Goal: Task Accomplishment & Management: Complete application form

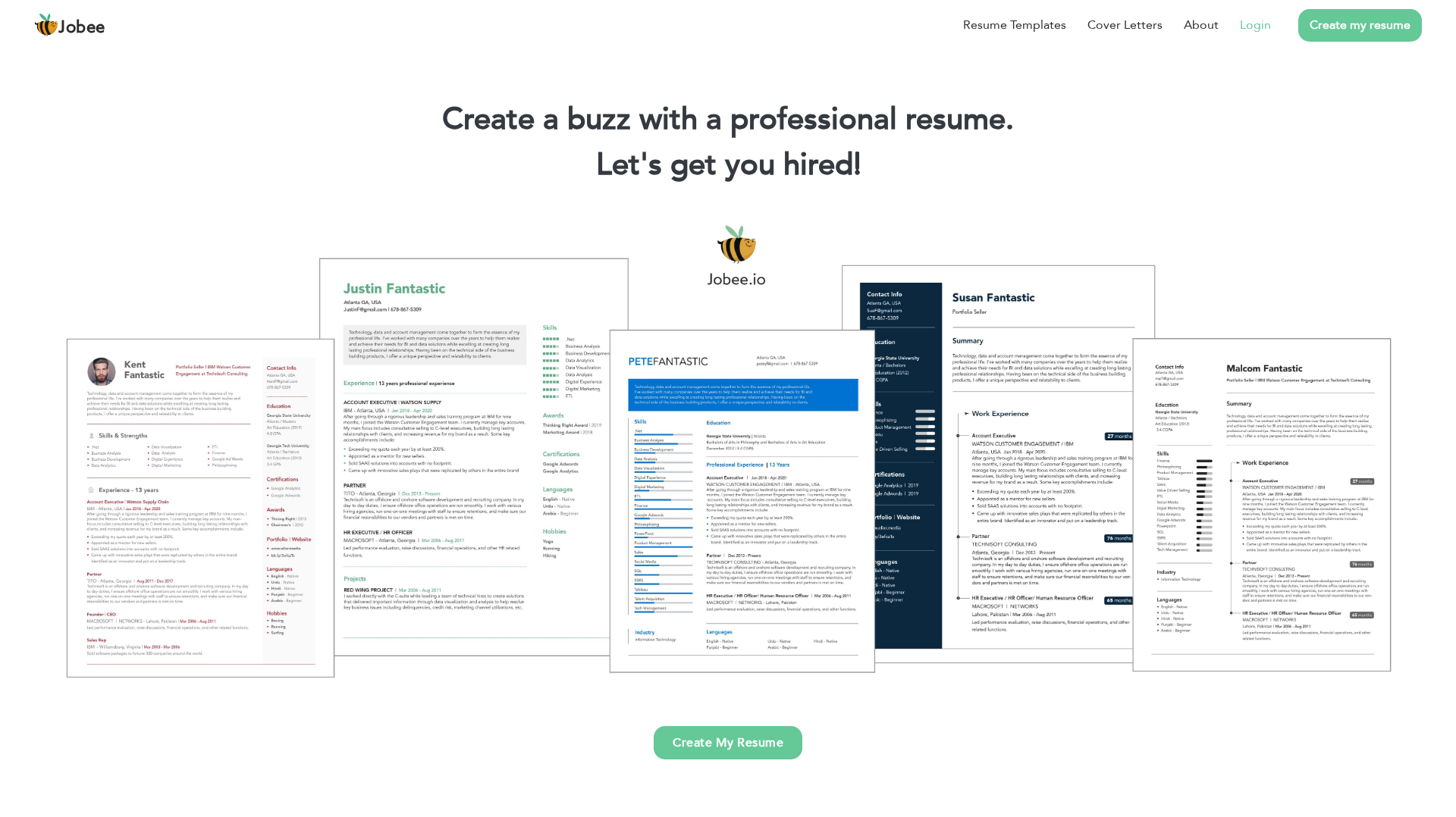
click at [1255, 23] on link "Login" at bounding box center [1256, 25] width 31 height 18
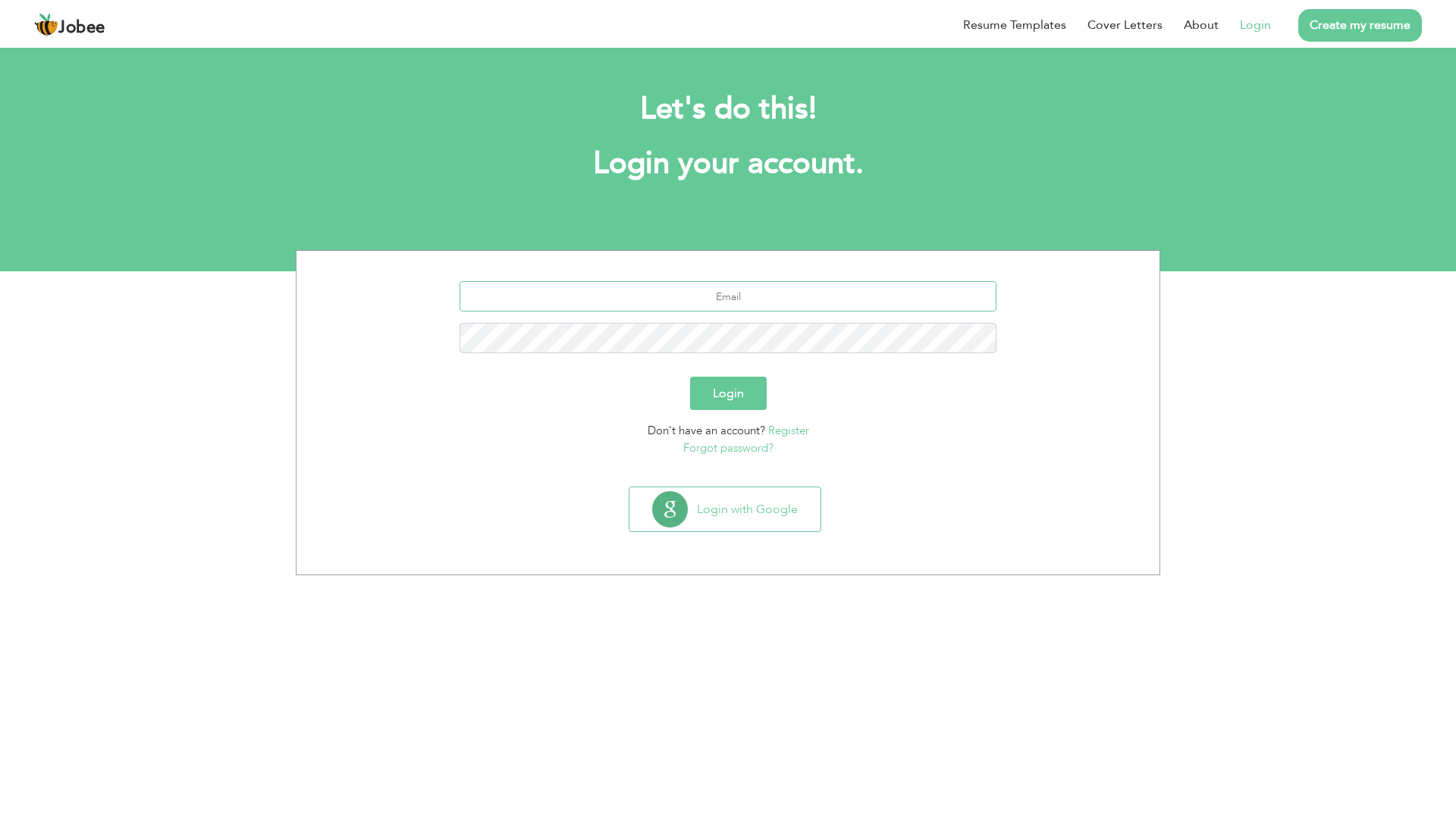
click at [702, 299] on input "text" at bounding box center [728, 297] width 538 height 30
type input "usmansardar247@gmail.com"
click at [738, 395] on button "Login" at bounding box center [728, 394] width 76 height 34
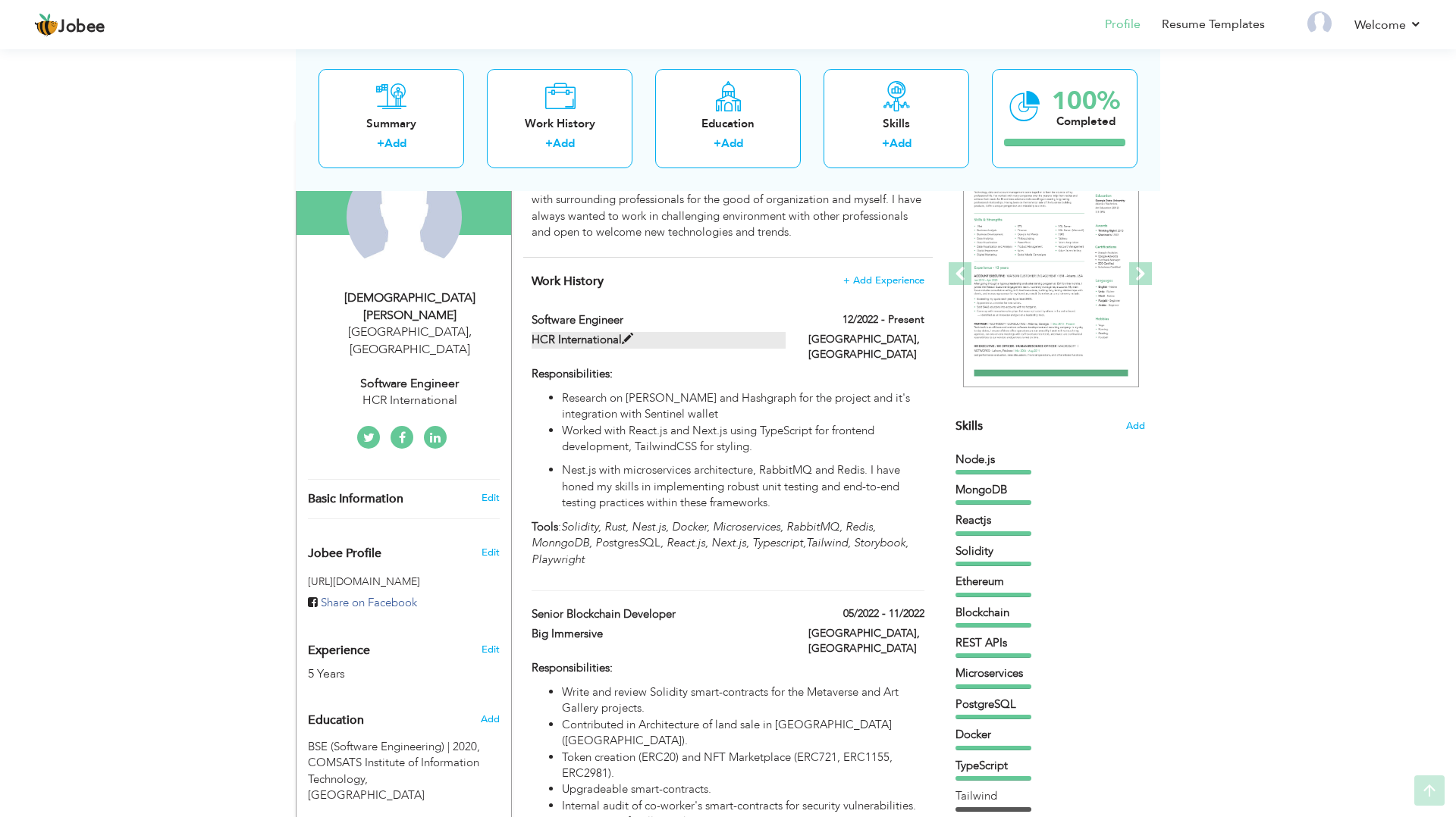
scroll to position [187, 0]
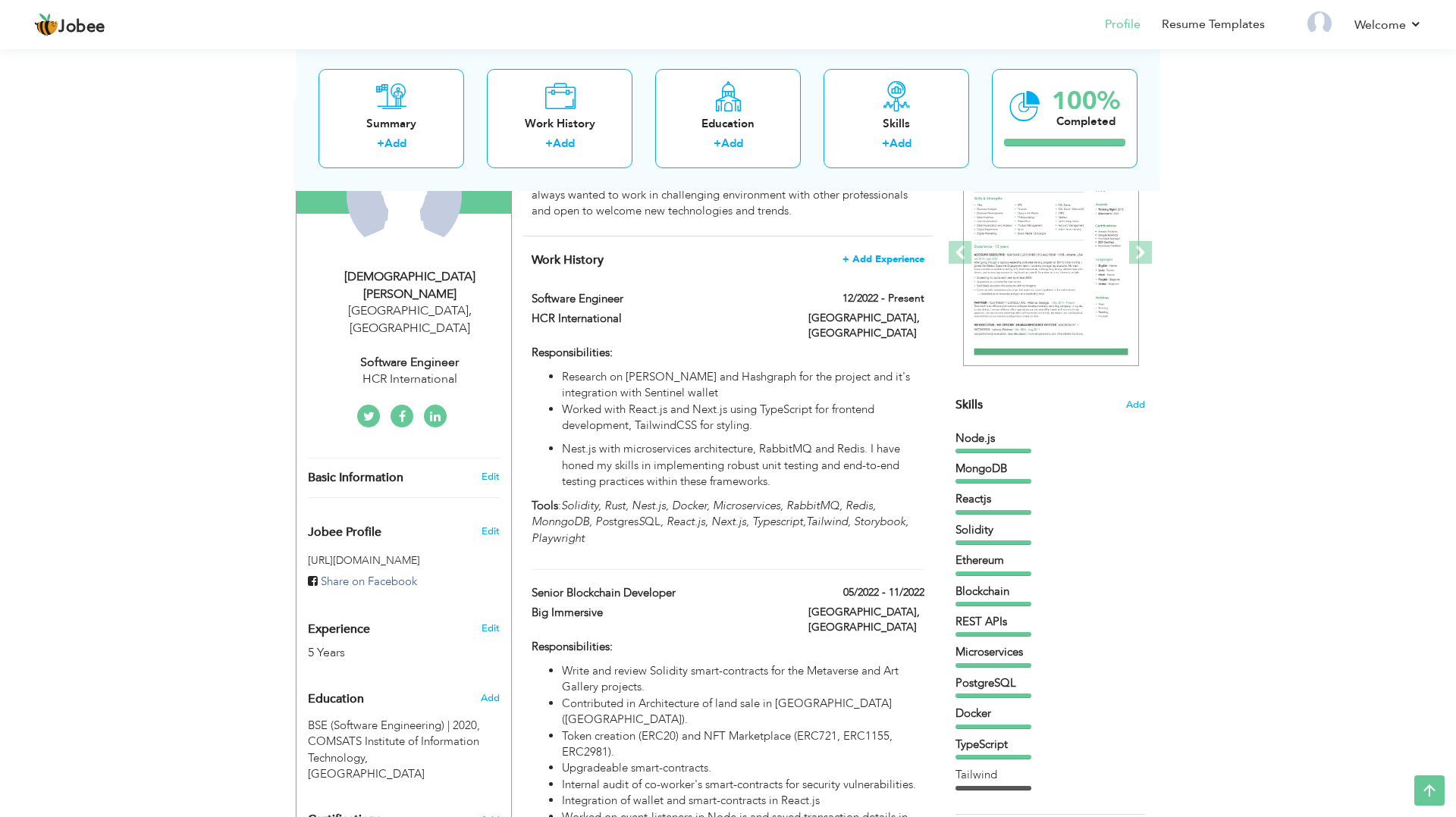
click at [904, 255] on span "+ Add Experience" at bounding box center [883, 259] width 82 height 11
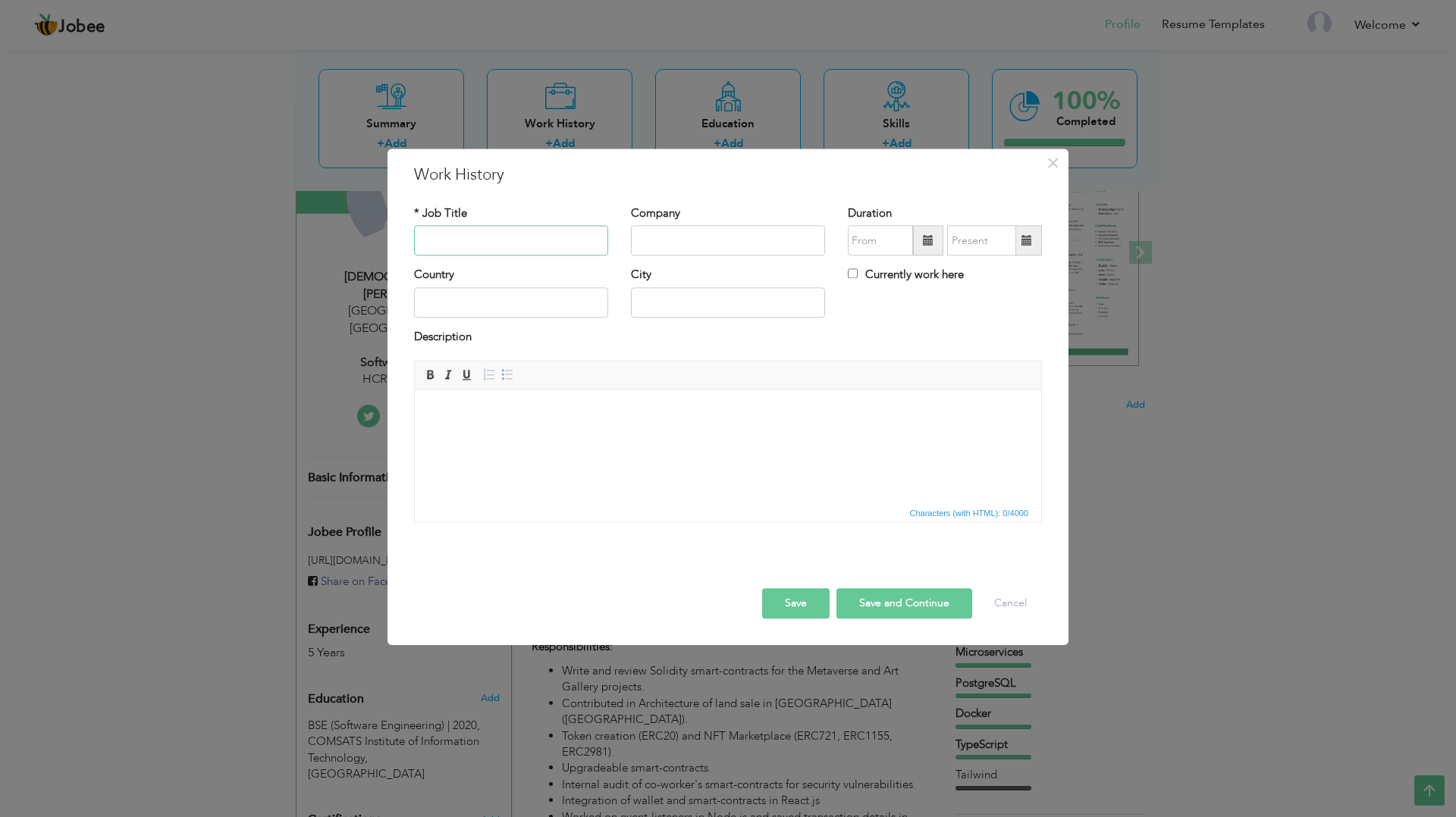
click at [497, 246] on input "text" at bounding box center [511, 241] width 194 height 30
type input "Senior Software Engineer"
type input "!"
type input "1-Platfom"
click at [895, 240] on input "08/2025" at bounding box center [881, 241] width 65 height 30
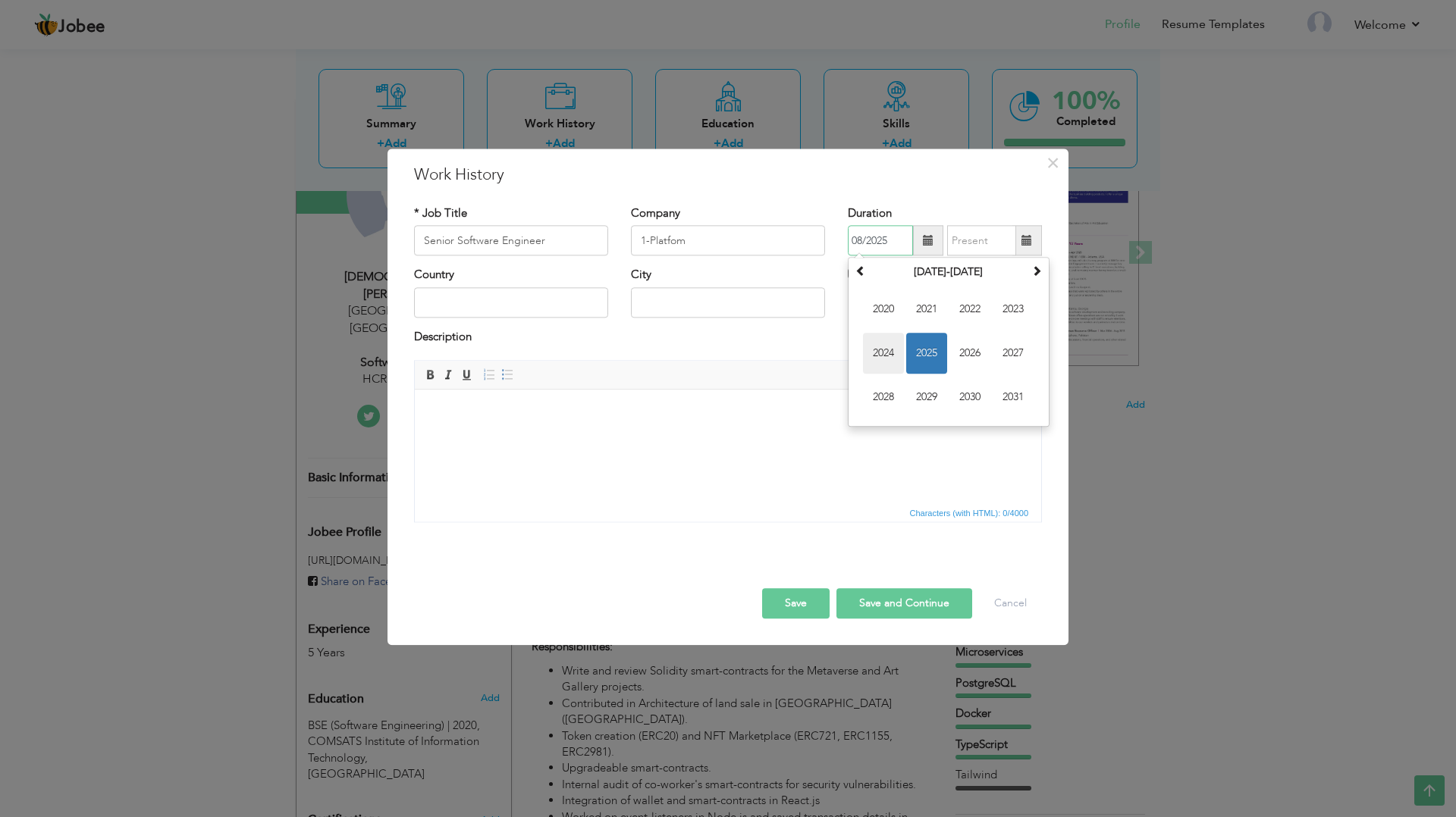
click at [886, 354] on span "2024" at bounding box center [883, 354] width 41 height 41
click at [883, 396] on span "Sep" at bounding box center [883, 398] width 41 height 41
type input "09/2024"
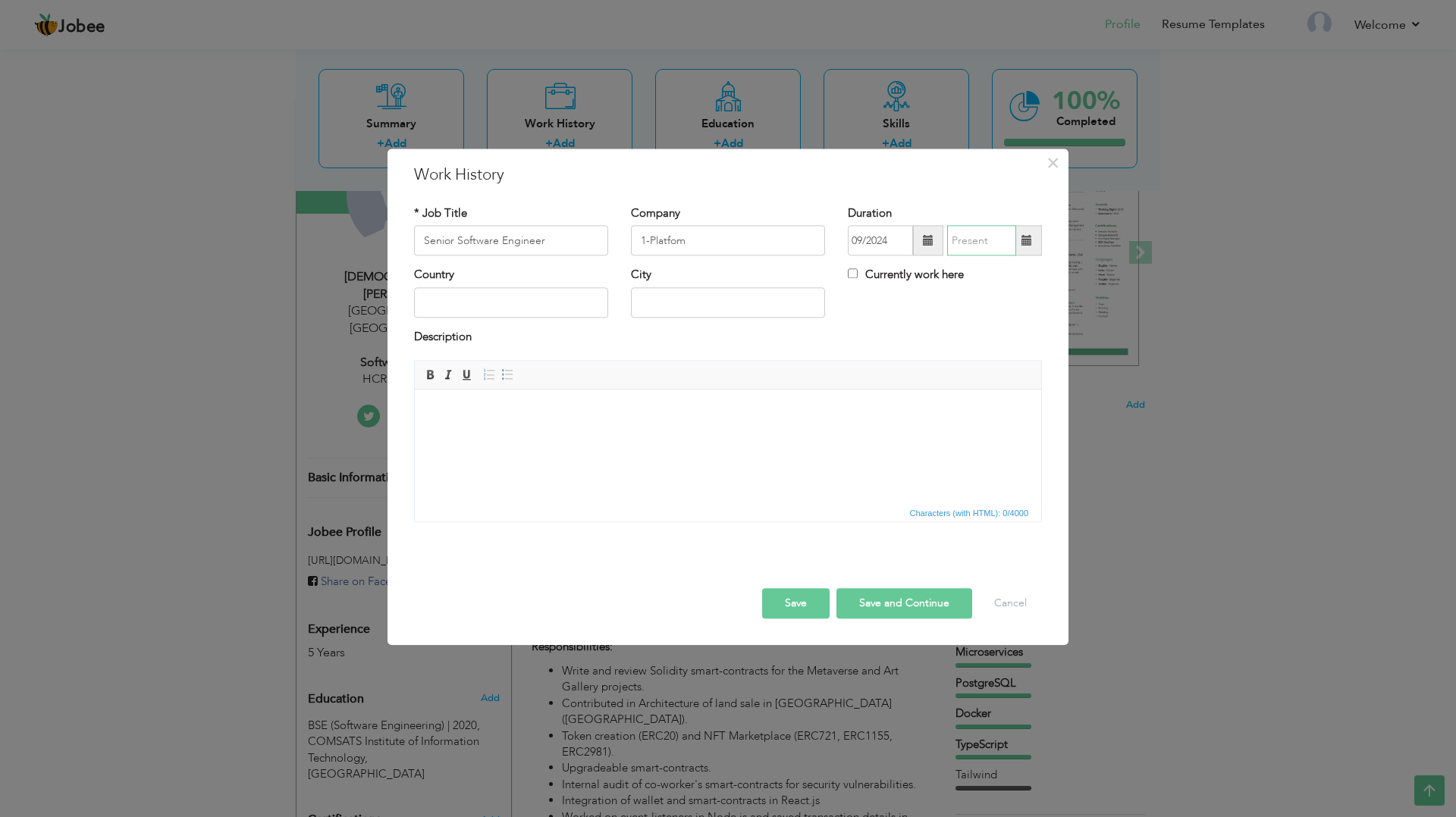
type input "08/2025"
click at [979, 246] on input "08/2025" at bounding box center [982, 241] width 69 height 30
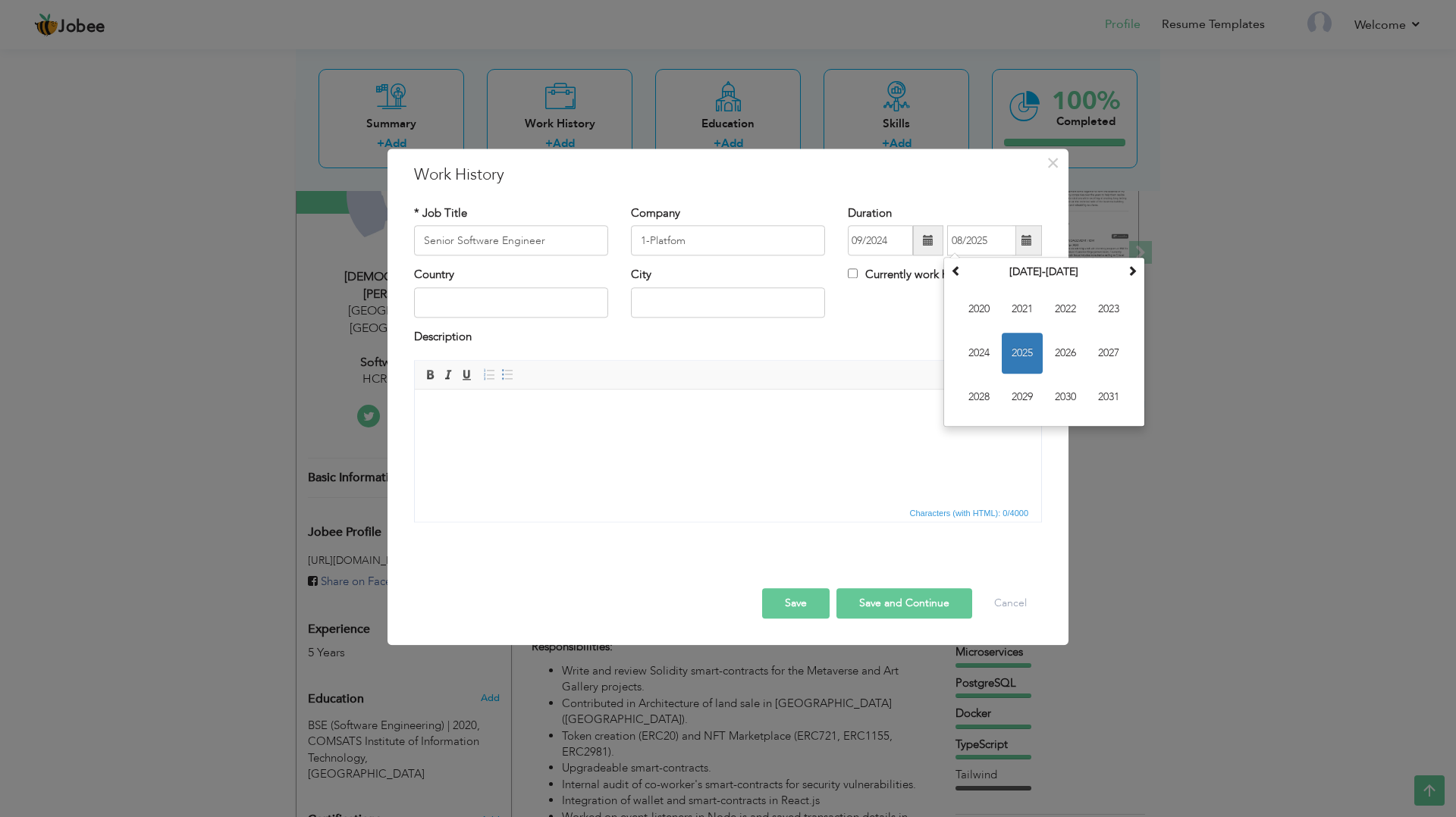
click at [878, 331] on div "Description" at bounding box center [728, 339] width 628 height 20
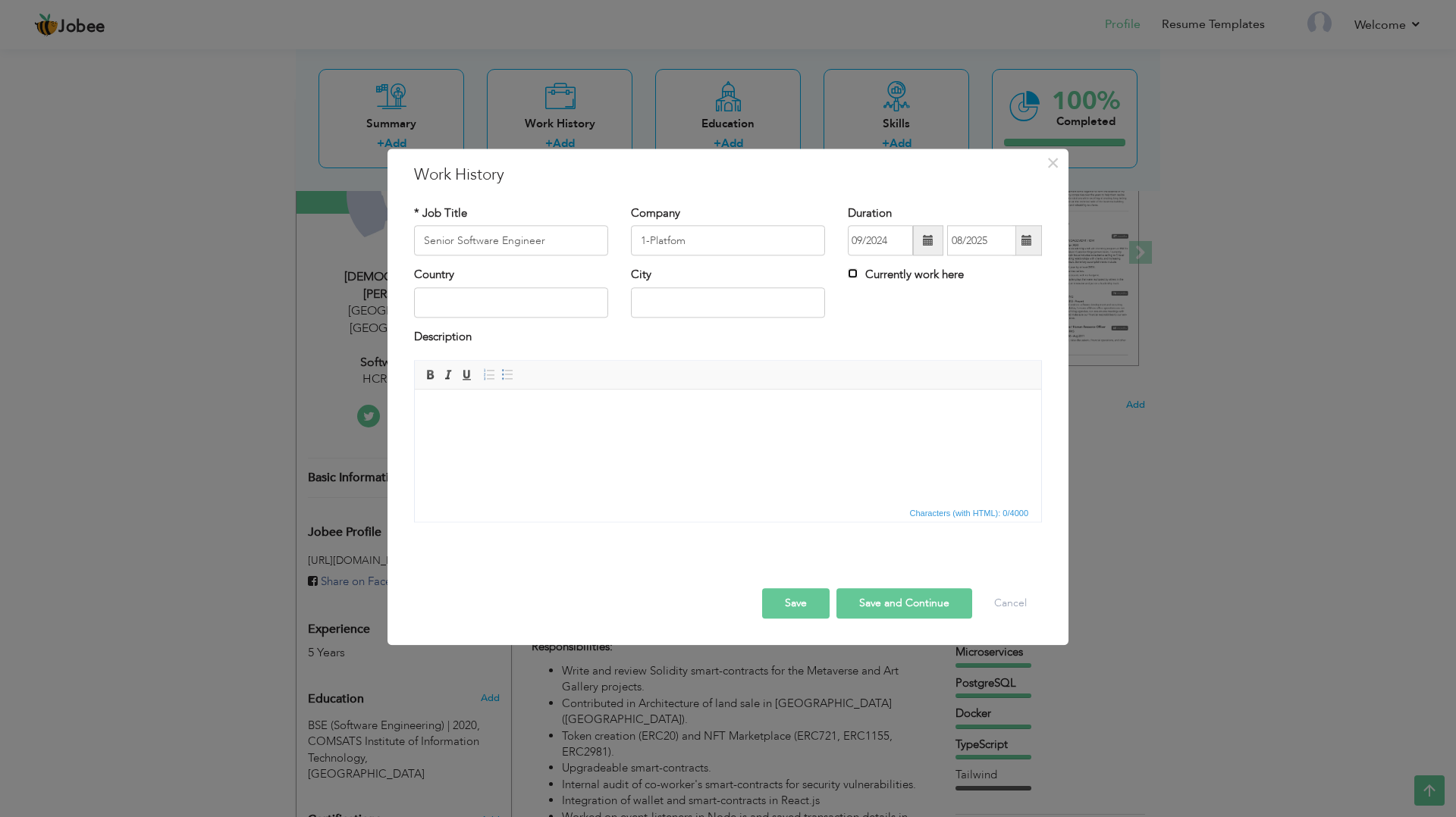
click at [852, 272] on input "Currently work here" at bounding box center [853, 274] width 10 height 10
checkbox input "true"
click at [931, 240] on span at bounding box center [928, 240] width 11 height 11
click at [888, 393] on span "Sep" at bounding box center [883, 398] width 41 height 41
click at [496, 299] on input "text" at bounding box center [511, 302] width 194 height 30
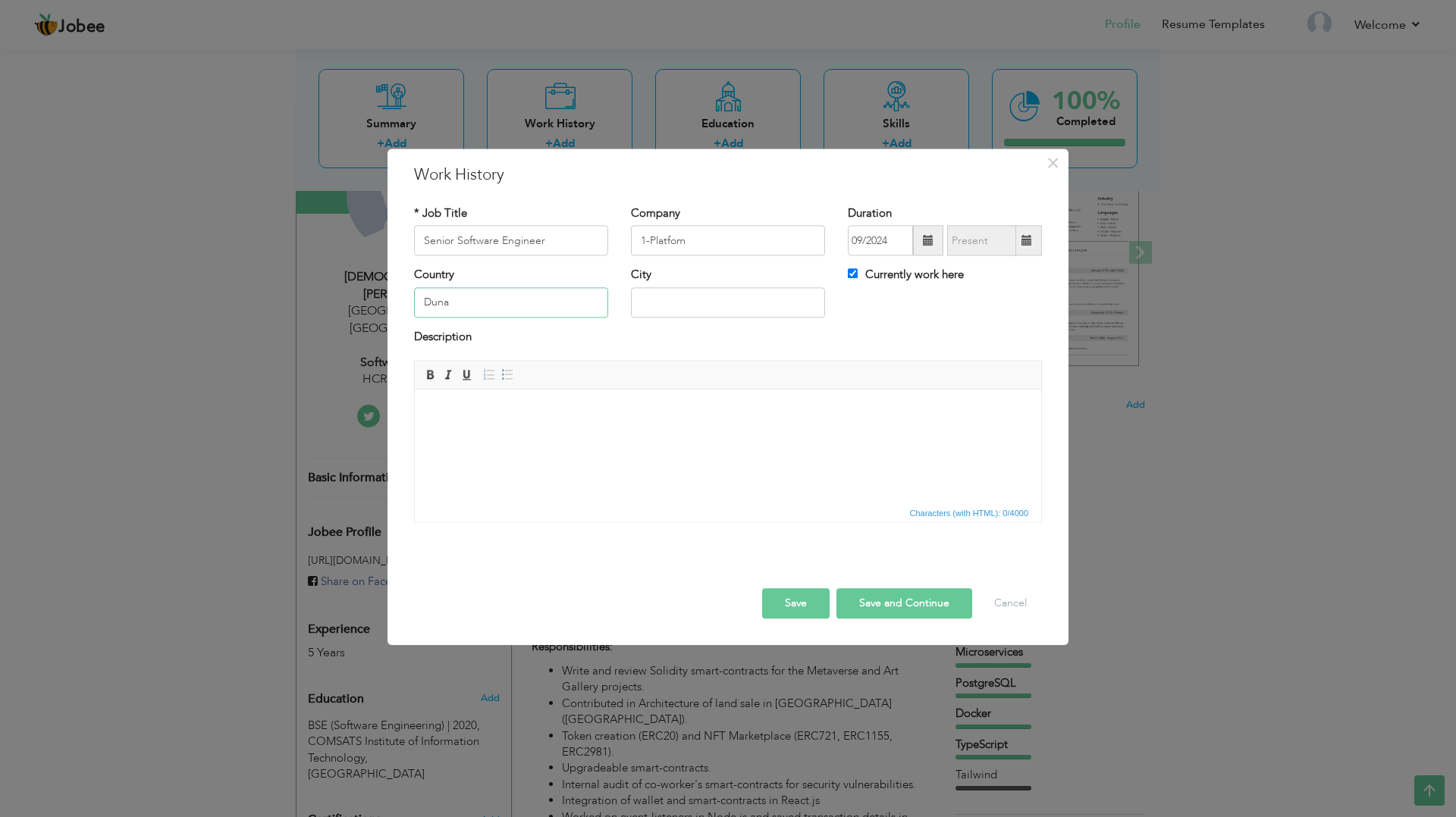
type input "Dunai"
type input "[GEOGRAPHIC_DATA]"
click at [669, 429] on html at bounding box center [728, 412] width 626 height 46
click at [691, 436] on html at bounding box center [728, 412] width 626 height 46
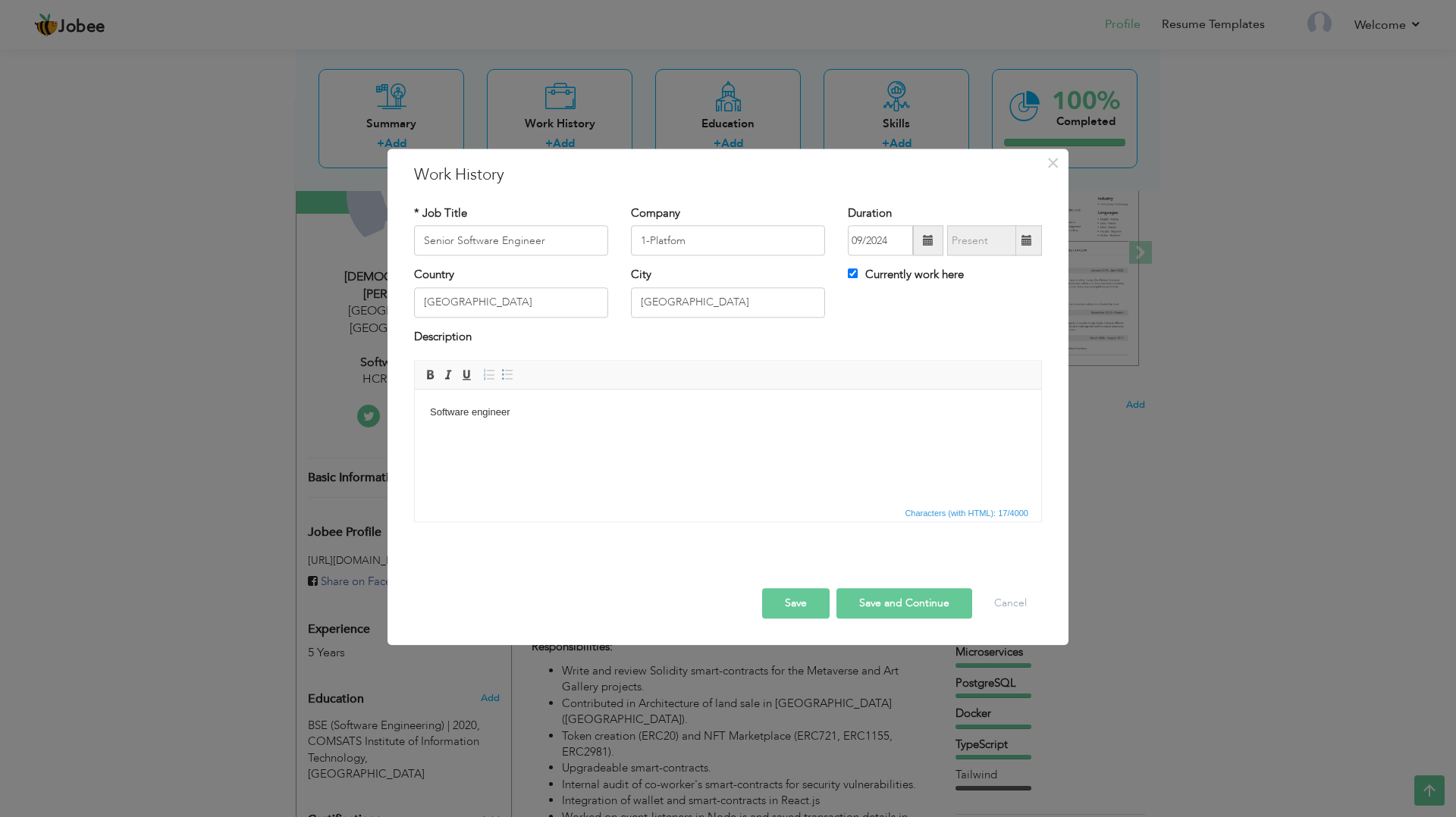
click at [801, 609] on button "Save" at bounding box center [795, 604] width 68 height 30
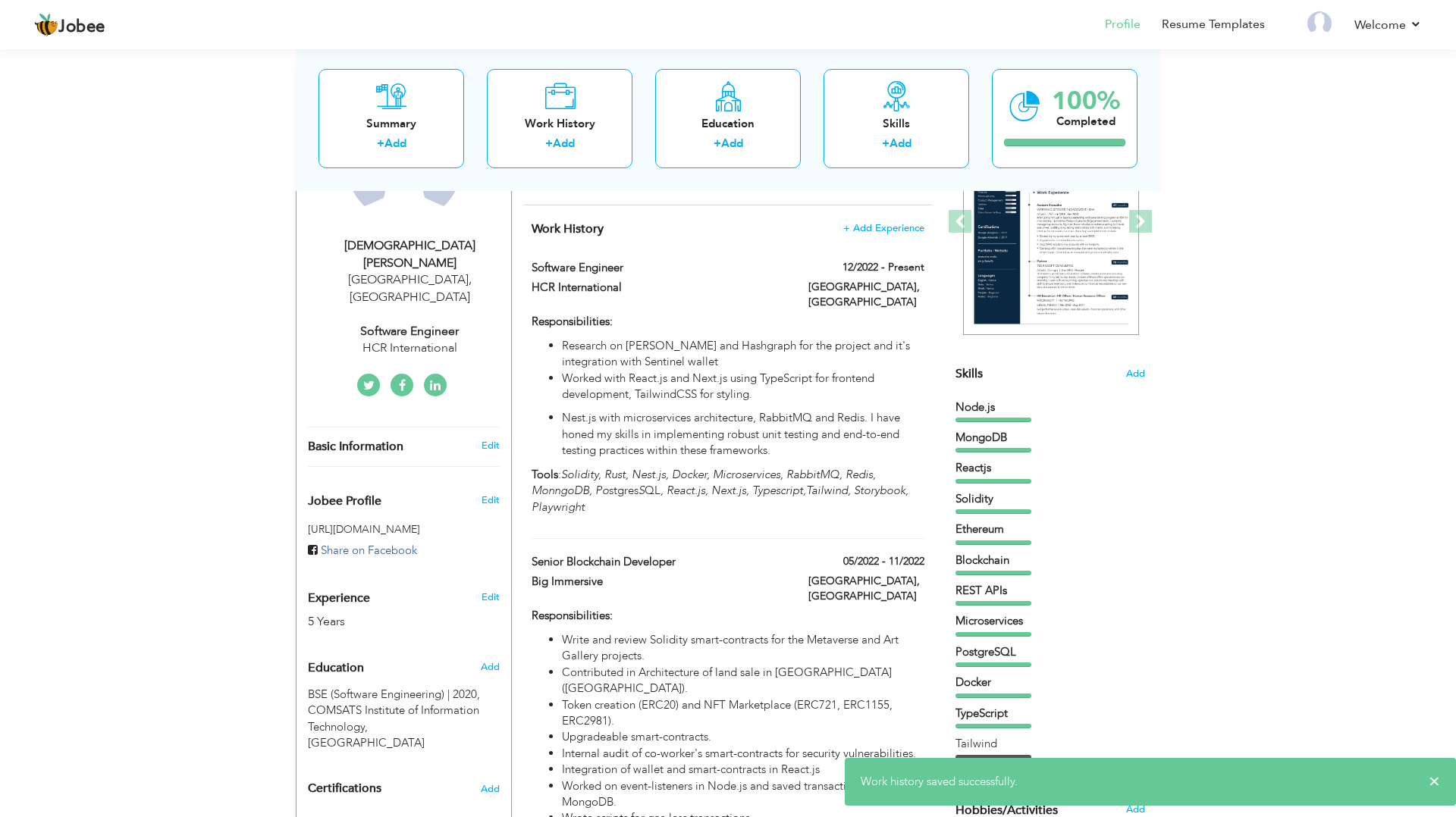
scroll to position [217, 0]
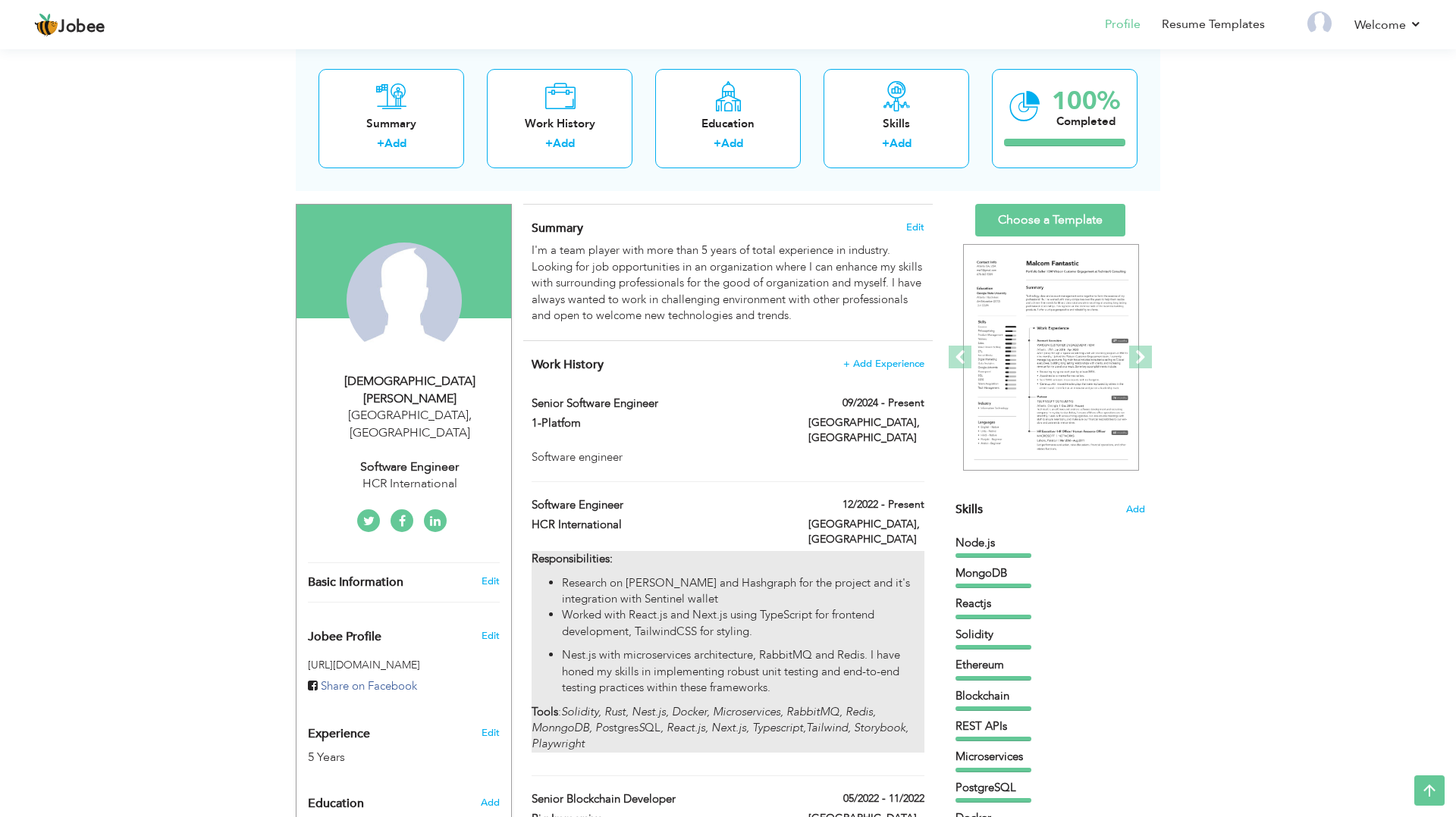
scroll to position [68, 0]
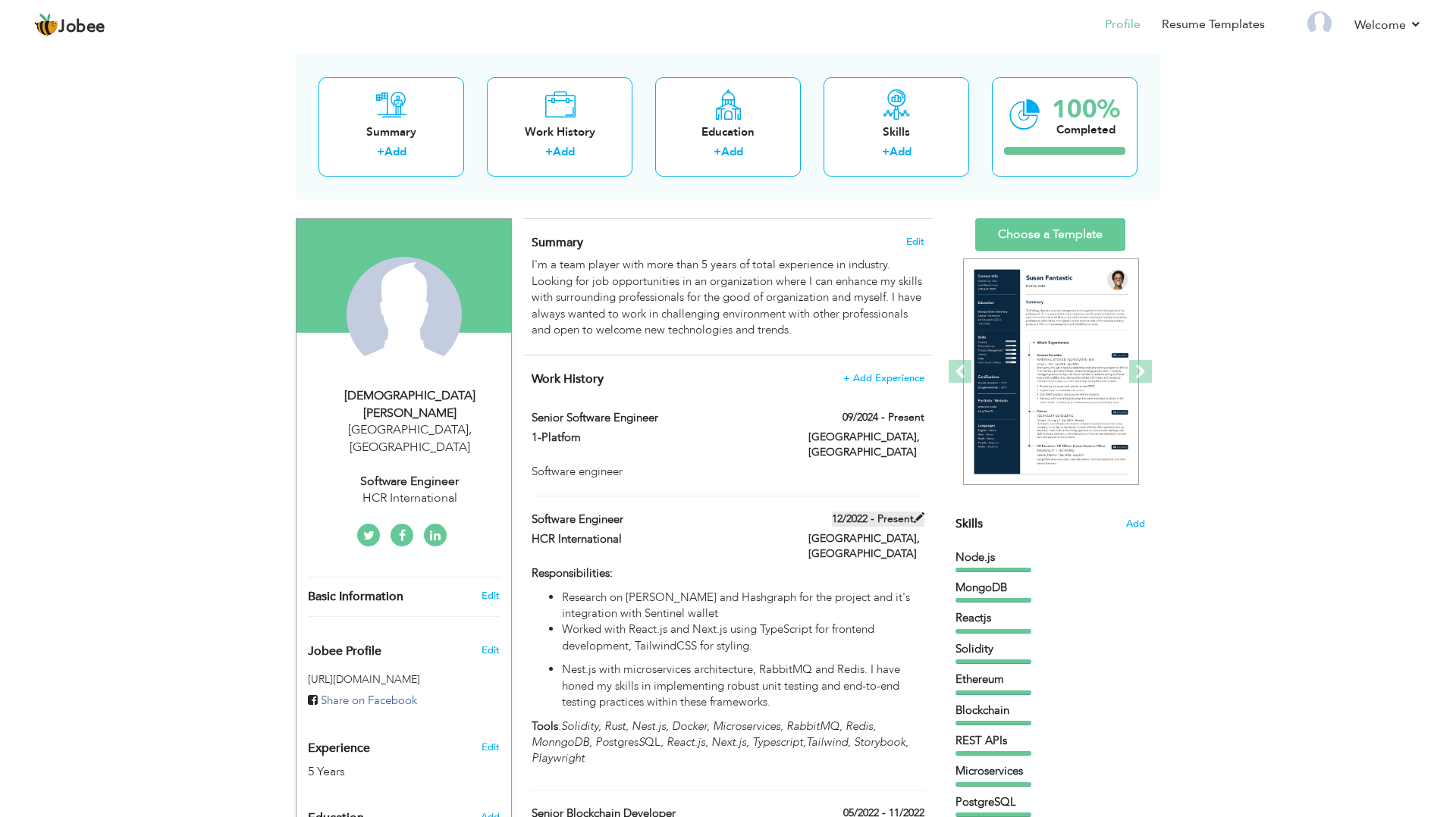
click at [875, 519] on label "12/2022 - Present" at bounding box center [878, 520] width 92 height 15
type input "Software Engineer"
type input "HCR International"
type input "12/2022"
type input "[GEOGRAPHIC_DATA]"
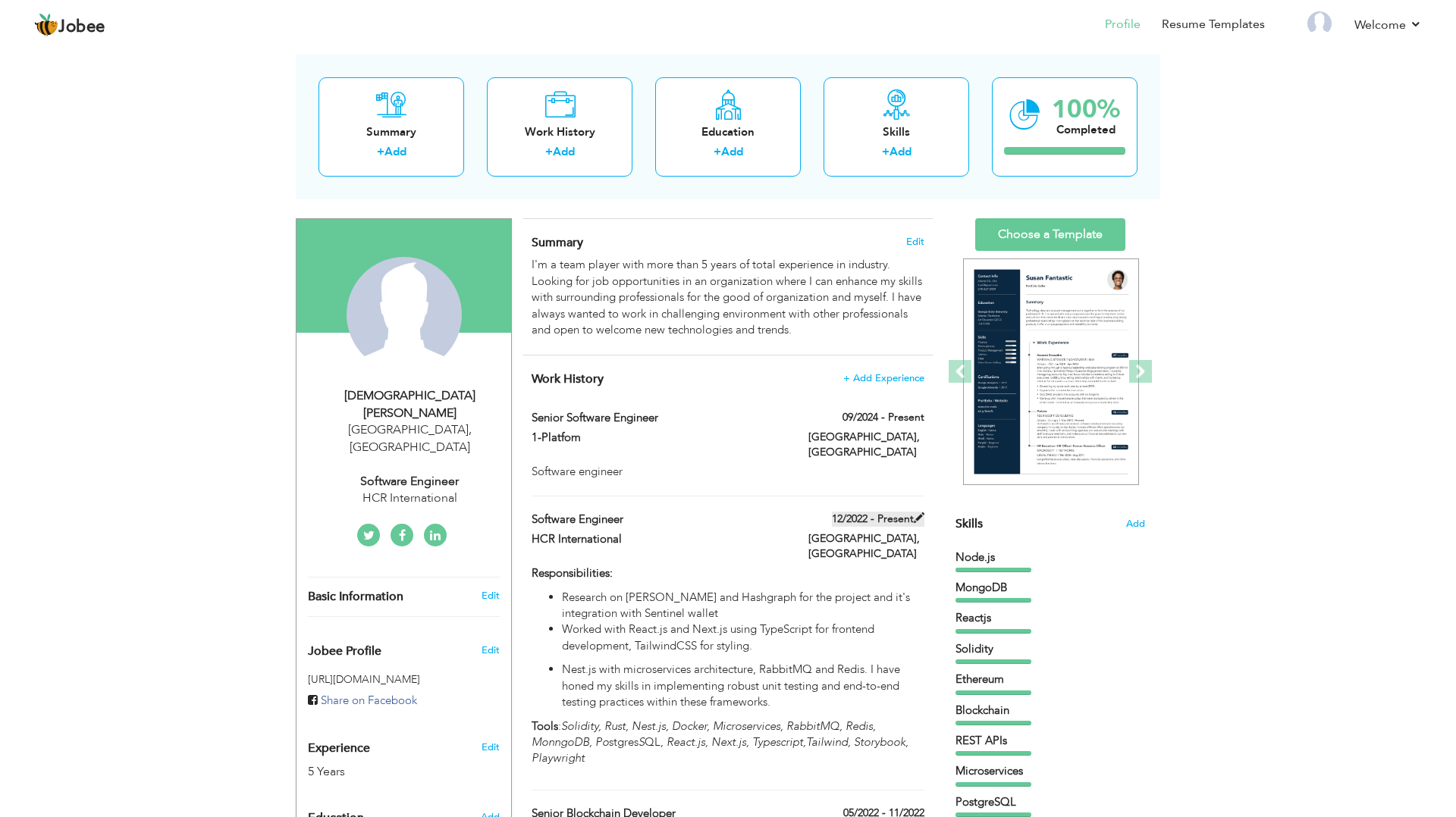
type input "[GEOGRAPHIC_DATA]"
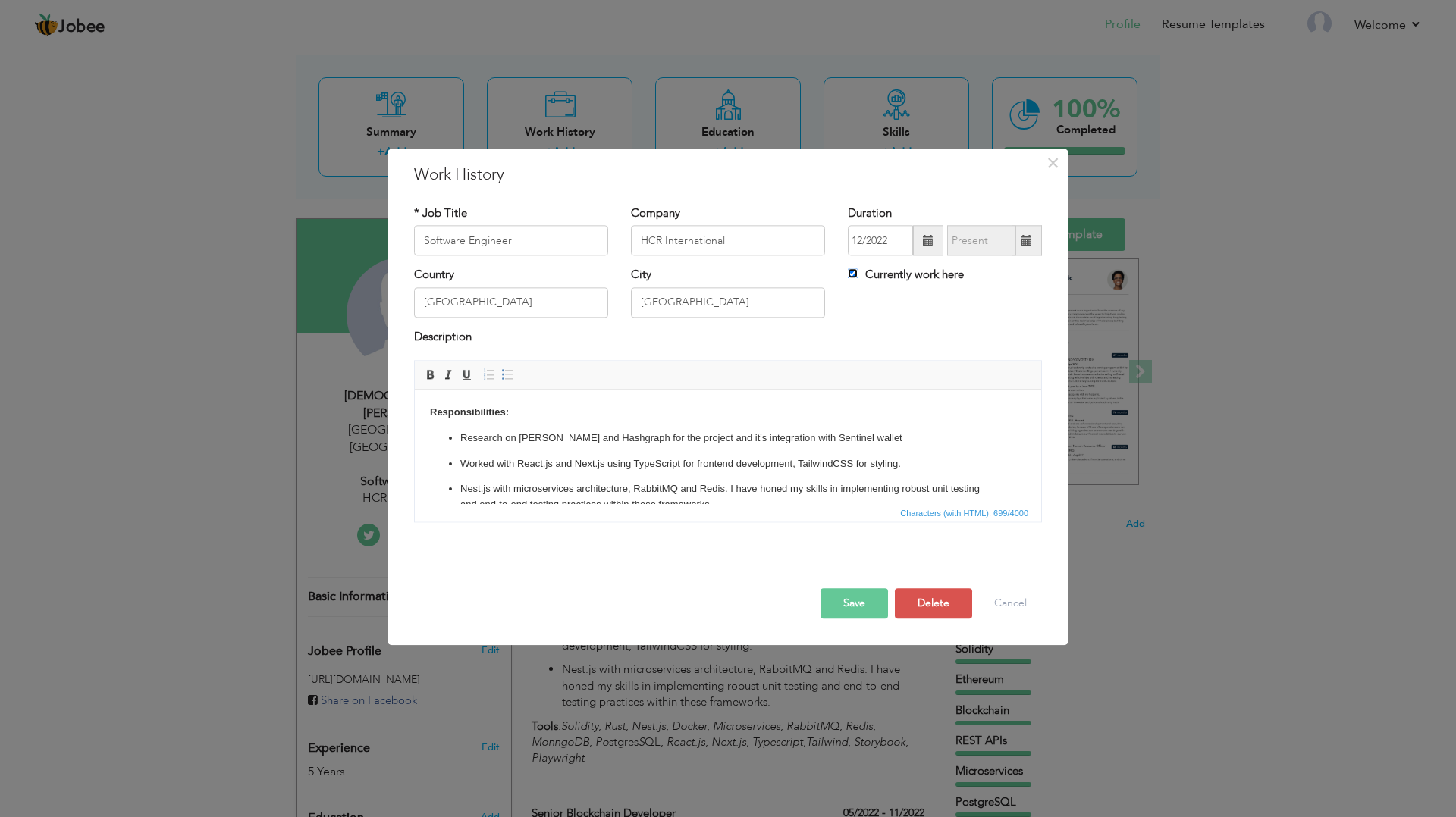
click at [853, 271] on input "Currently work here" at bounding box center [853, 274] width 10 height 10
checkbox input "false"
click at [1004, 240] on input "08/2025" at bounding box center [982, 241] width 69 height 30
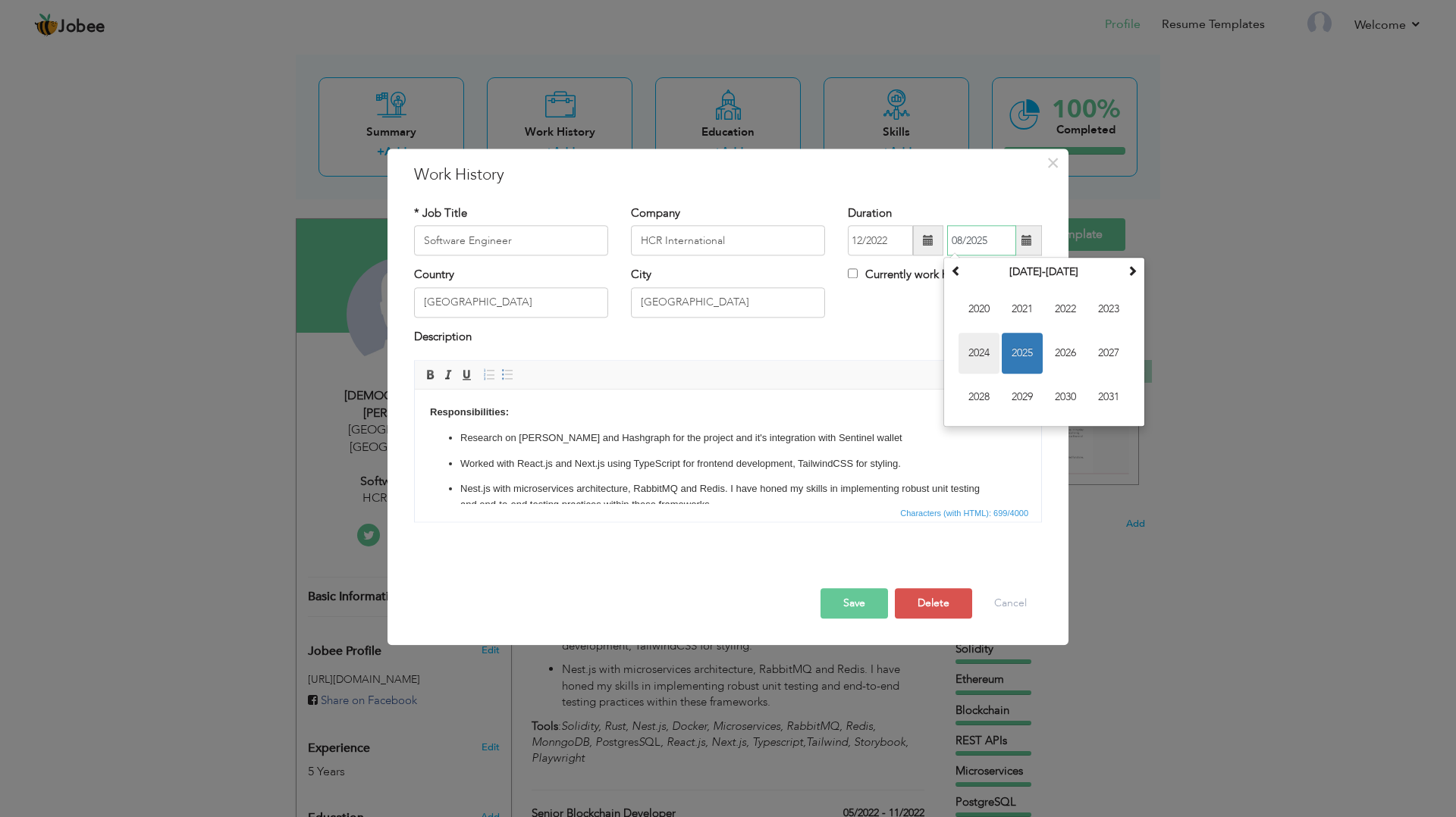
click at [983, 357] on span "2024" at bounding box center [979, 354] width 41 height 41
click at [1099, 350] on span "Aug" at bounding box center [1109, 354] width 41 height 41
type input "08/2024"
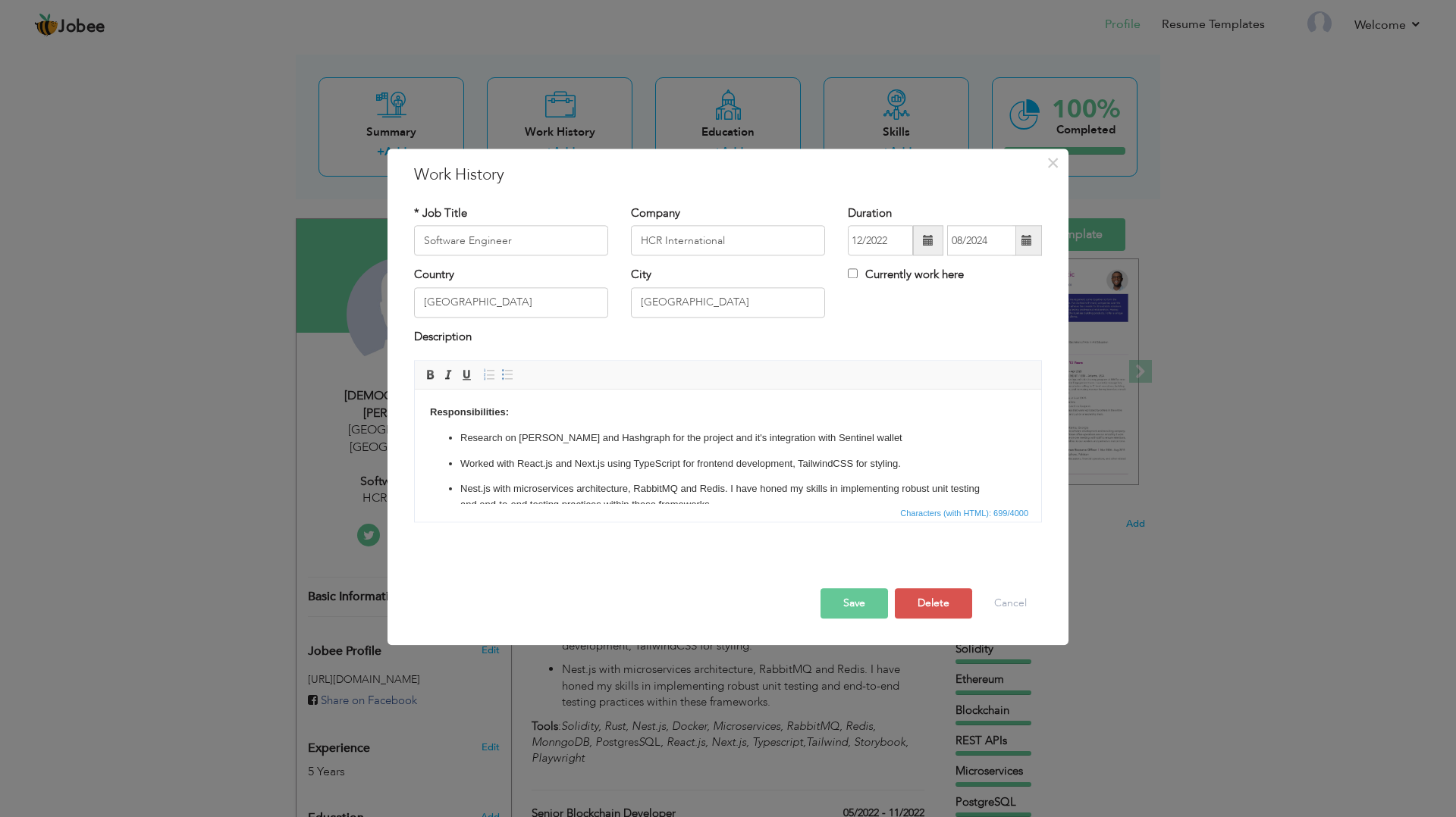
click at [852, 597] on button "Save" at bounding box center [854, 604] width 68 height 30
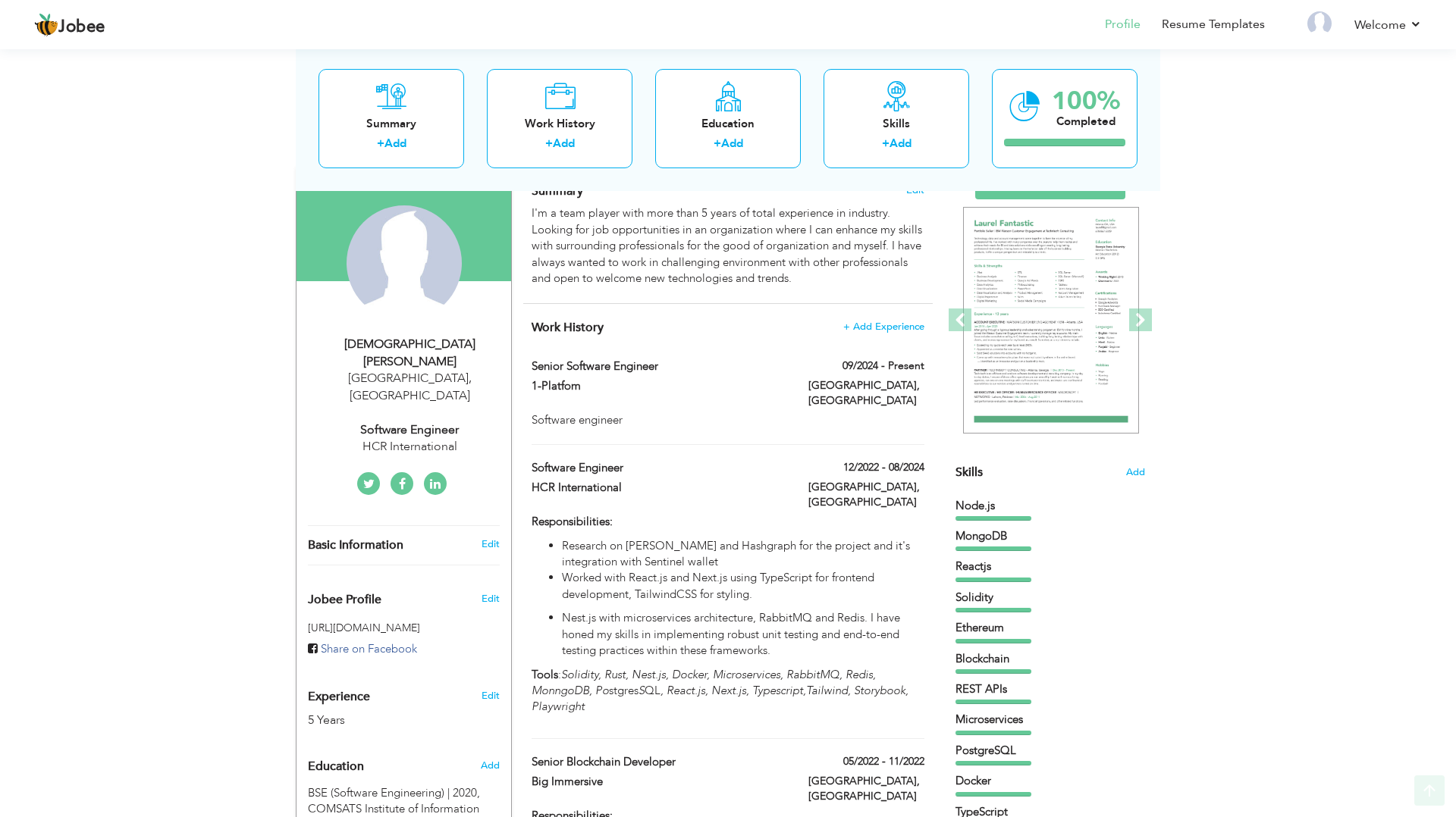
scroll to position [128, 0]
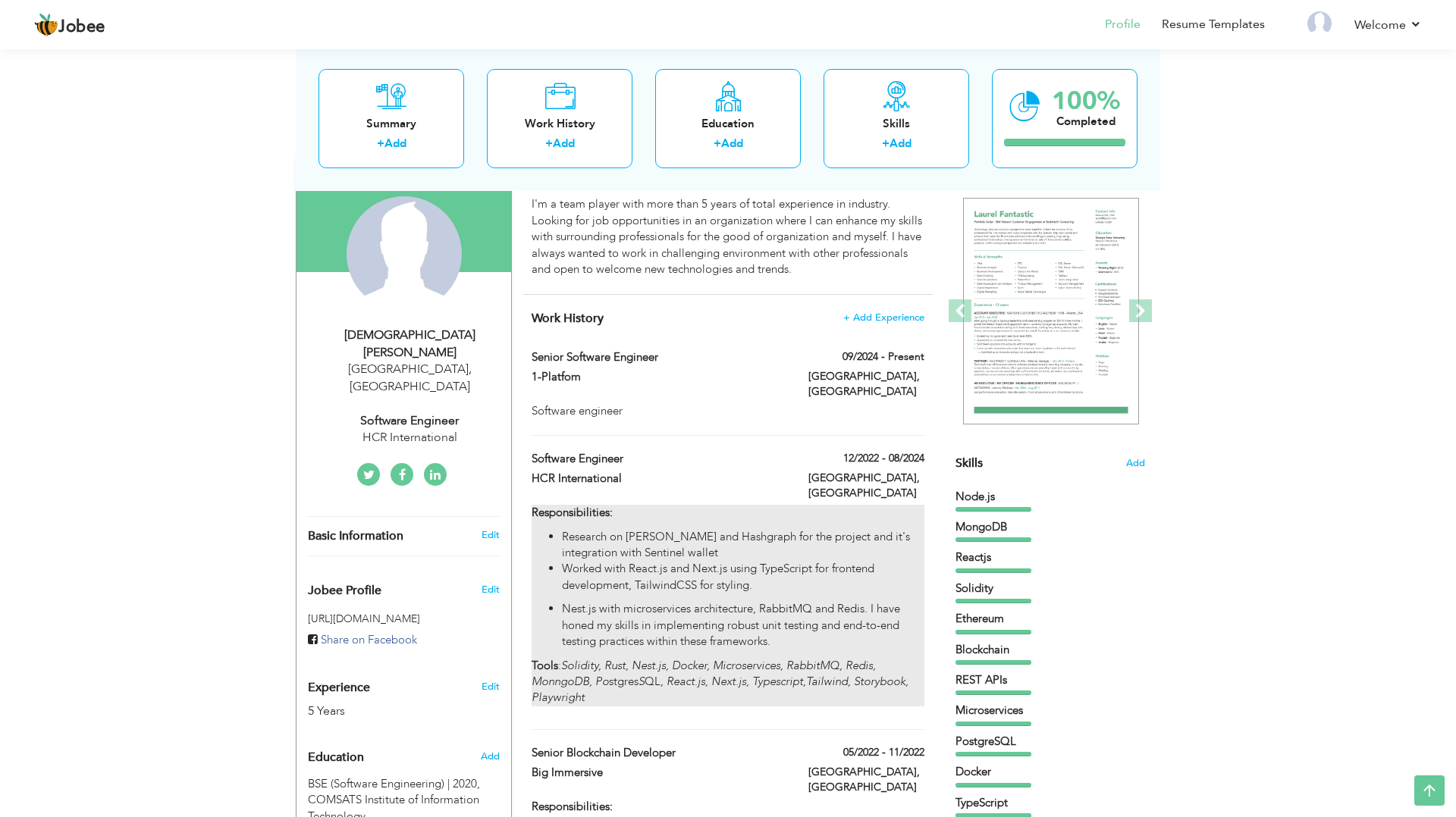
click at [787, 658] on em "Solidity, Rust, Nest.js, Docker, Microservices, RabbitMQ, Redis, MonngoDB, Po" at bounding box center [703, 673] width 345 height 31
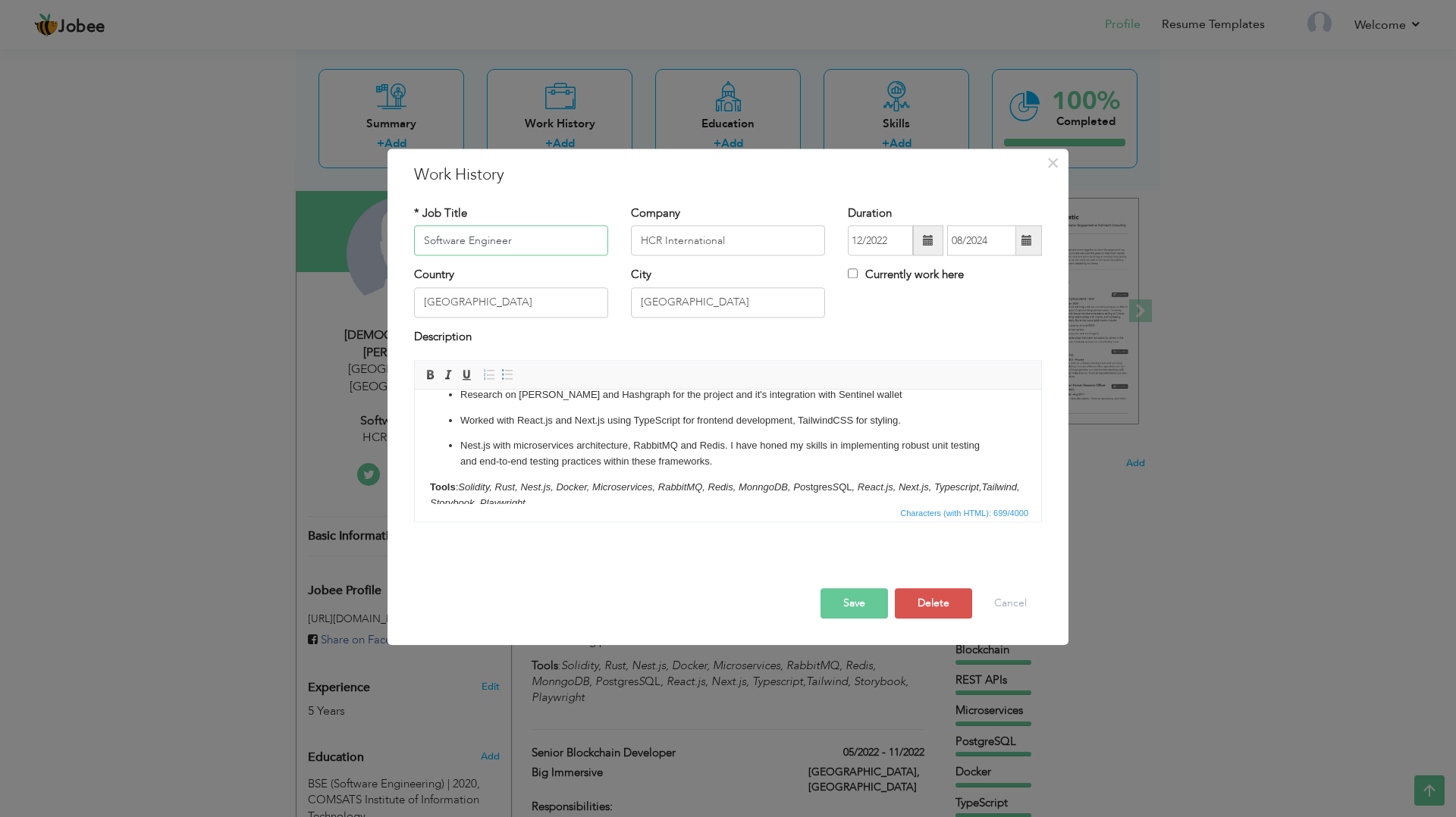
scroll to position [66, 0]
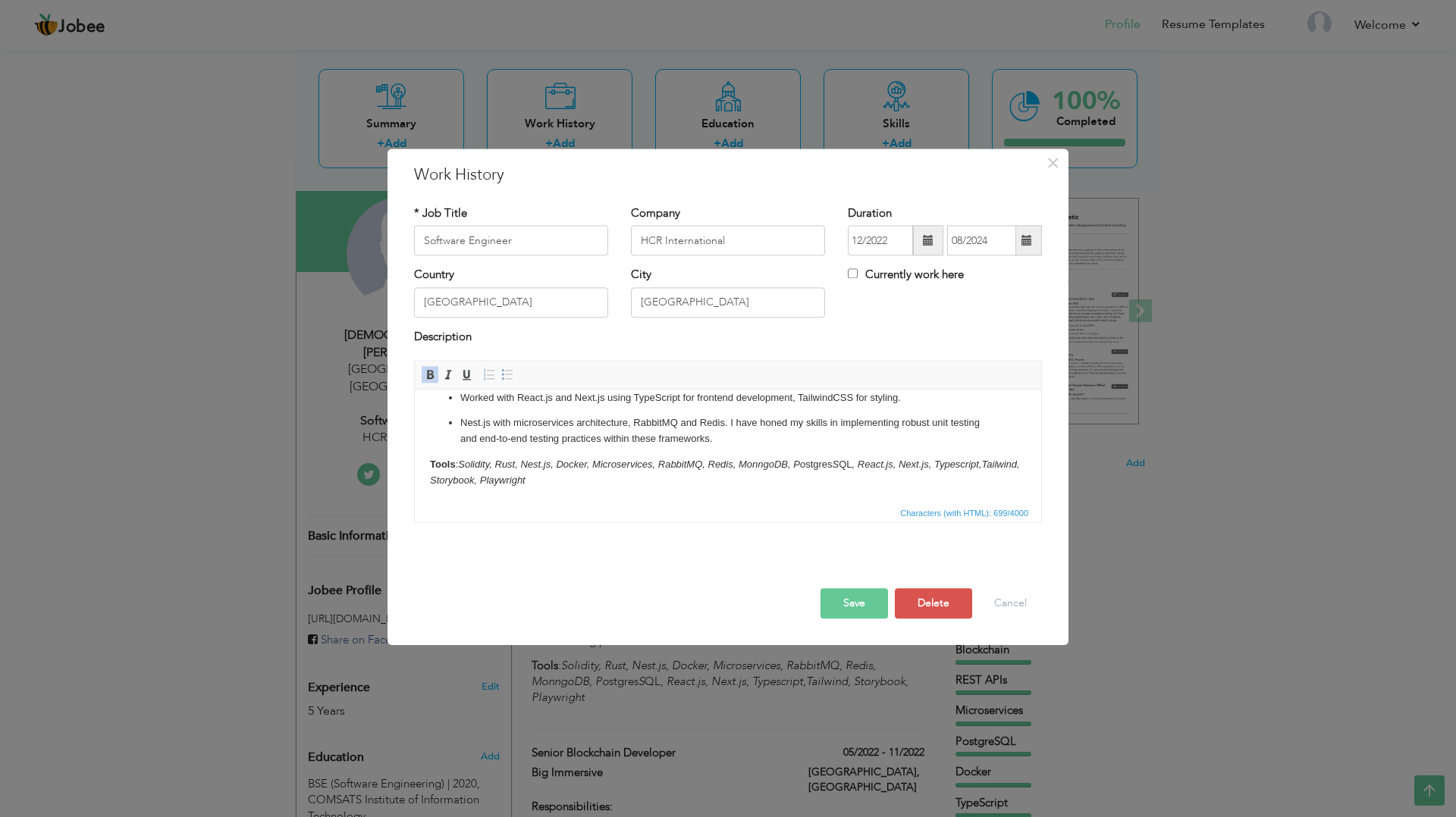
click at [655, 423] on p "Nest.js with microservices architecture, RabbitMQ and Redis. I have honed my sk…" at bounding box center [728, 432] width 536 height 32
click at [869, 598] on button "Save" at bounding box center [854, 604] width 68 height 30
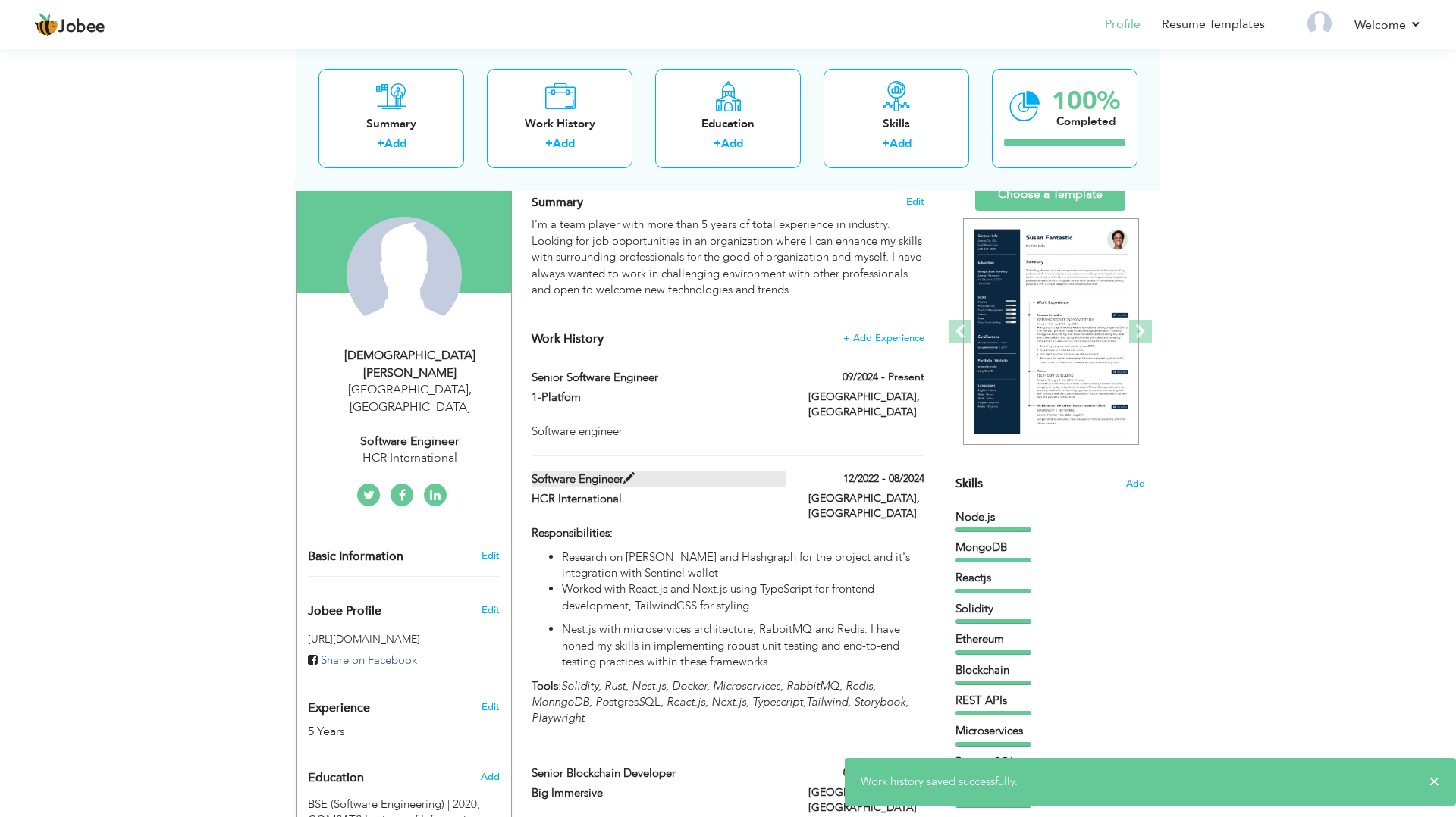
scroll to position [107, 0]
click at [663, 428] on div "Software engineer" at bounding box center [728, 432] width 393 height 16
type input "Senior Software Engineer"
type input "1-Platfom"
type input "09/2024"
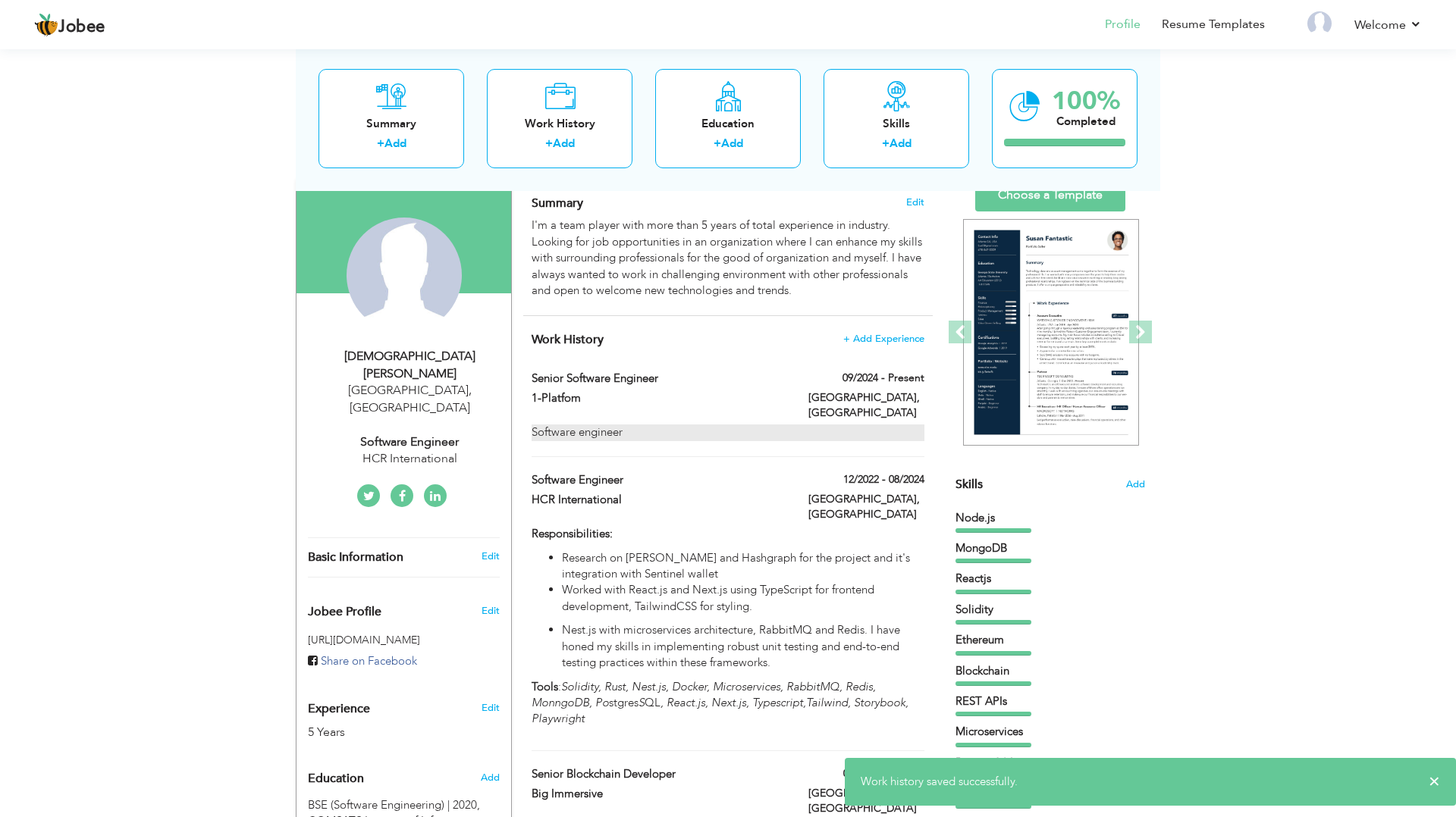
type input "[GEOGRAPHIC_DATA]"
checkbox input "true"
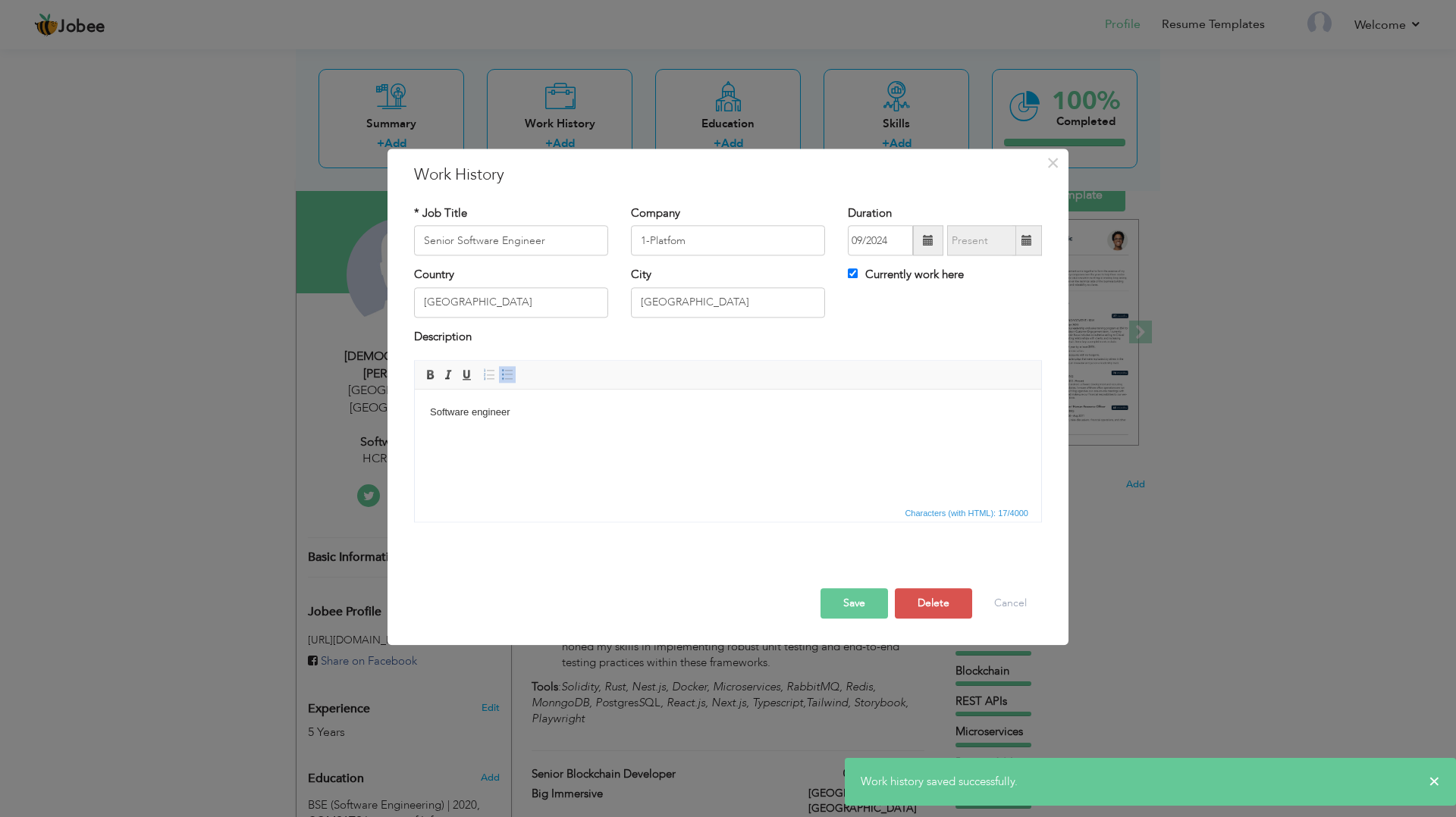
click at [593, 426] on html "Software engineer" at bounding box center [728, 412] width 626 height 46
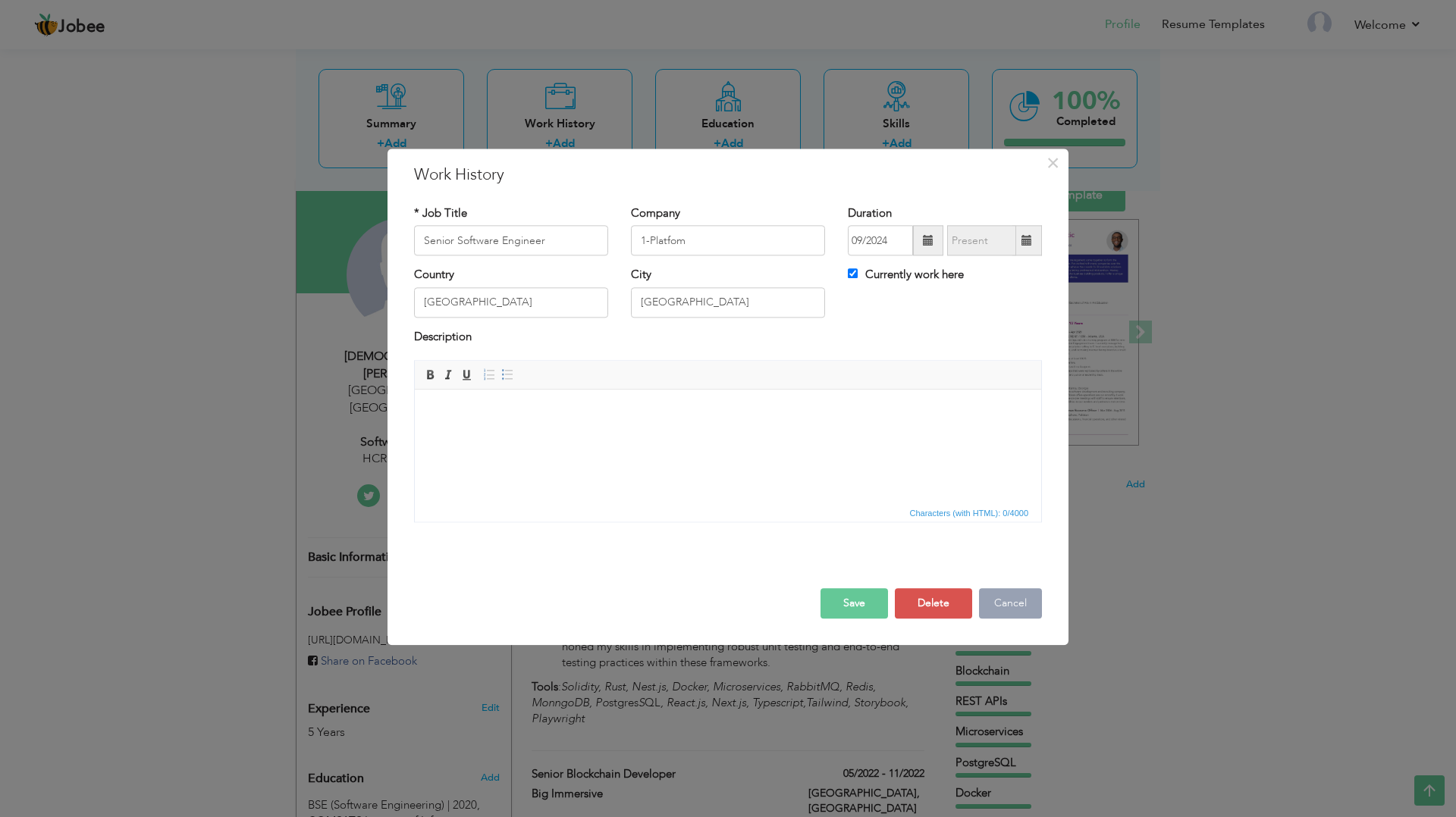
click at [1010, 602] on button "Cancel" at bounding box center [1010, 604] width 63 height 30
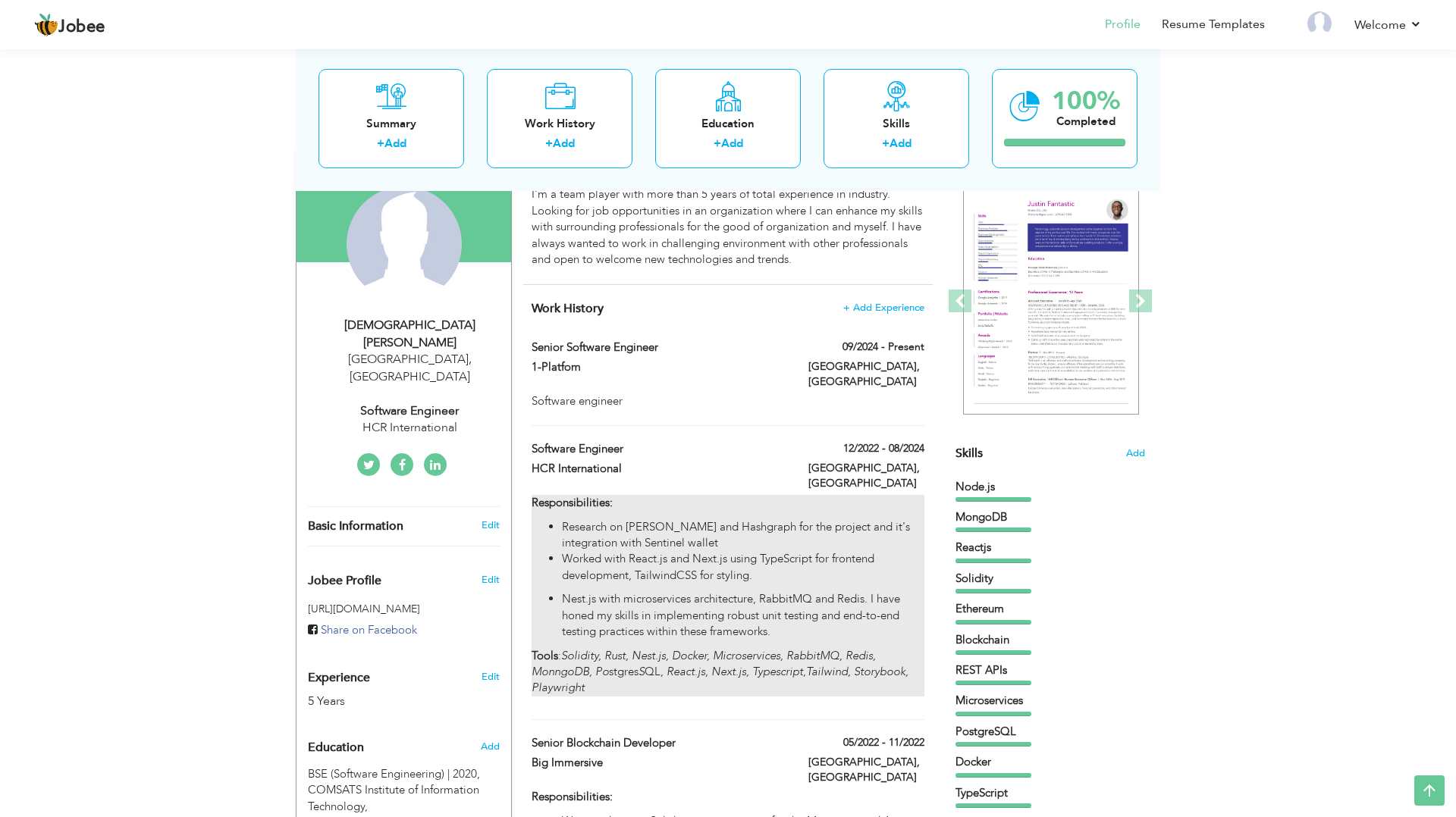
scroll to position [139, 0]
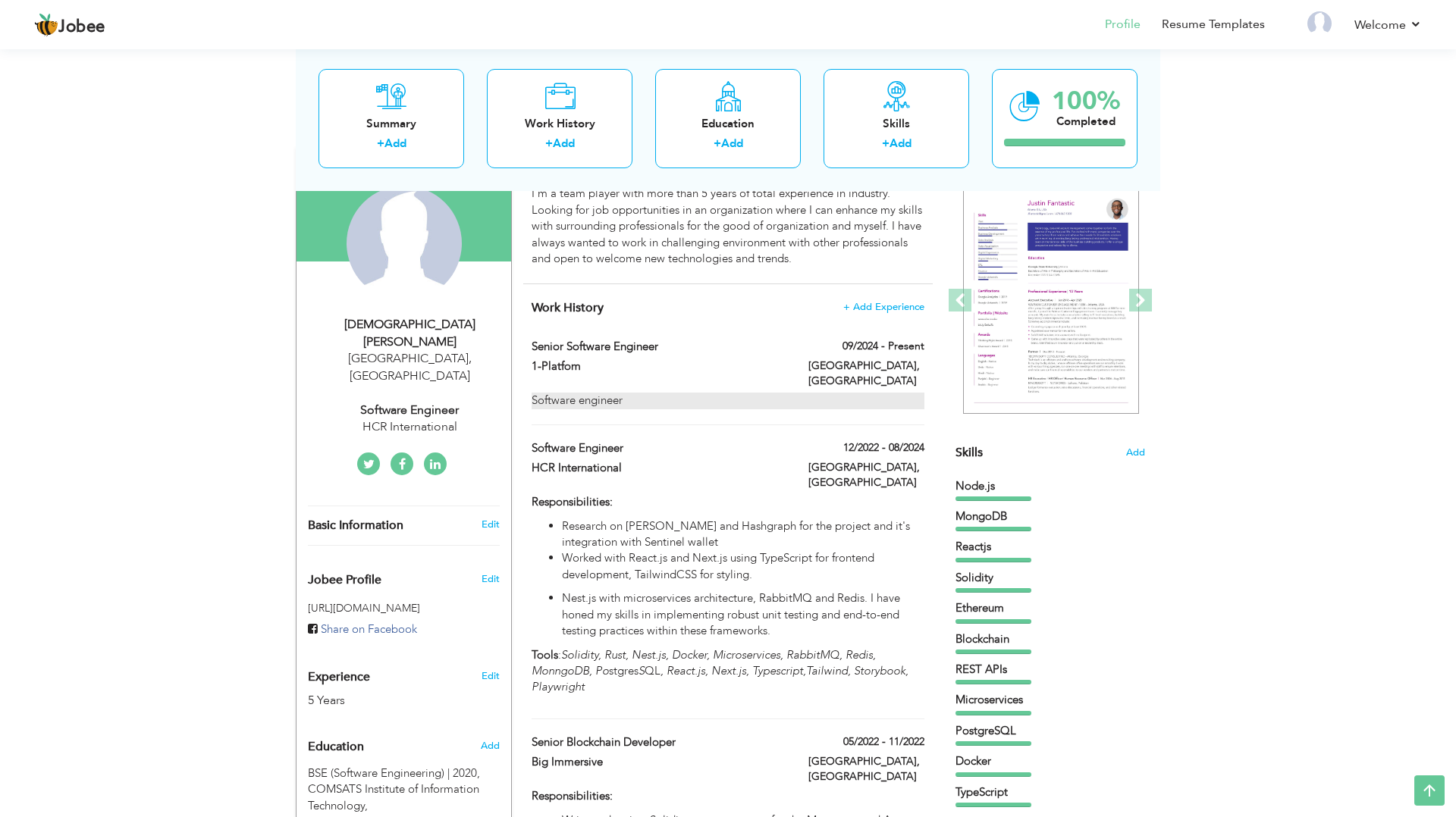
click at [664, 398] on div "Software engineer" at bounding box center [728, 401] width 393 height 16
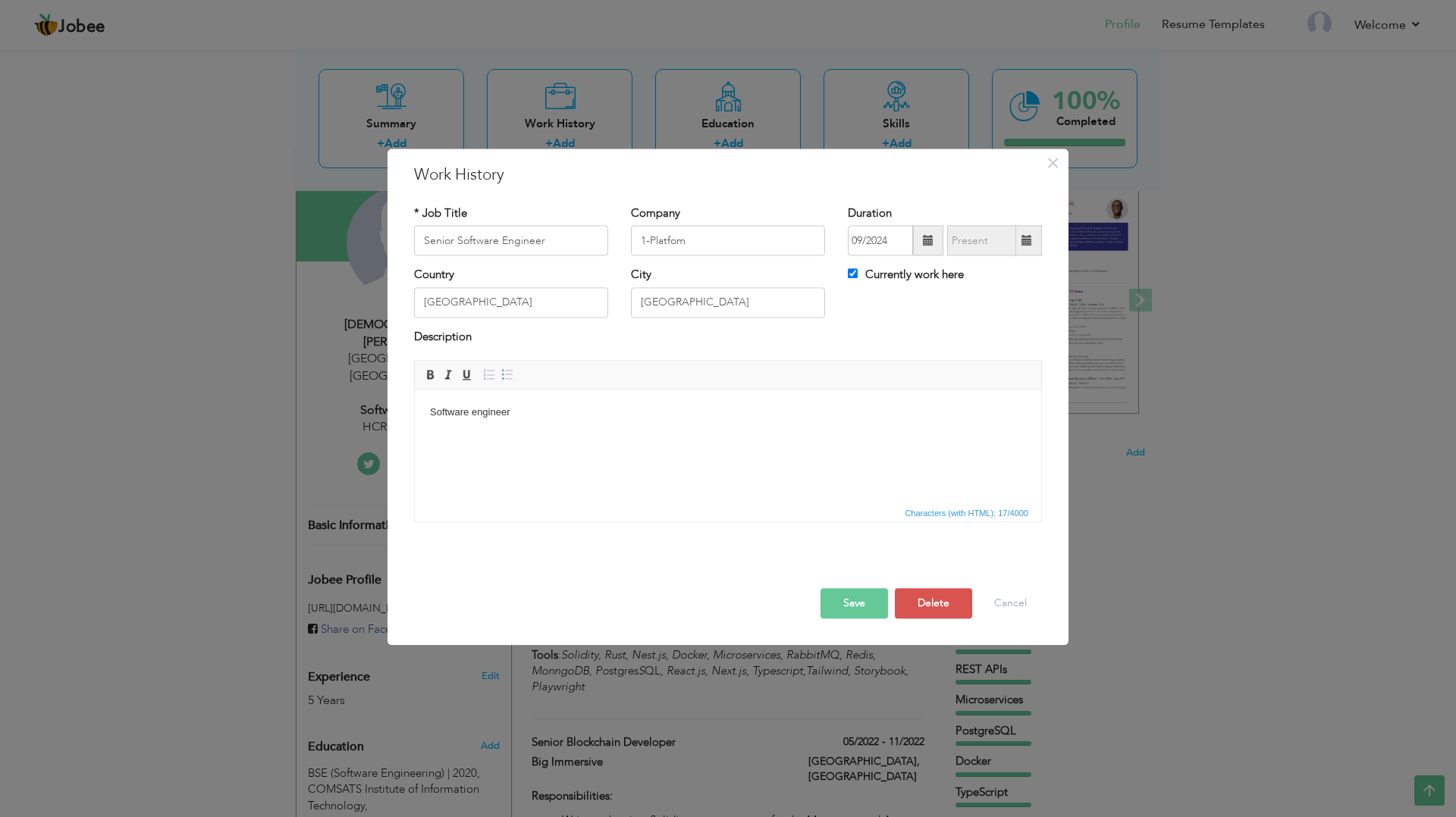
click at [554, 436] on html "Software engineer" at bounding box center [728, 412] width 626 height 46
click at [972, 511] on span "Characters (with HTML): 69/4000" at bounding box center [966, 514] width 130 height 13
click at [564, 463] on p "-" at bounding box center [728, 464] width 596 height 16
click at [559, 442] on p "- Full-stack development" at bounding box center [728, 438] width 596 height 16
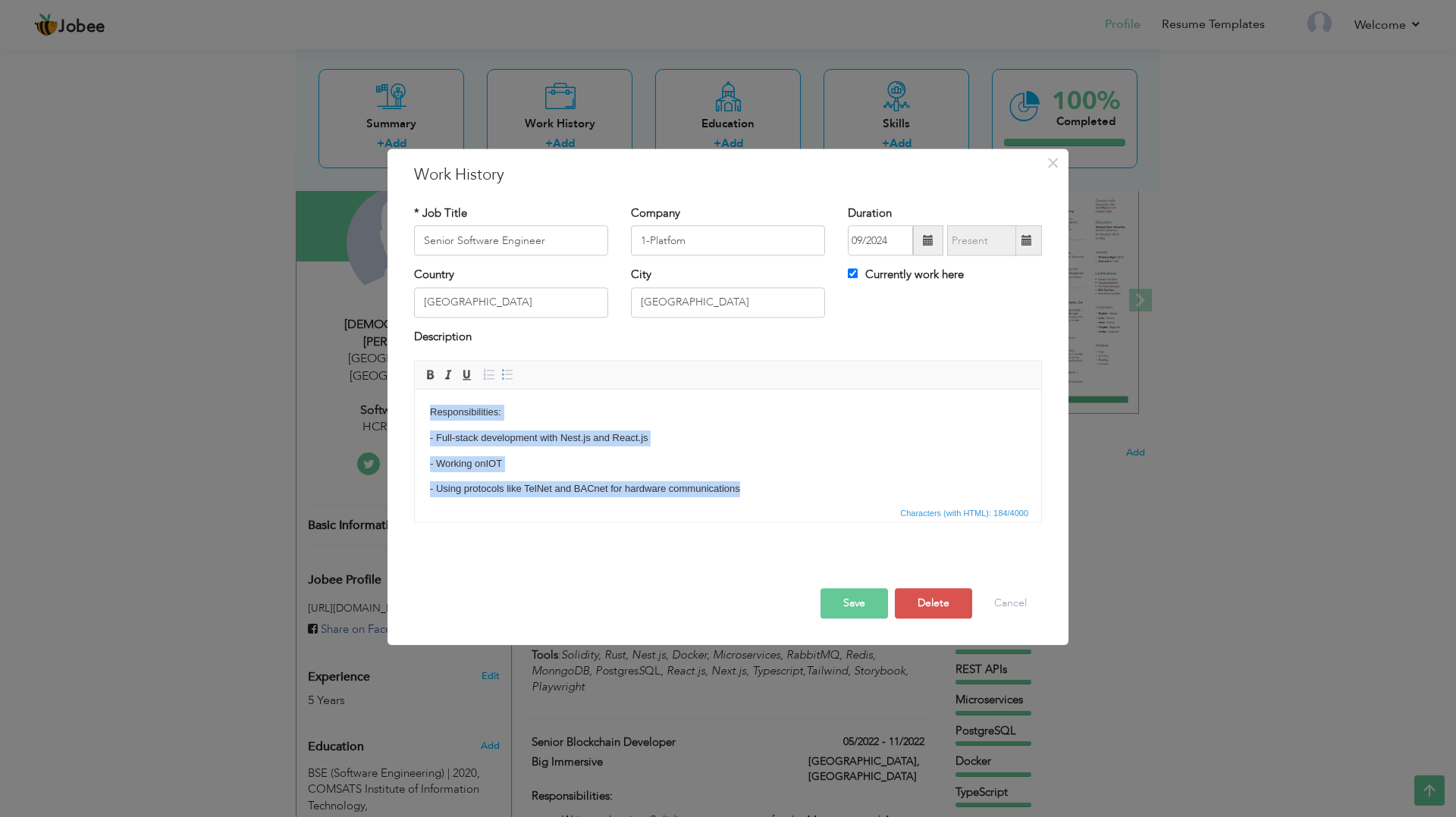
copy body "Responsibilities: - Full-stack development with Nest.js and React.js - Working …"
click at [754, 486] on p "- Using protocols like TelNet and BACnet for hardware communications" at bounding box center [728, 489] width 596 height 16
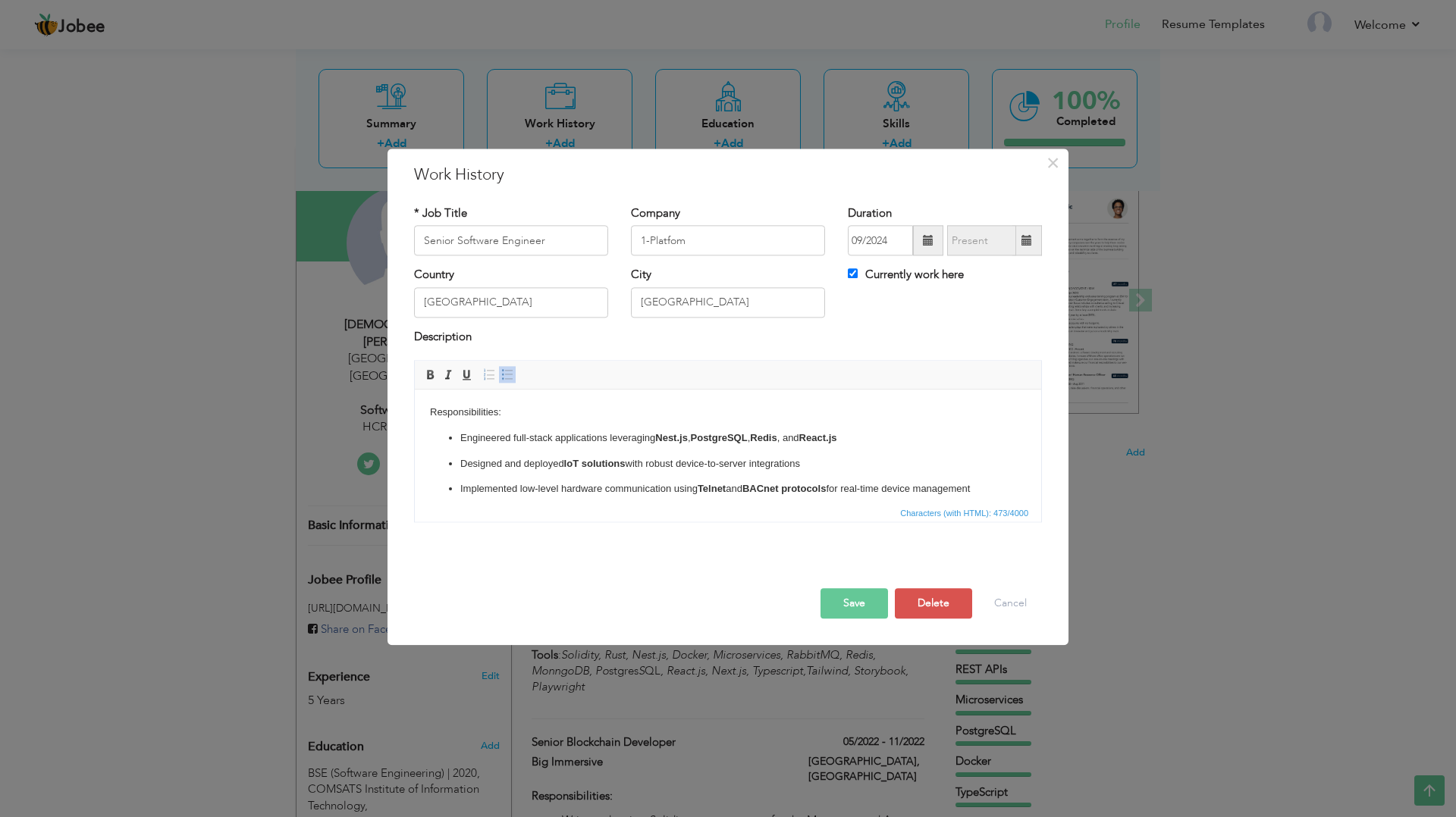
click at [1006, 490] on ul "Engineered full-stack applications leveraging Nest.js , PostgreSQL , Redis , an…" at bounding box center [728, 464] width 596 height 67
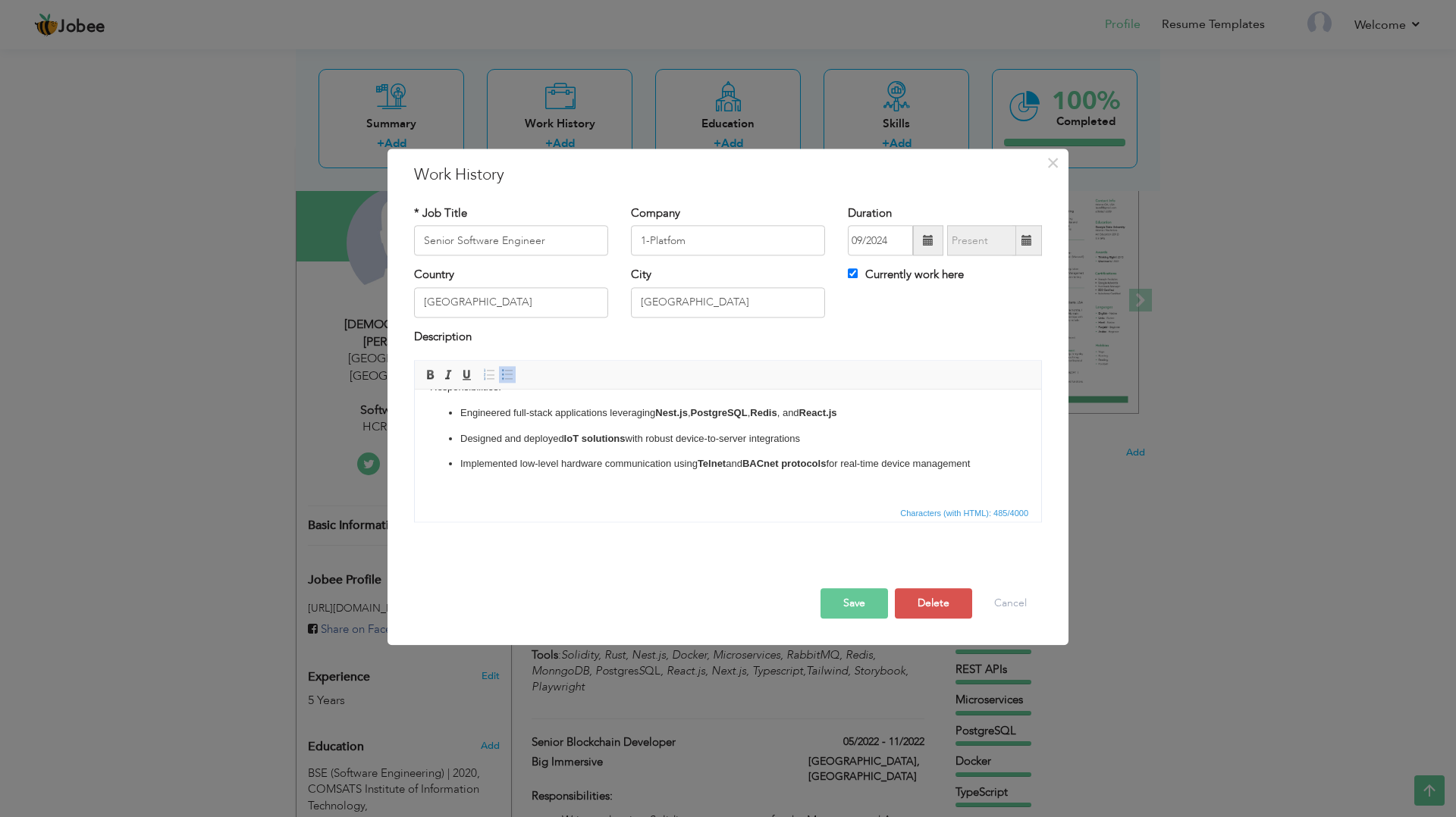
scroll to position [9, 0]
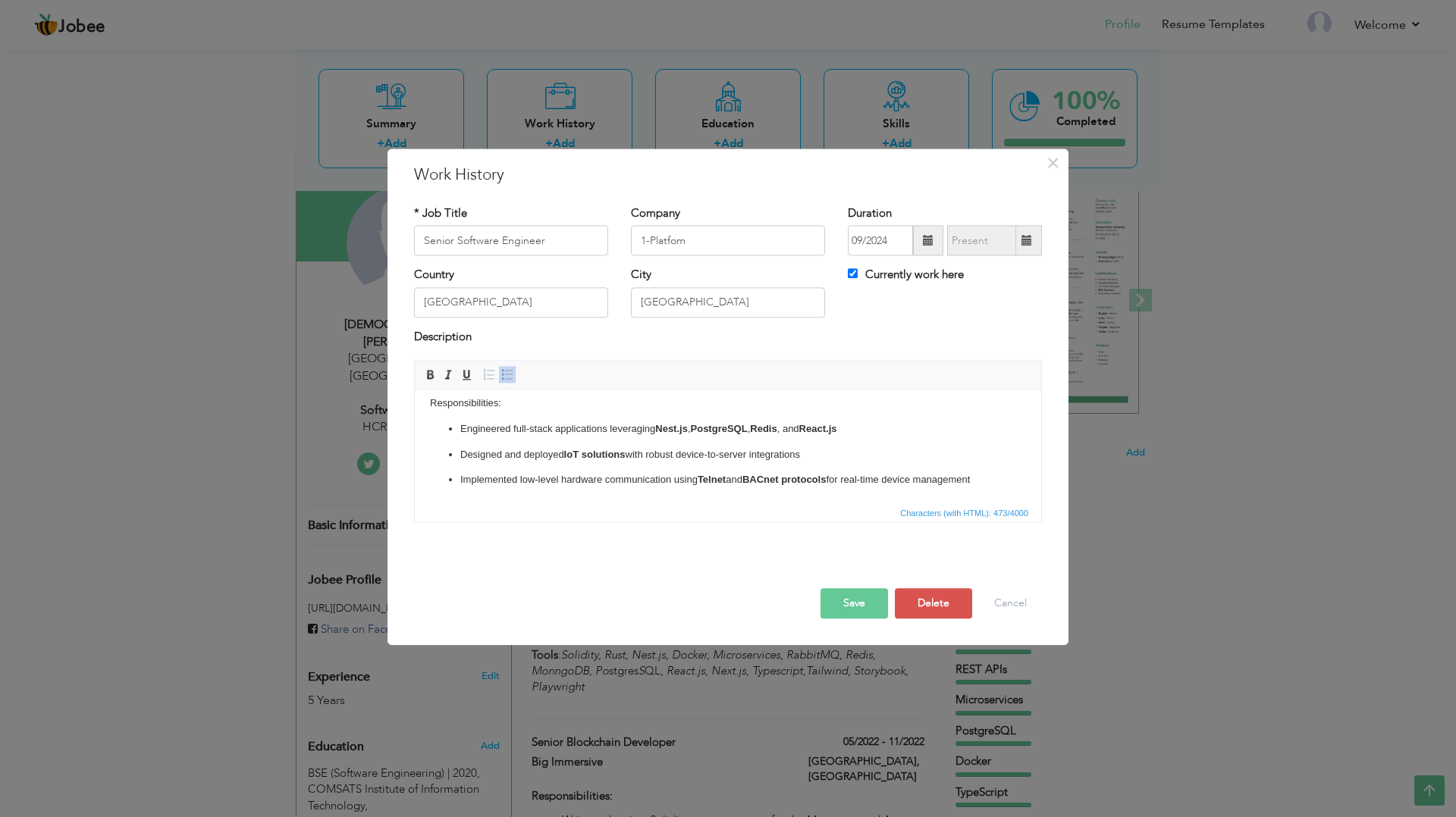
click at [864, 612] on button "Save" at bounding box center [854, 604] width 68 height 30
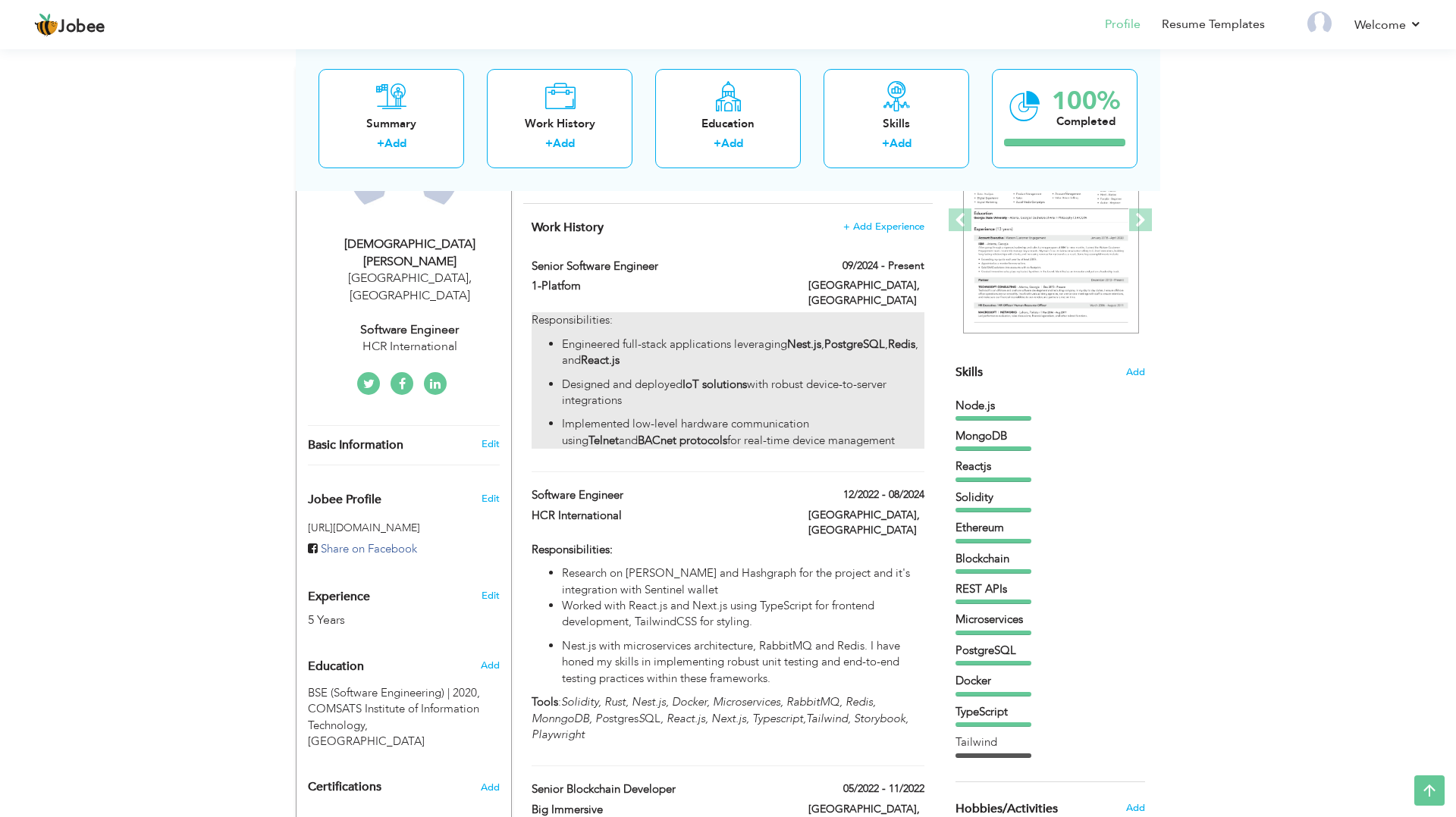
scroll to position [219, 0]
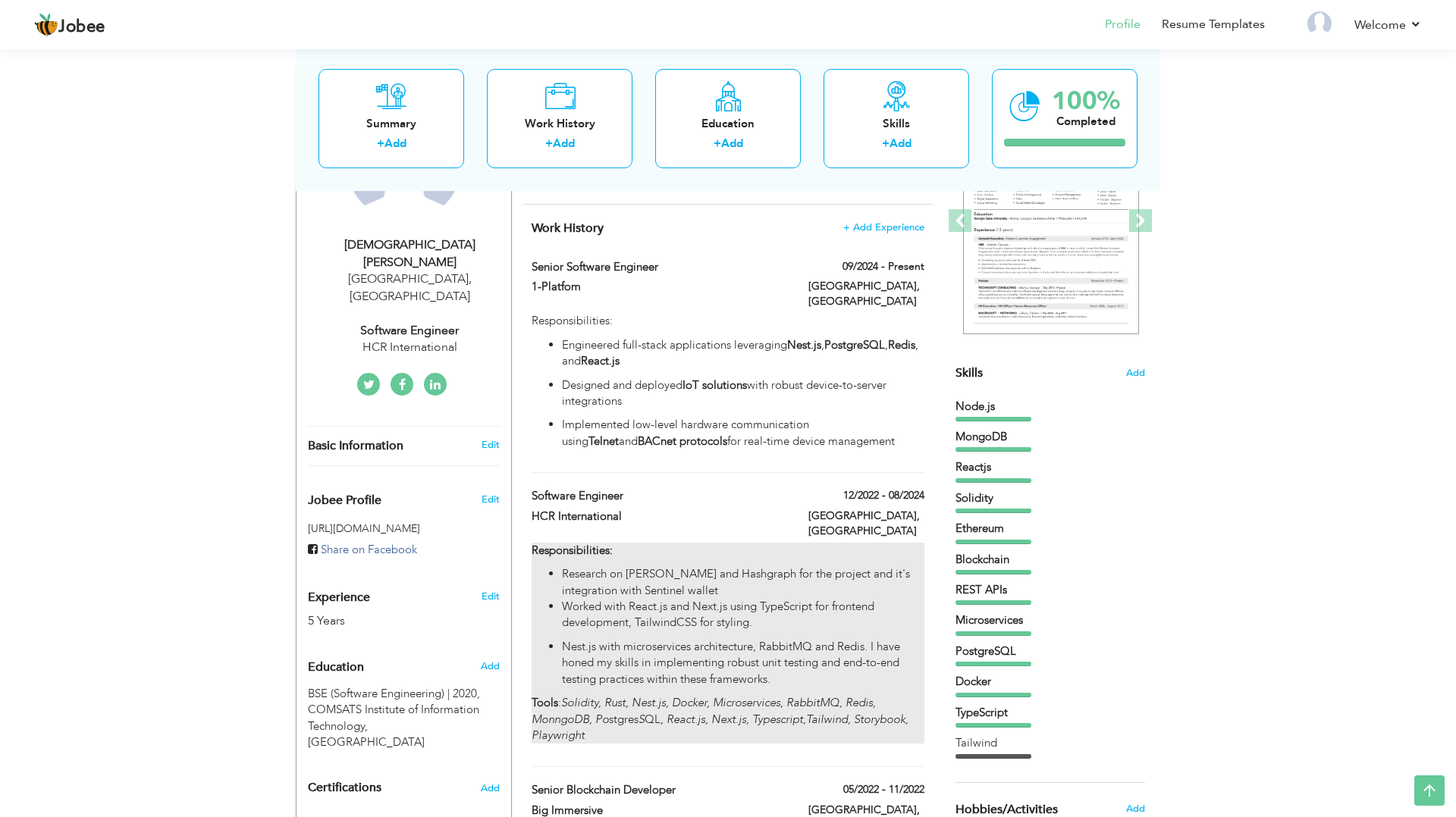
click at [593, 660] on p "Nest.js with microservices architecture, RabbitMQ and Redis. I have honed my sk…" at bounding box center [744, 664] width 363 height 49
type input "Software Engineer"
type input "HCR International"
type input "12/2022"
type input "08/2024"
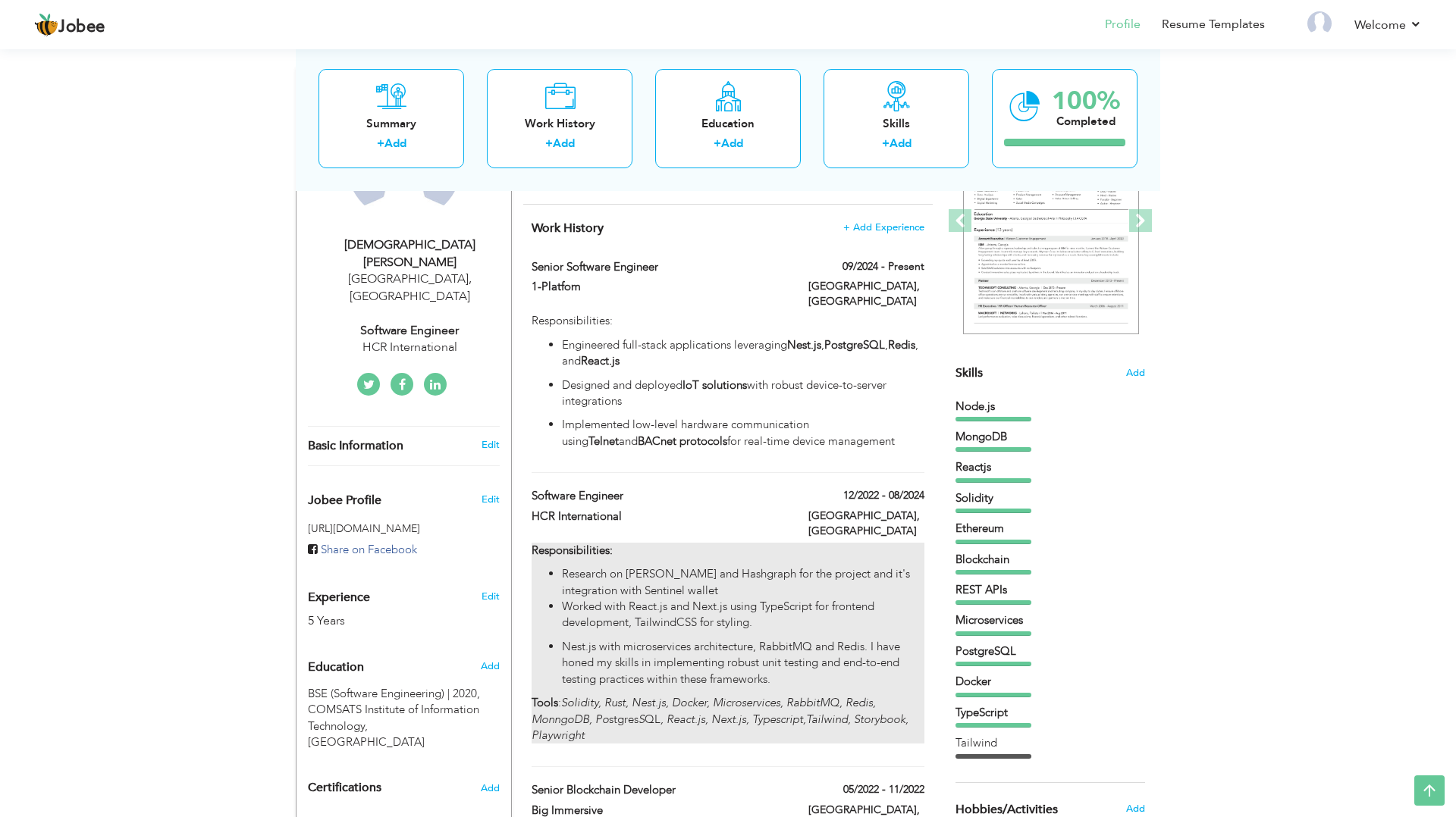
type input "[GEOGRAPHIC_DATA]"
checkbox input "false"
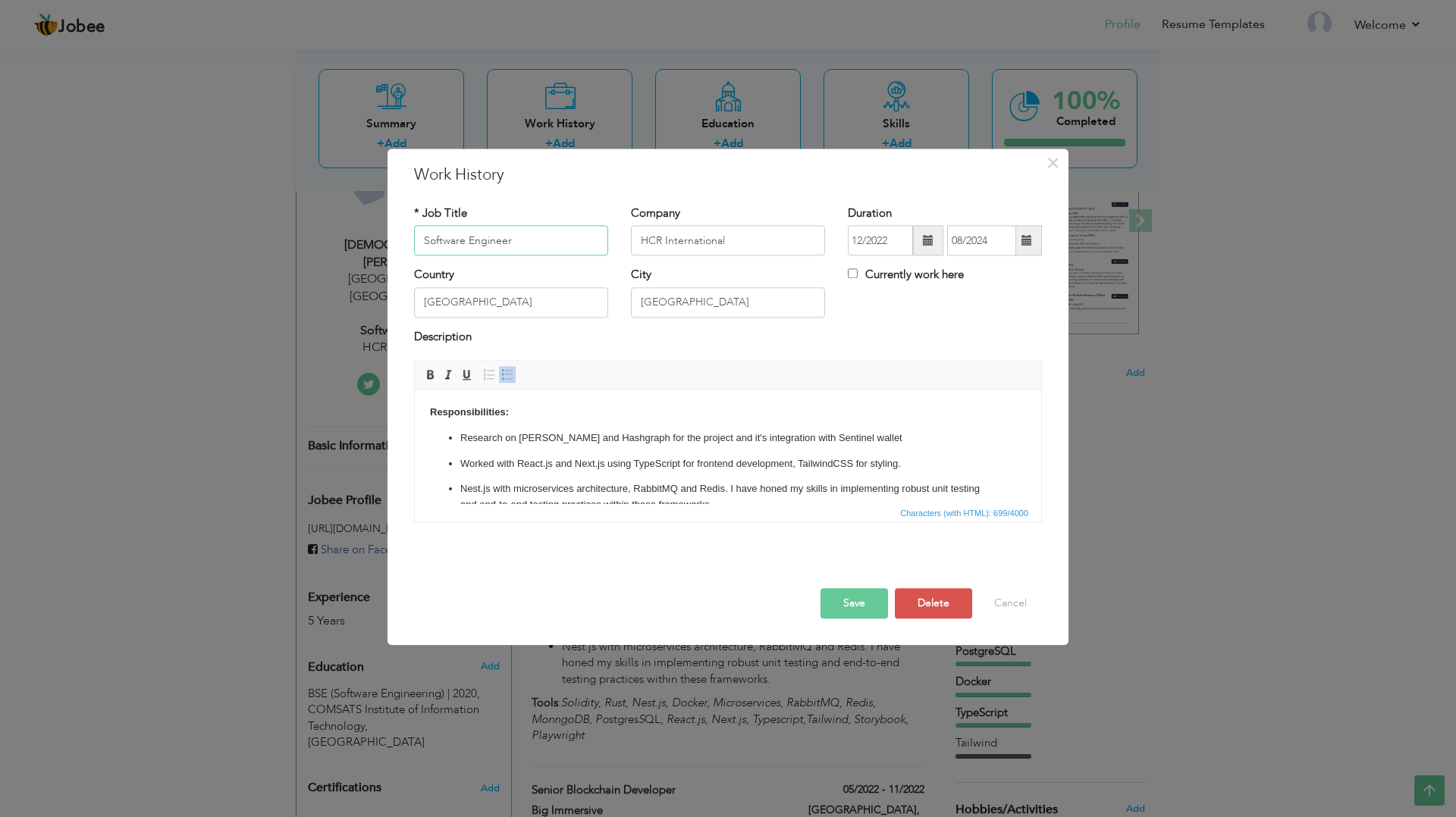
scroll to position [66, 0]
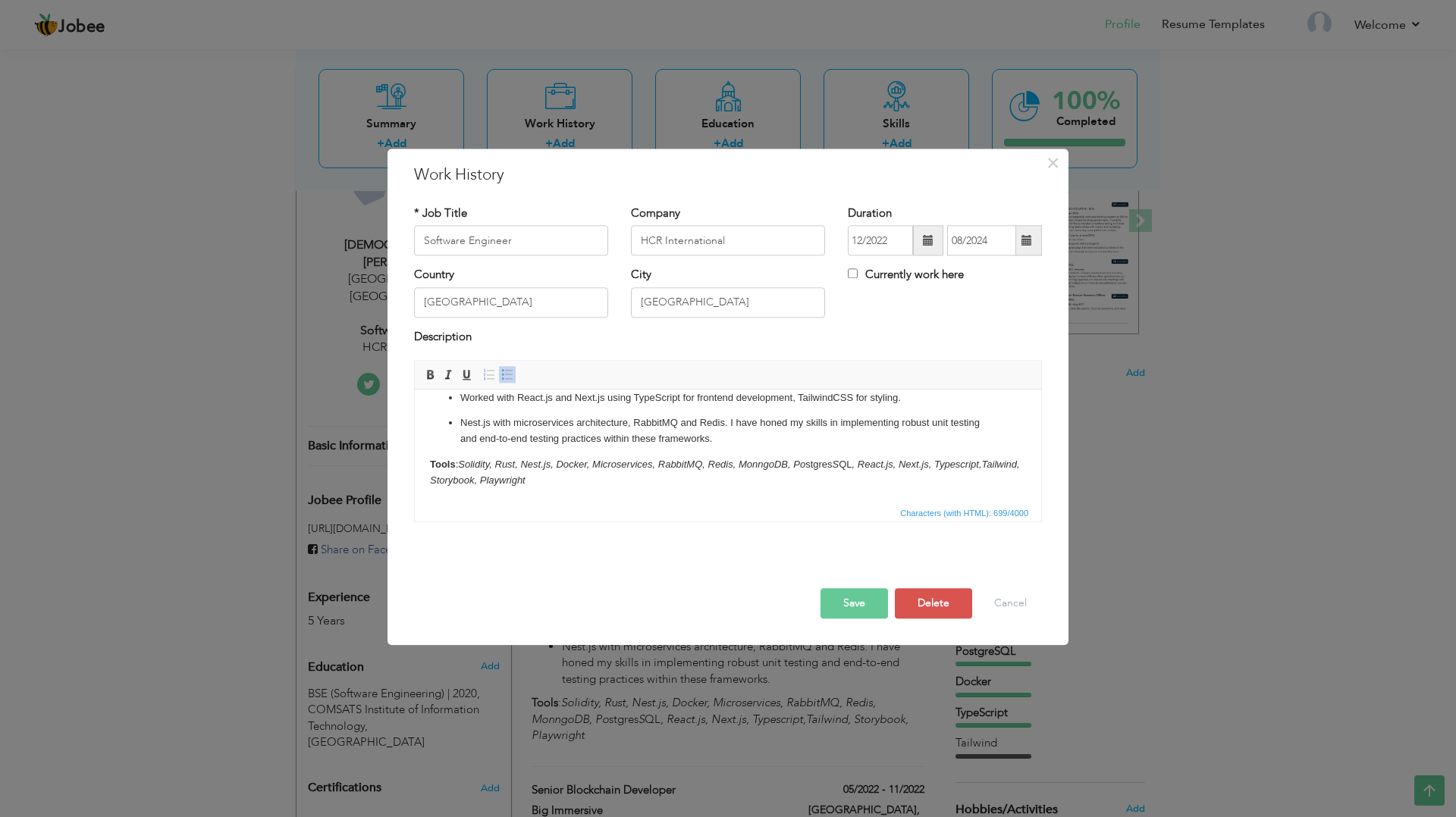
click at [444, 464] on strong "Tools" at bounding box center [443, 464] width 26 height 12
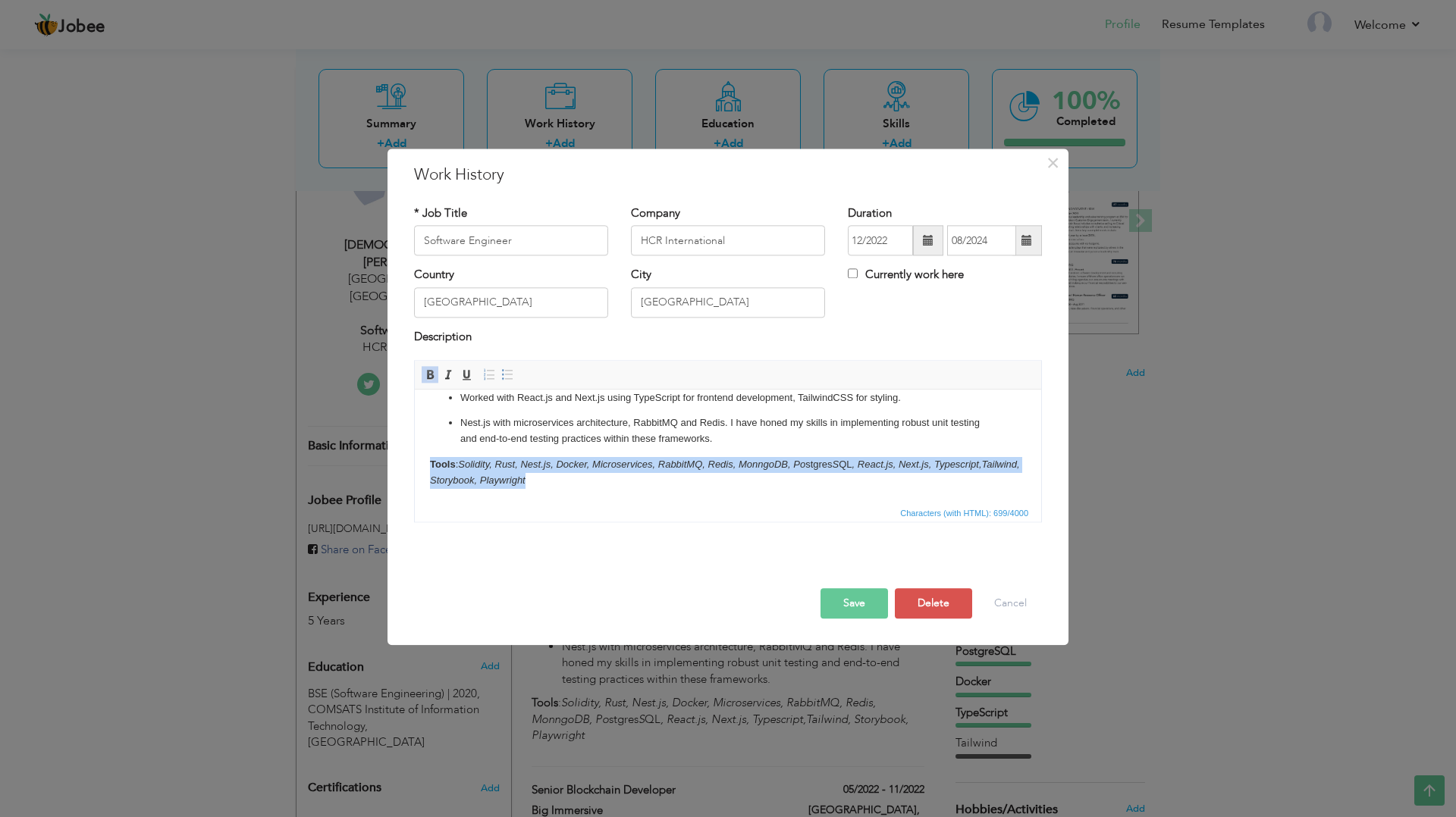
drag, startPoint x: 444, startPoint y: 464, endPoint x: 474, endPoint y: 474, distance: 31.6
click at [474, 474] on p "Tools : Solidity, Rust, Nest.js, Docker, Microservices, RabbitMQ, Redis, Monngo…" at bounding box center [728, 473] width 596 height 32
copy p "Tools : Solidity, Rust, Nest.js, Docker, Microservices, RabbitMQ, Redis, Monngo…"
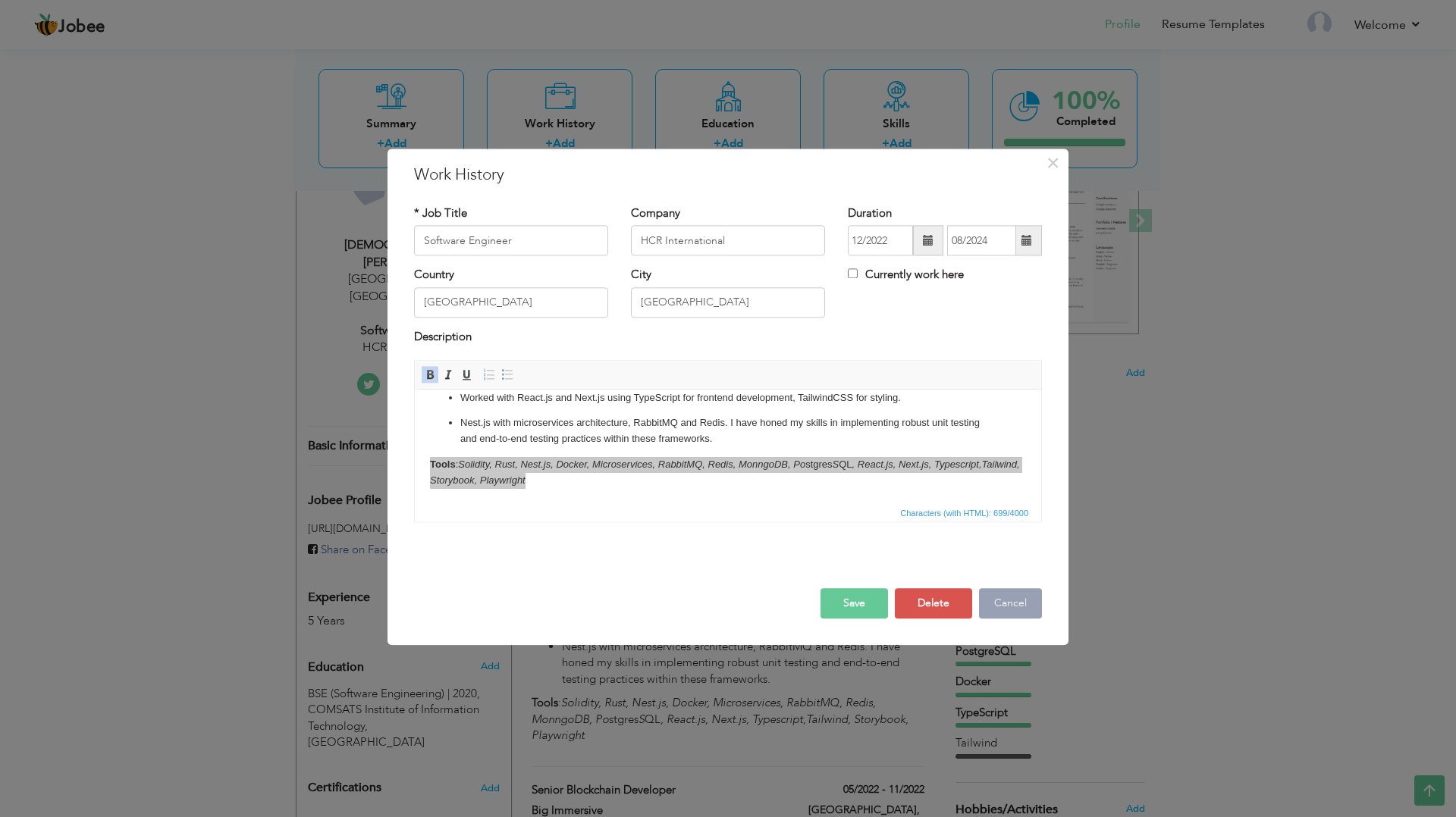
click at [1003, 608] on button "Cancel" at bounding box center [1010, 604] width 63 height 30
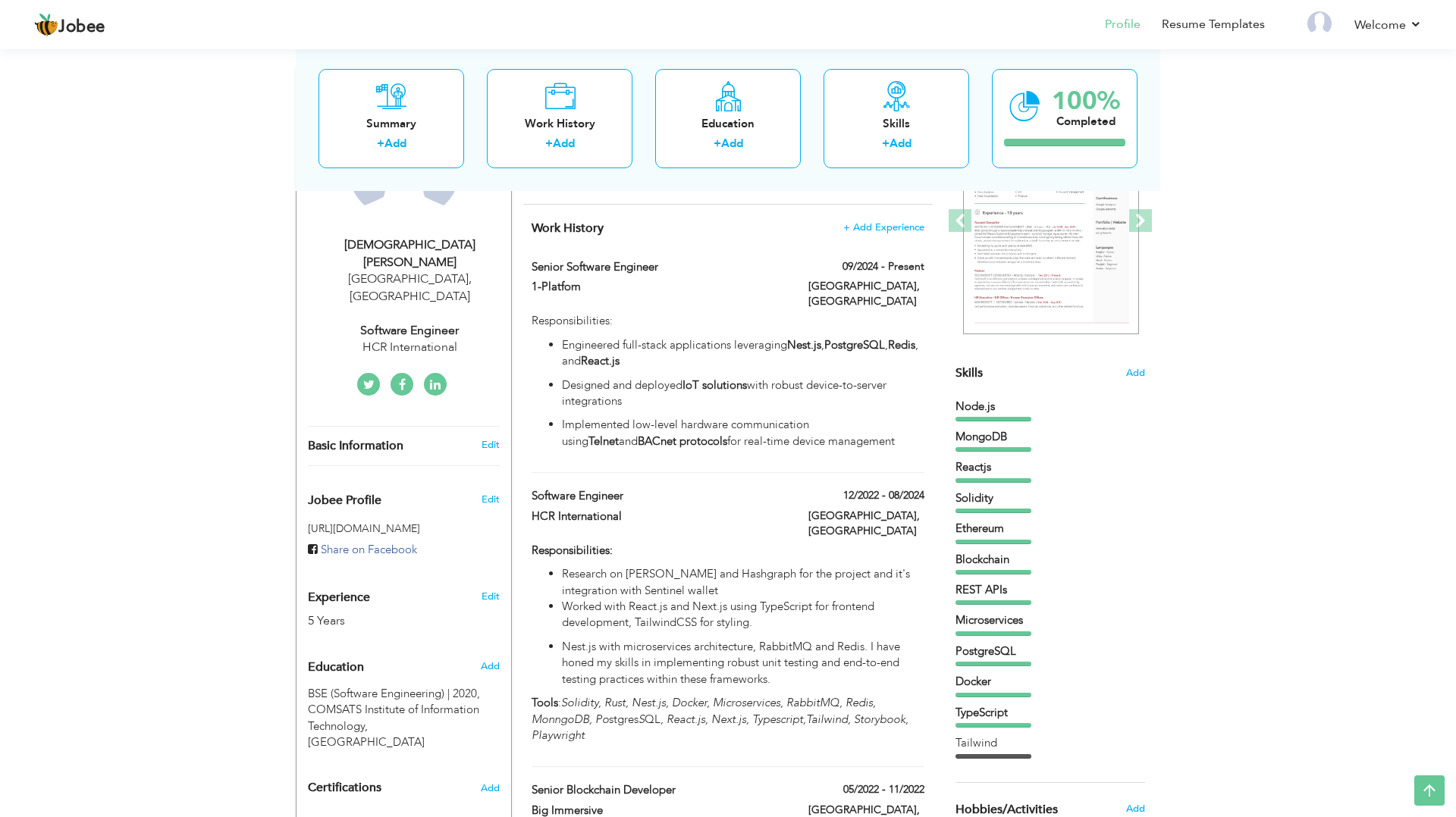
scroll to position [0, 0]
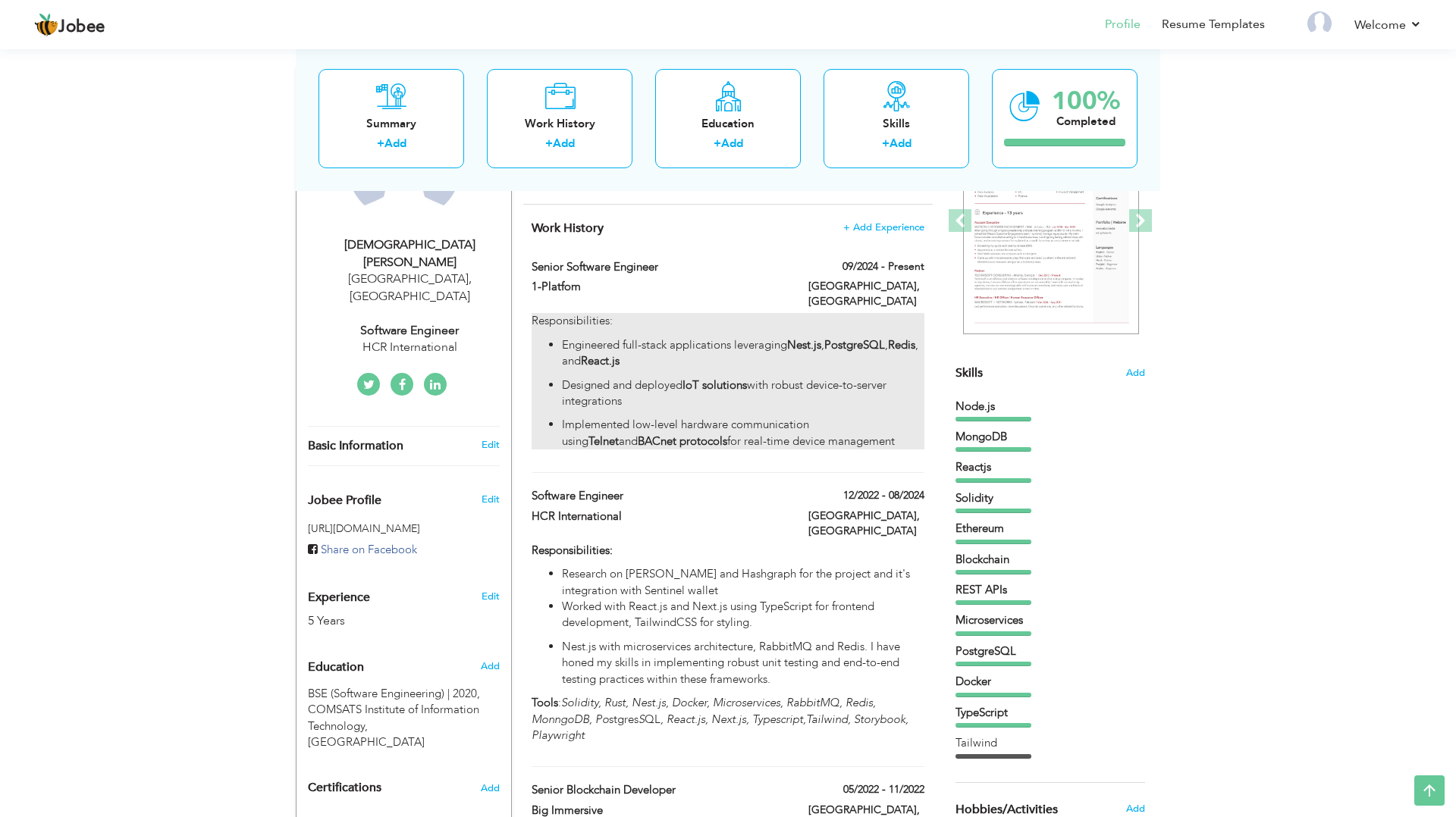
click at [638, 435] on strong "BACnet protocols" at bounding box center [682, 442] width 90 height 15
type input "Senior Software Engineer"
type input "1-Platfom"
type input "09/2024"
type input "[GEOGRAPHIC_DATA]"
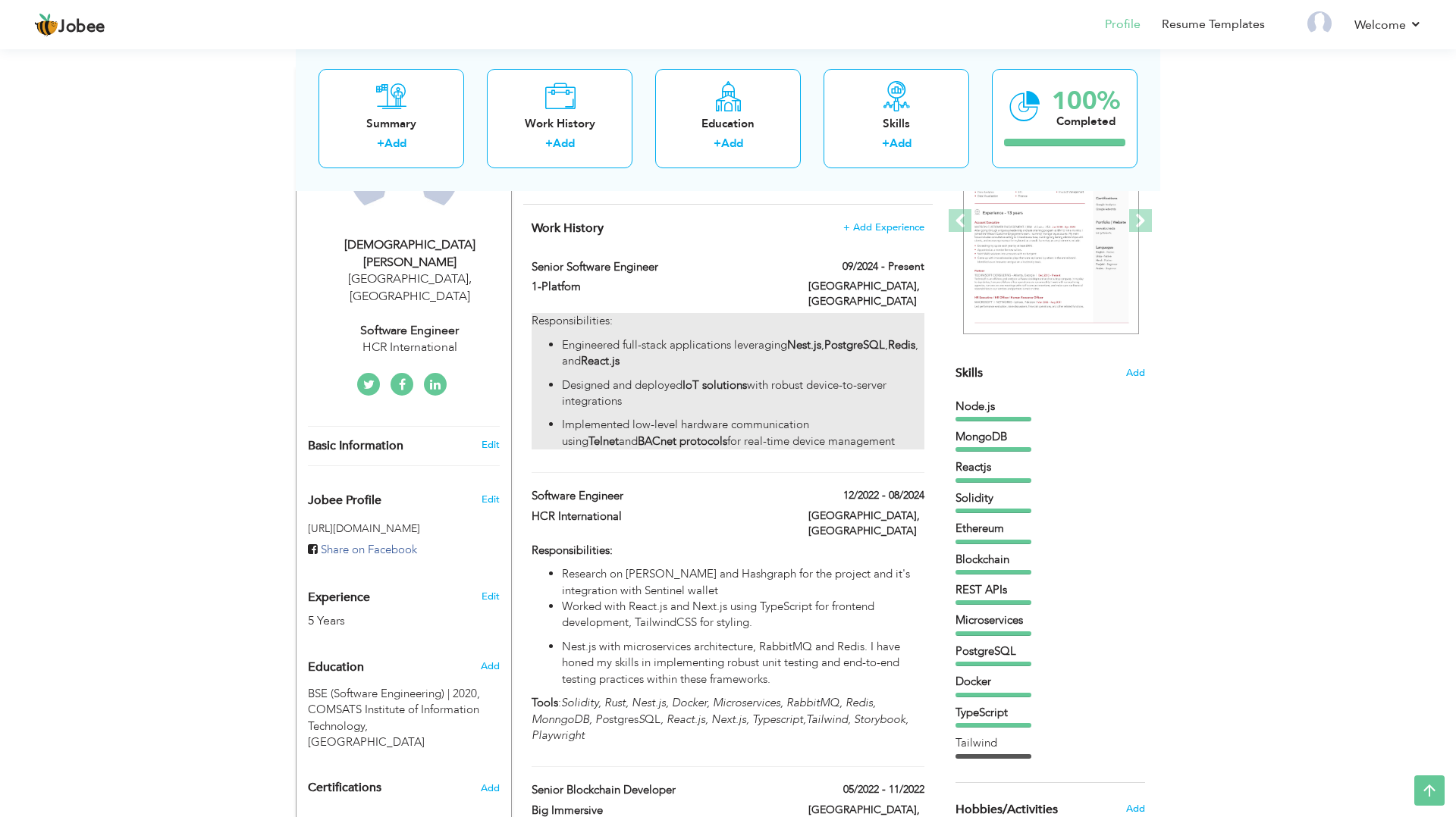
type input "[GEOGRAPHIC_DATA]"
checkbox input "true"
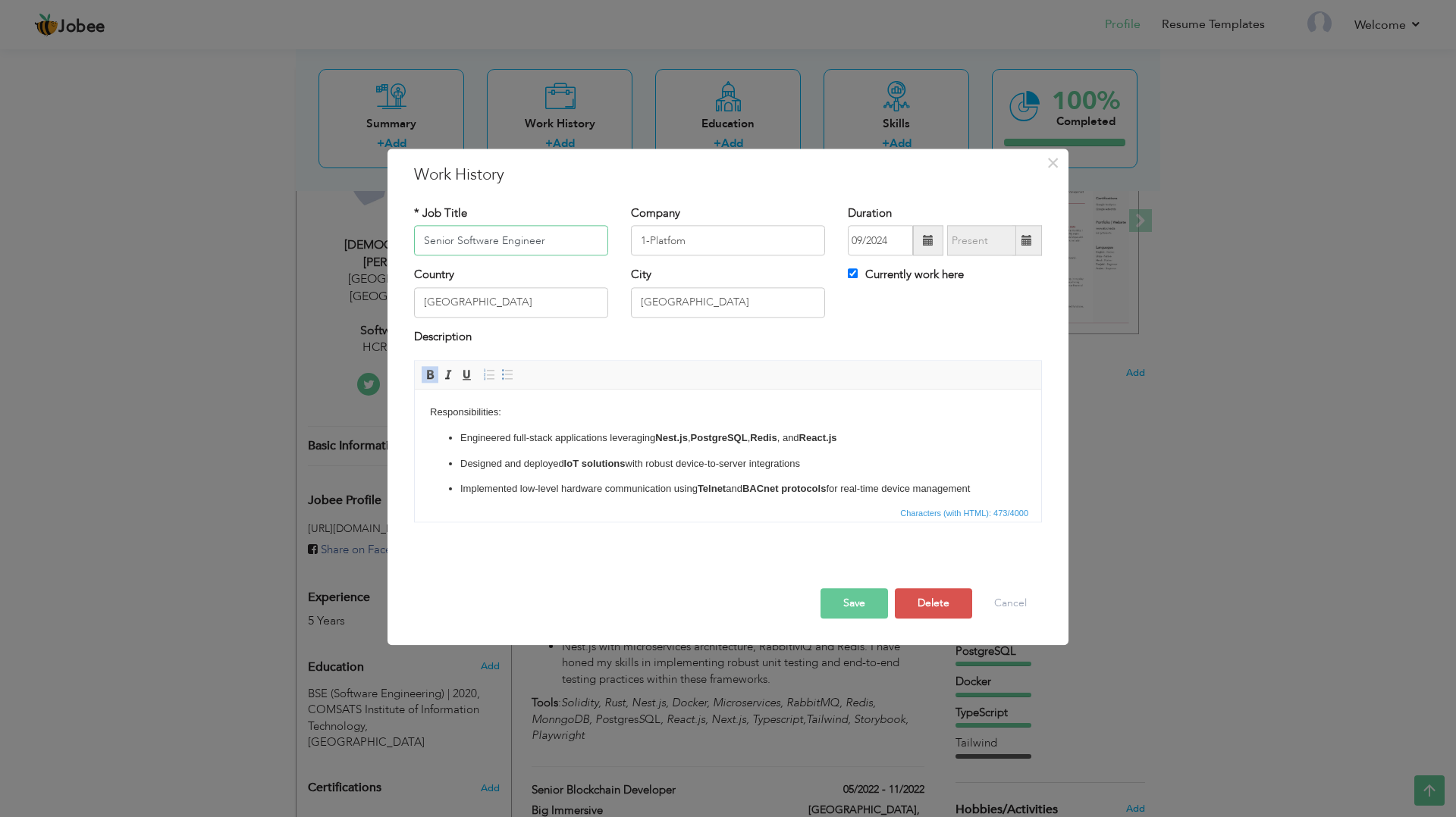
scroll to position [9, 0]
click at [1004, 478] on ul "Engineered full-stack applications leveraging Nest.js , PostgreSQL , Redis , an…" at bounding box center [728, 455] width 596 height 67
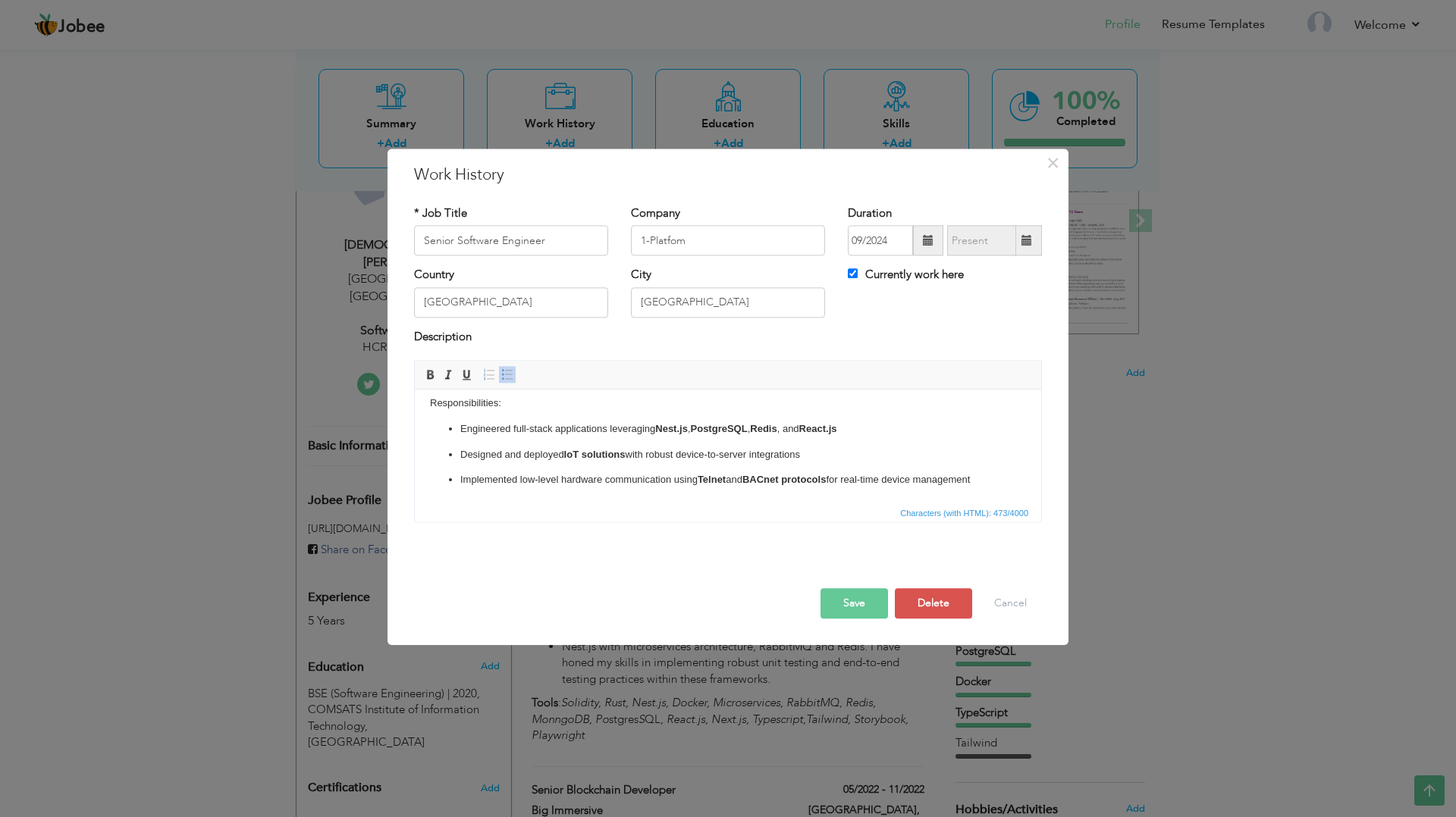
click at [1004, 478] on ul "Engineered full-stack applications leveraging Nest.js , PostgreSQL , Redis , an…" at bounding box center [728, 455] width 596 height 67
click at [958, 478] on p "Implemented low-level hardware communication using Telnet and BACnet protocols …" at bounding box center [728, 480] width 536 height 16
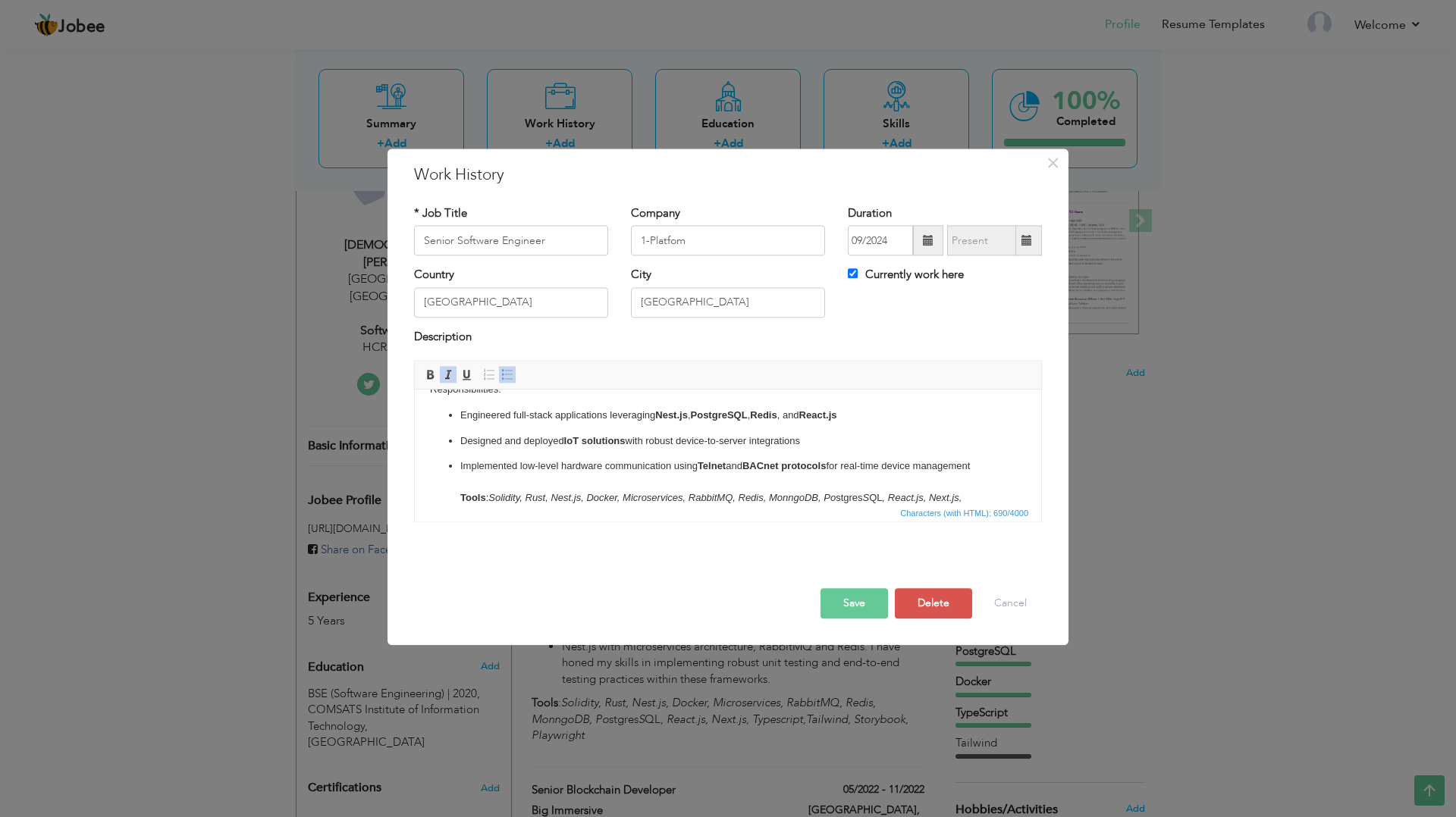
scroll to position [39, 0]
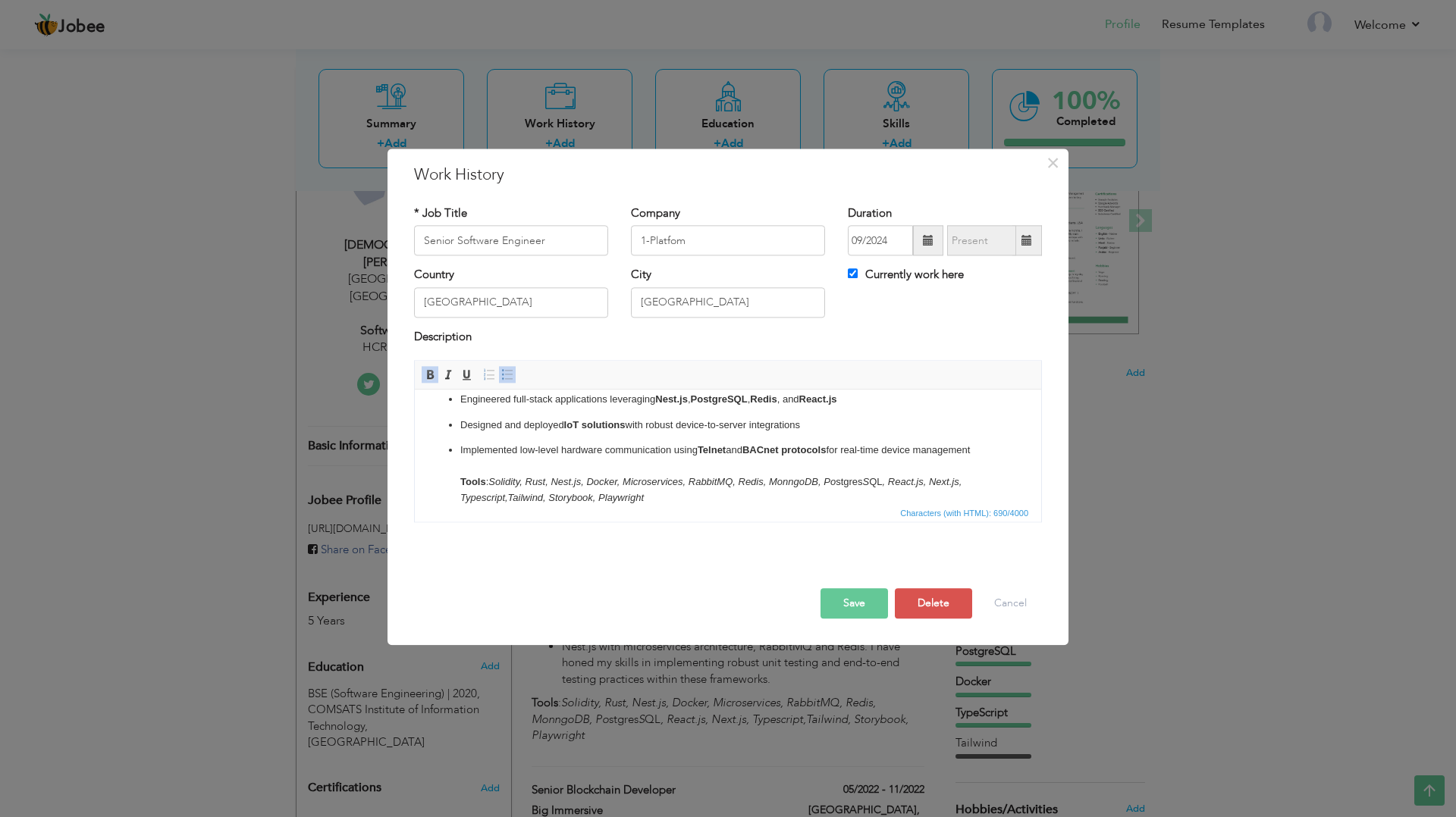
click at [506, 370] on span at bounding box center [507, 375] width 12 height 12
click at [450, 451] on p "Implemented low-level hardware communication using Telnet and BACnet protocols …" at bounding box center [728, 473] width 596 height 63
click at [507, 372] on span at bounding box center [507, 375] width 12 height 12
click at [495, 467] on body "Responsibilities: Engineered full-stack applications leveraging Nest.js , Postg…" at bounding box center [728, 441] width 596 height 150
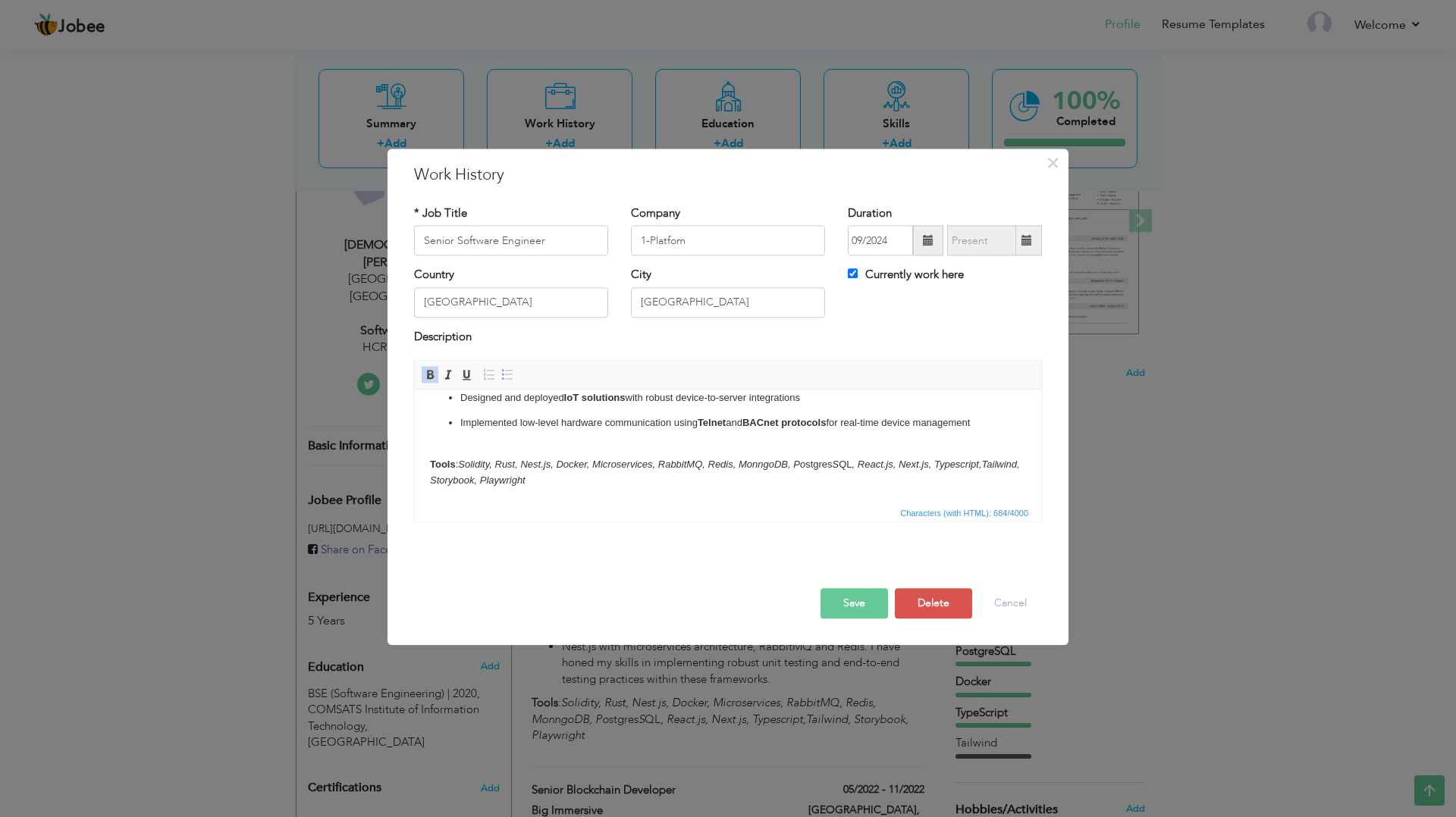
click at [483, 465] on em "Solidity, Rust, Nest.js, Docker, Microservices, RabbitMQ, Redis, MonngoDB, Po" at bounding box center [632, 464] width 347 height 12
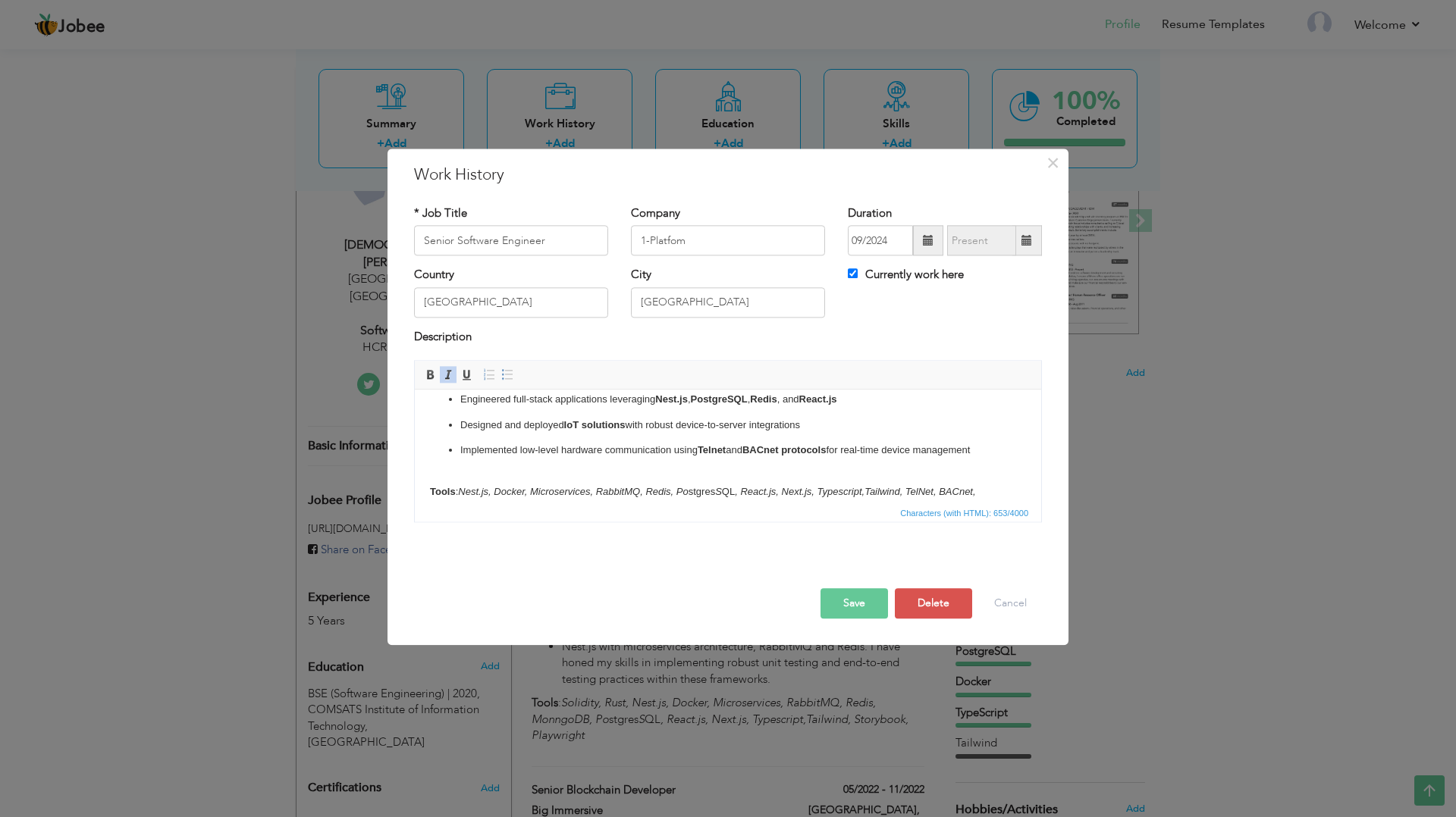
scroll to position [51, 0]
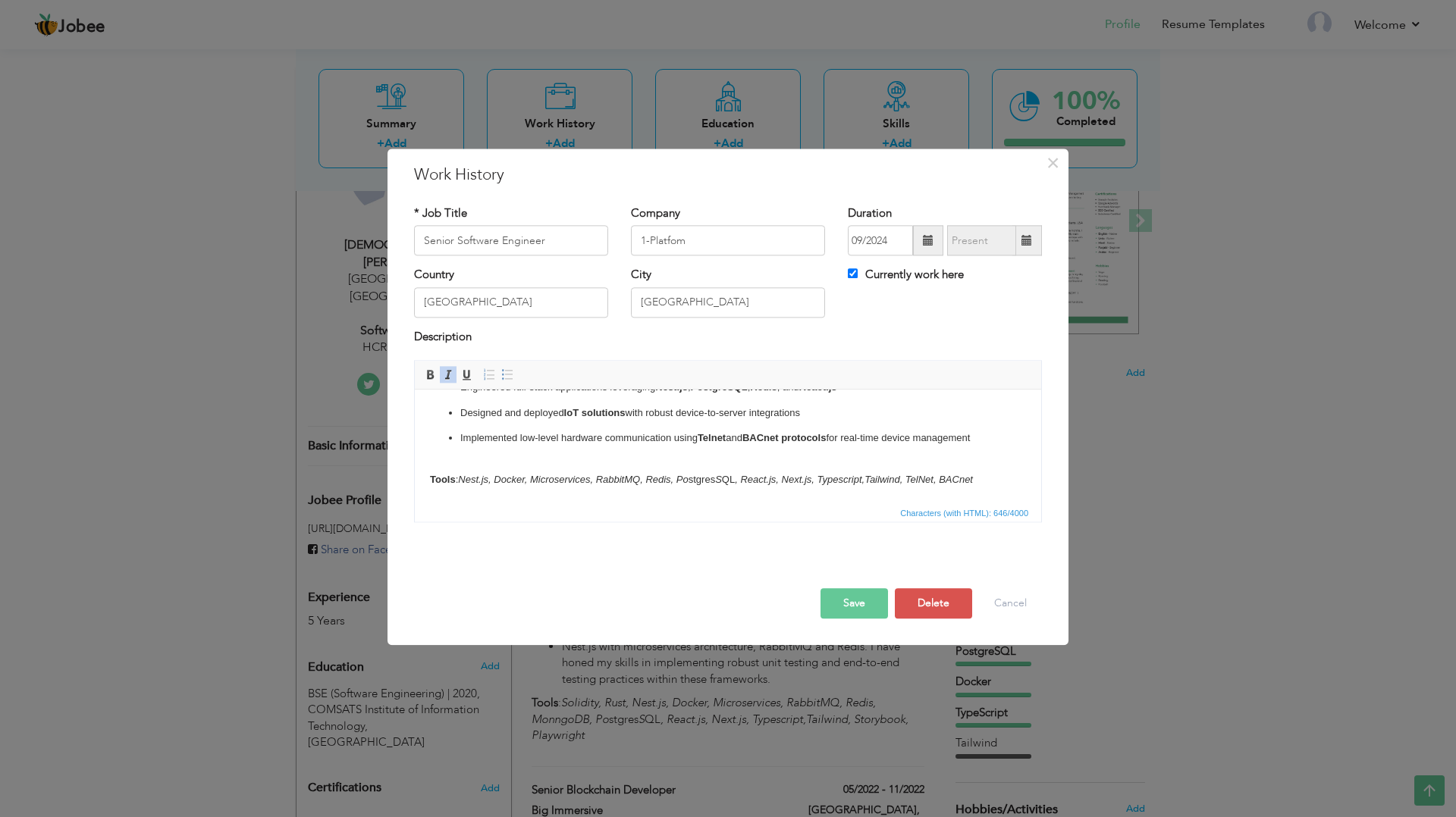
click at [858, 600] on button "Save" at bounding box center [854, 604] width 68 height 30
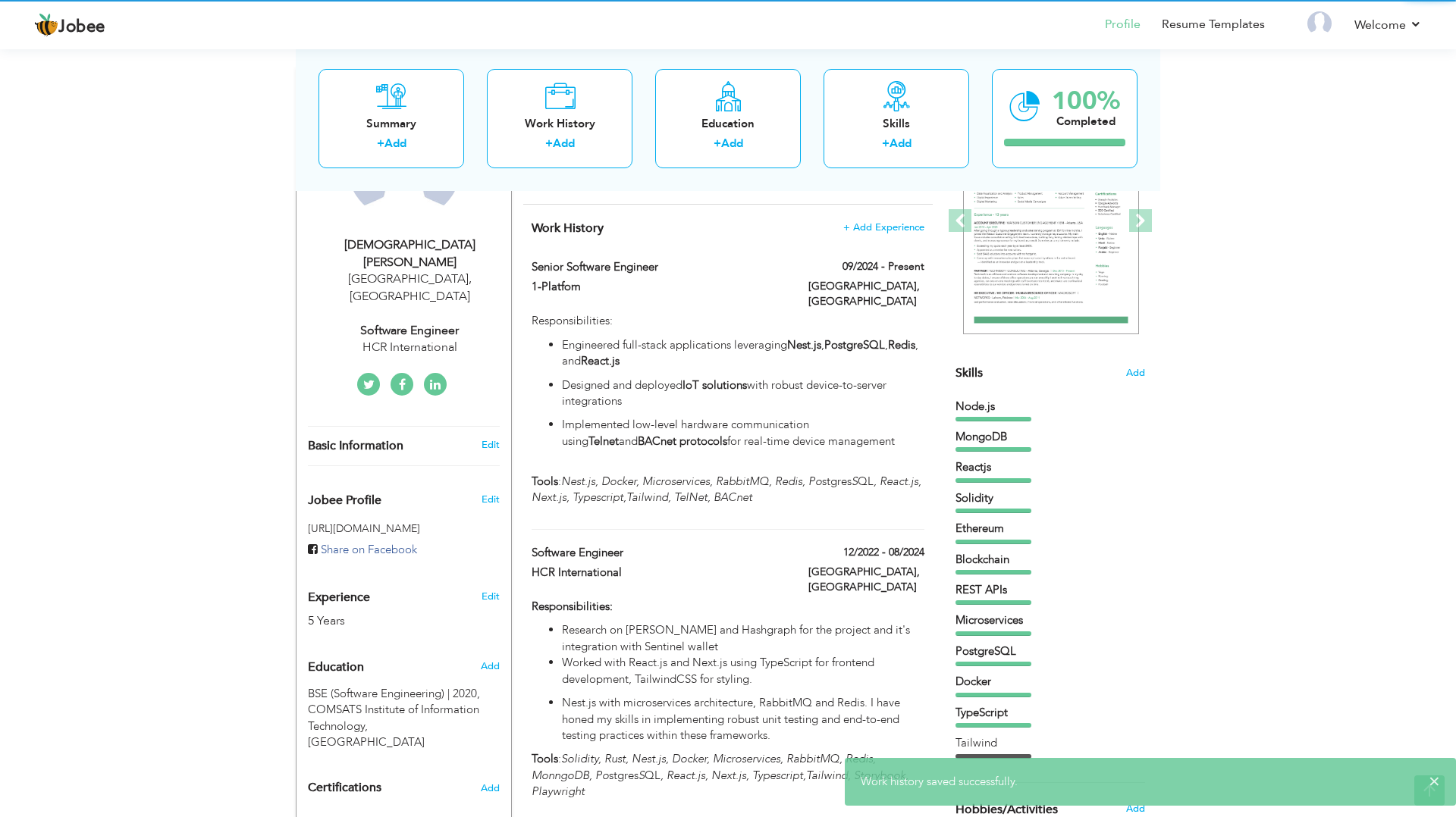
scroll to position [0, 0]
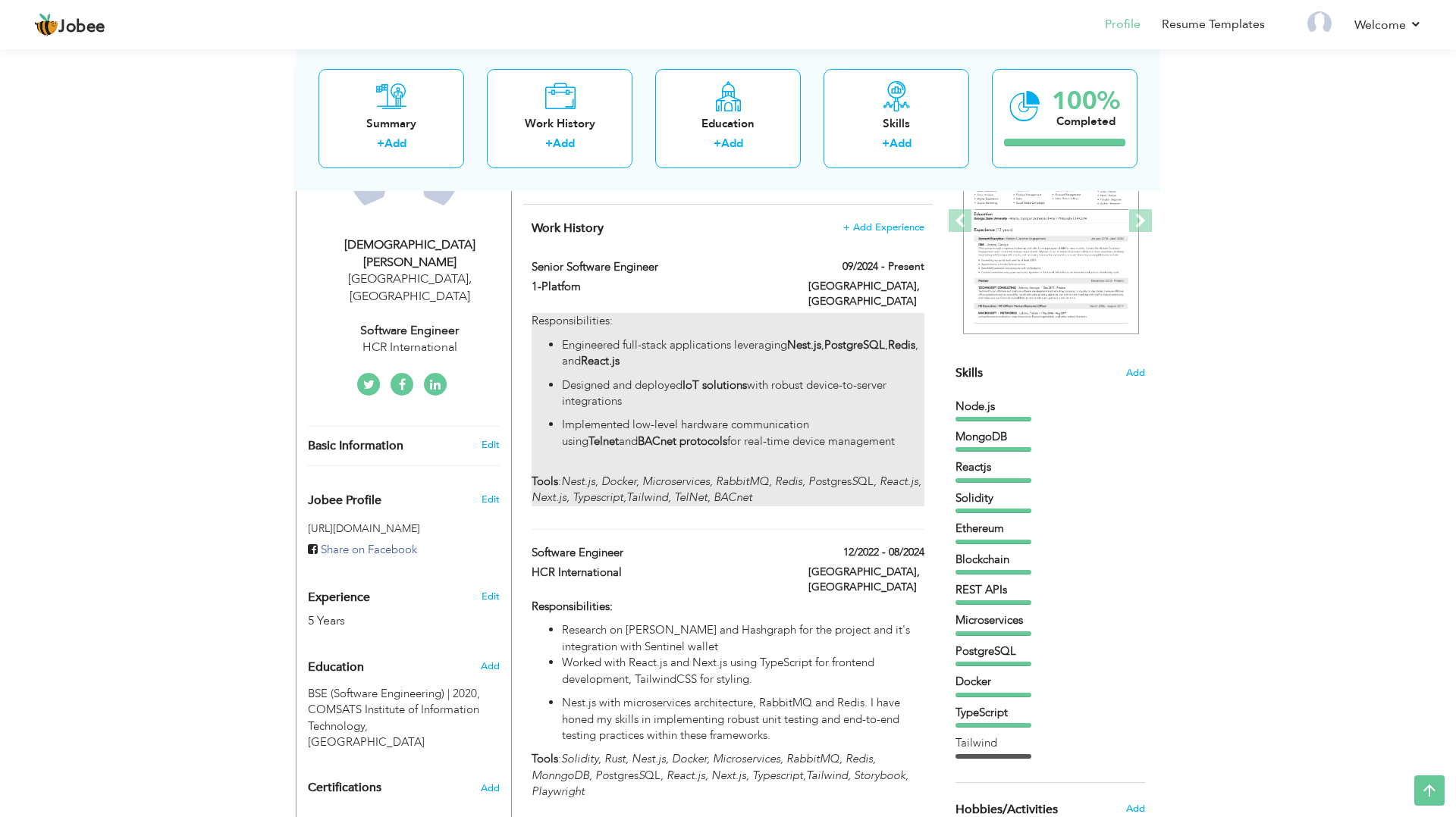
click at [609, 369] on p "Engineered full-stack applications leveraging Nest.js , PostgreSQL , Redis , an…" at bounding box center [744, 354] width 363 height 33
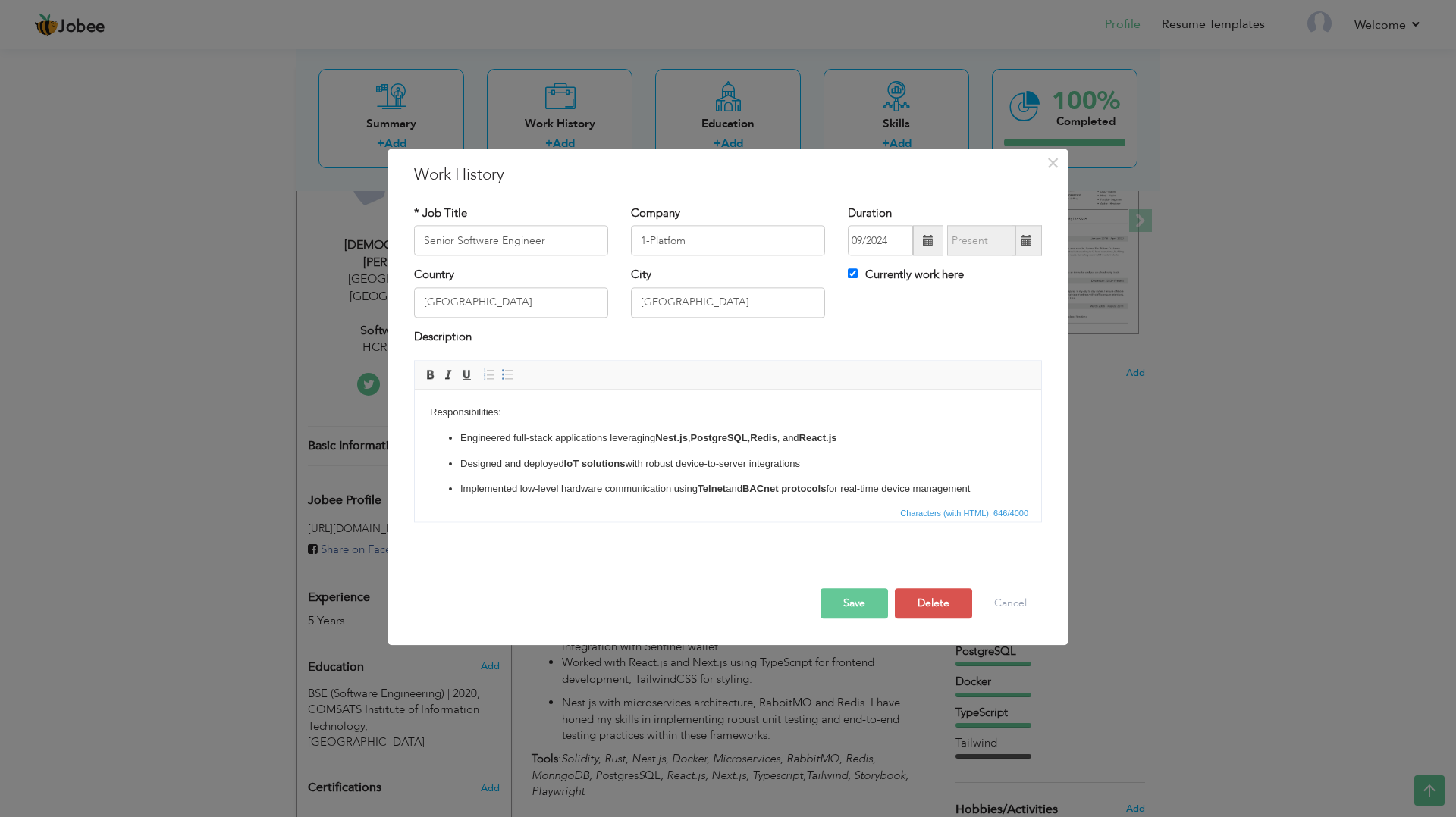
click at [480, 435] on p "Engineered full-stack applications leveraging Nest.js , PostgreSQL , Redis , an…" at bounding box center [728, 438] width 536 height 16
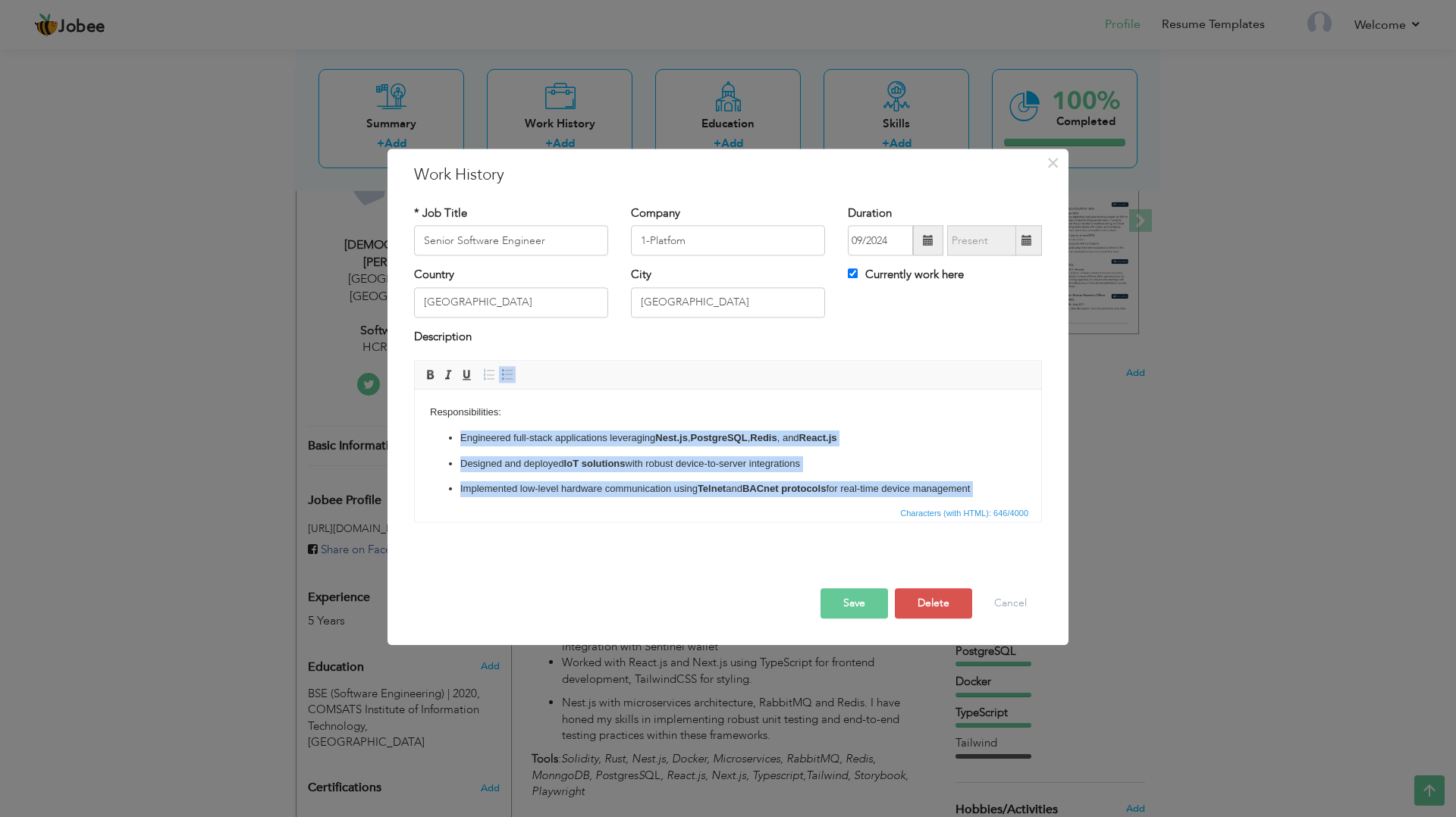
drag, startPoint x: 480, startPoint y: 435, endPoint x: 496, endPoint y: 486, distance: 53.5
click at [496, 488] on ul "Engineered full-stack applications leveraging Nest.js , PostgreSQL , Redis , an…" at bounding box center [728, 464] width 596 height 67
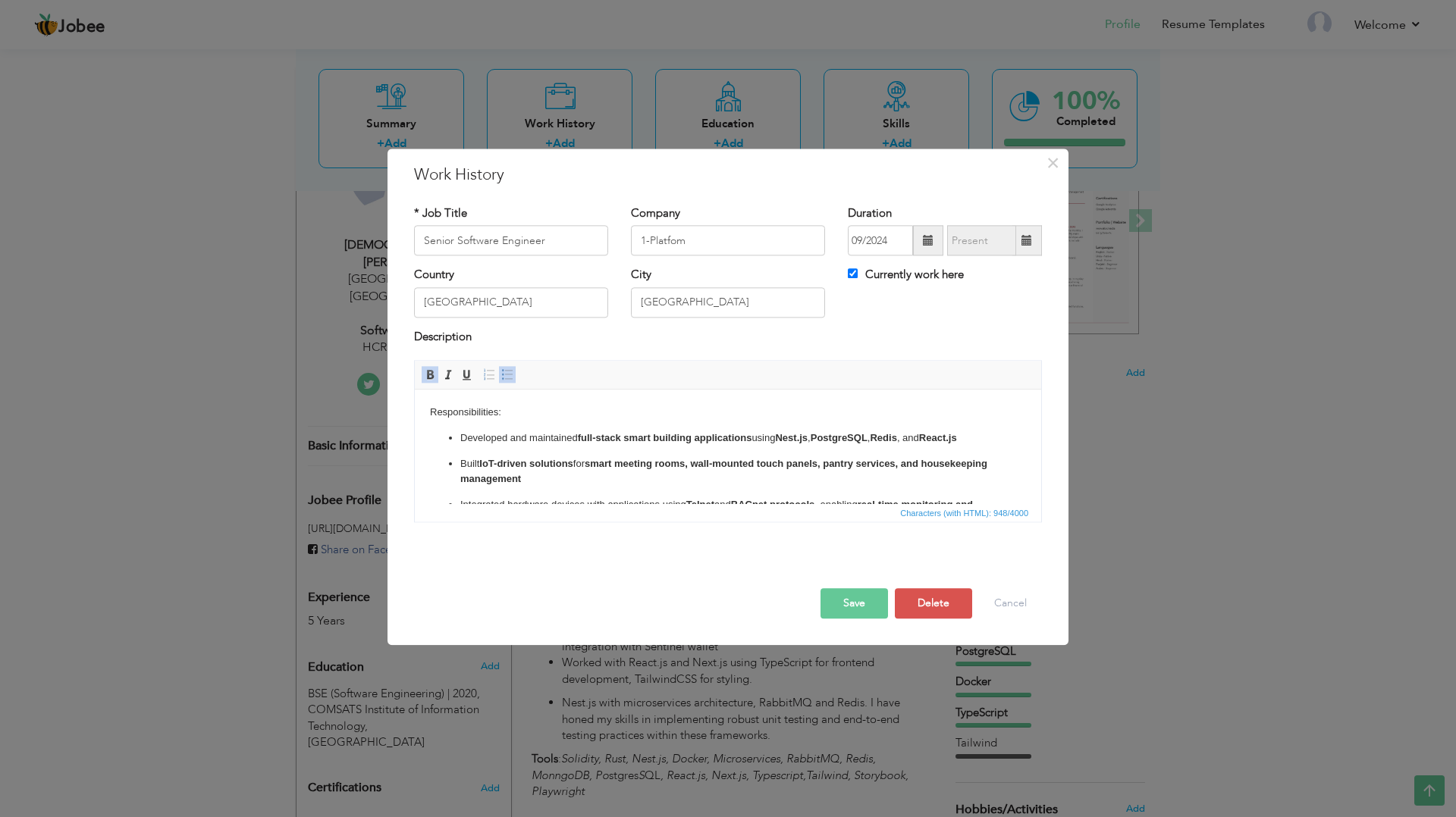
click at [841, 618] on button "Save" at bounding box center [854, 604] width 68 height 30
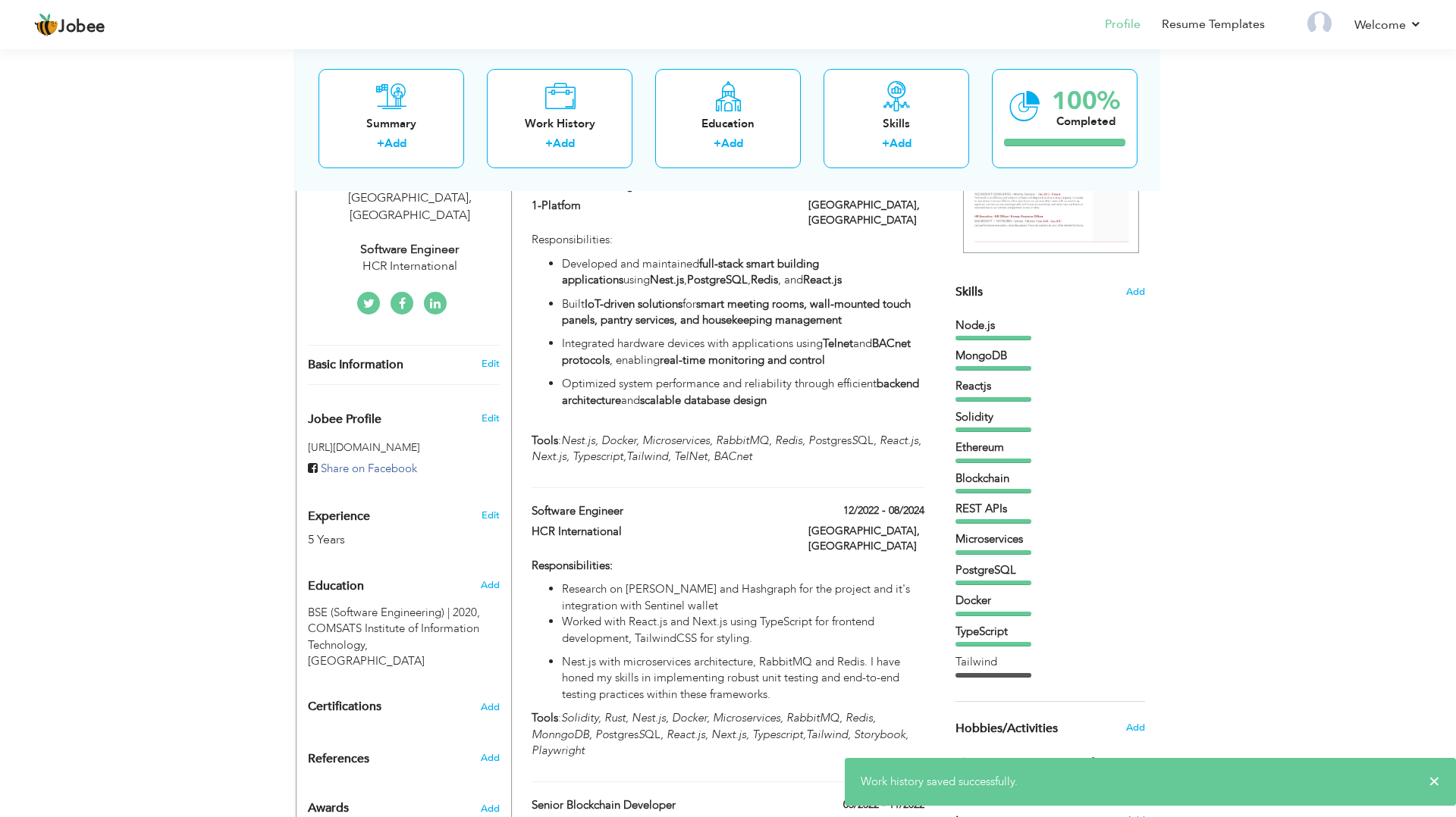
scroll to position [300, 0]
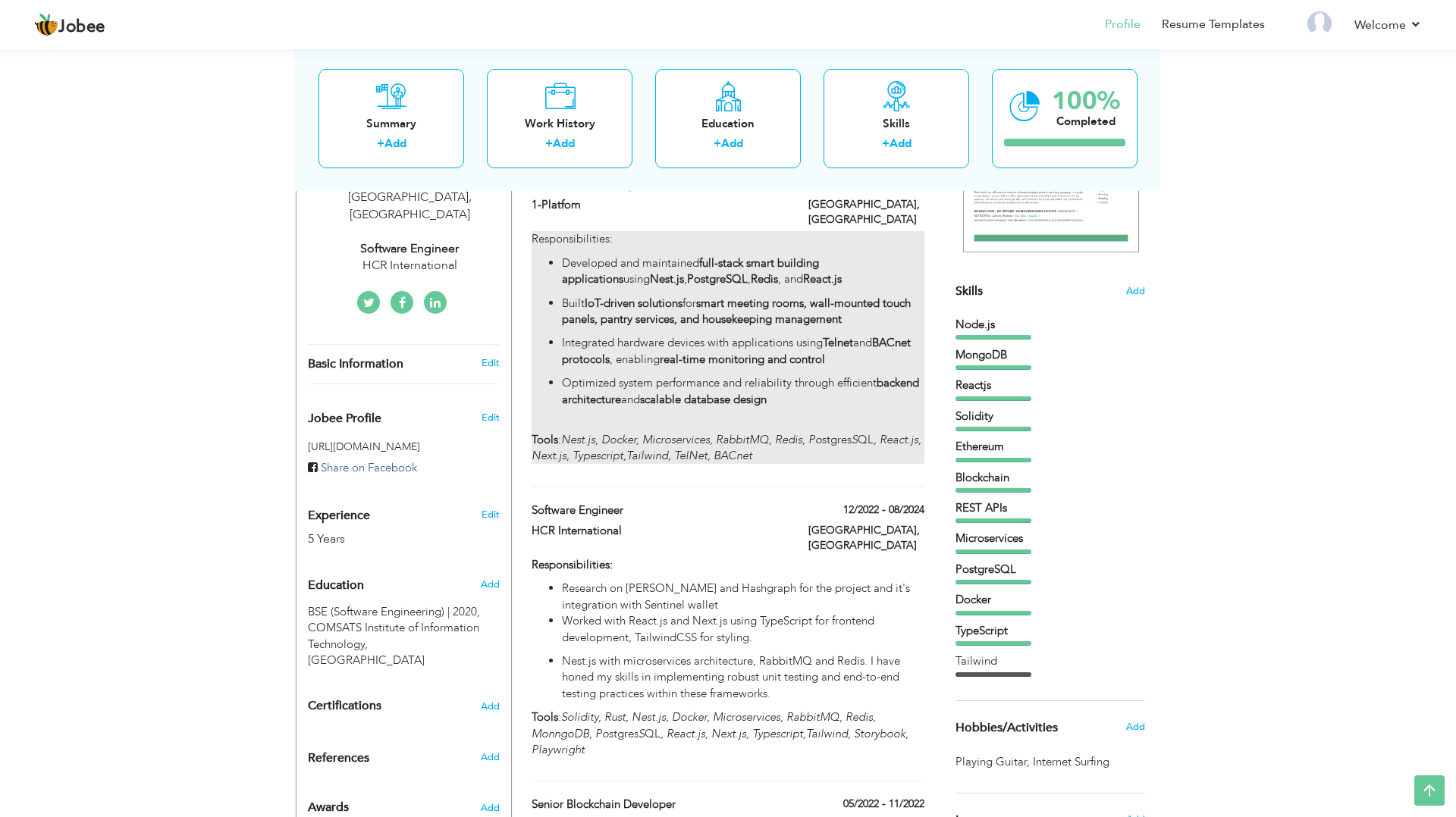
click at [756, 339] on p "Integrated hardware devices with applications using Telnet and BACnet protocols…" at bounding box center [744, 351] width 363 height 33
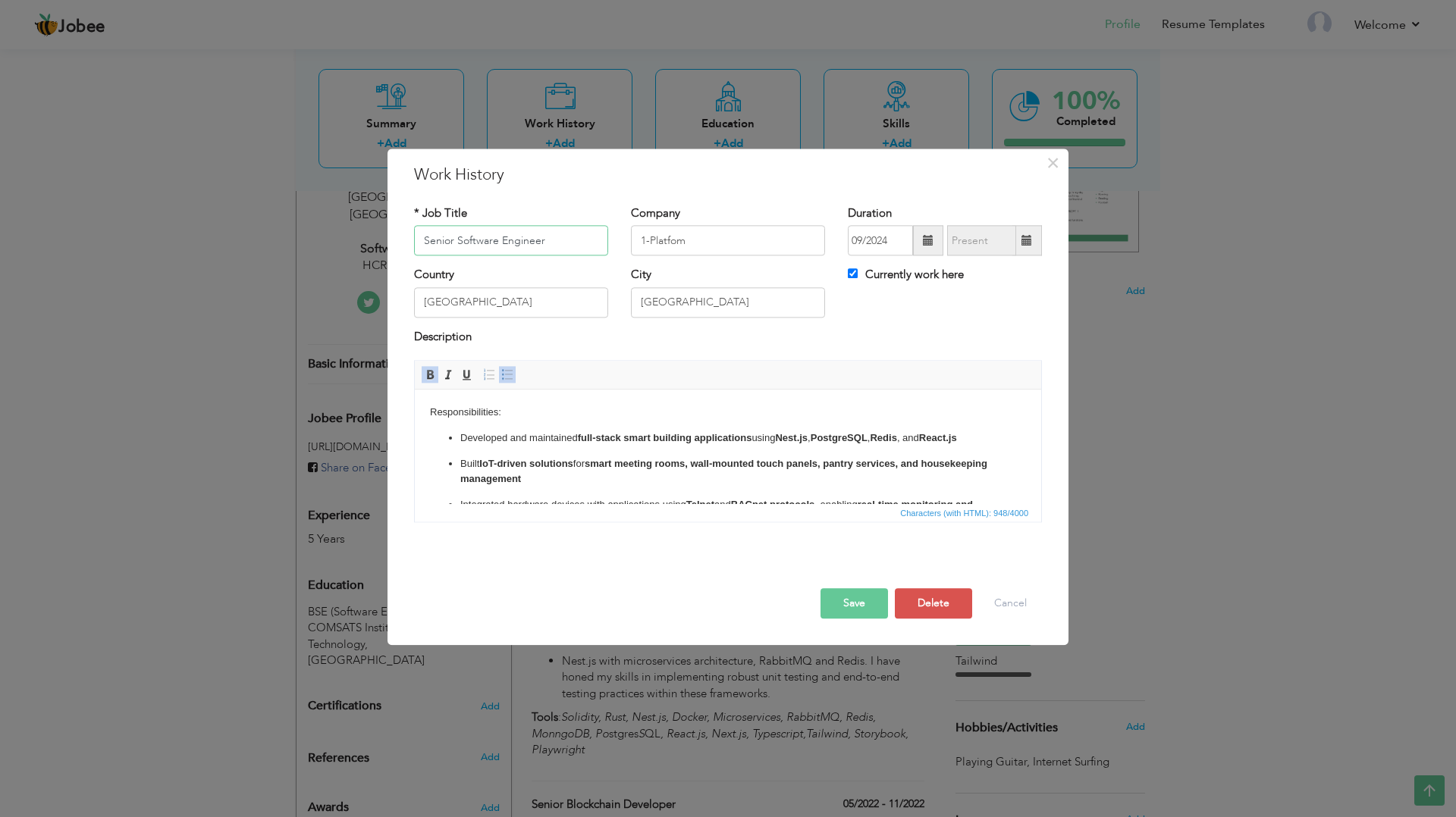
scroll to position [107, 0]
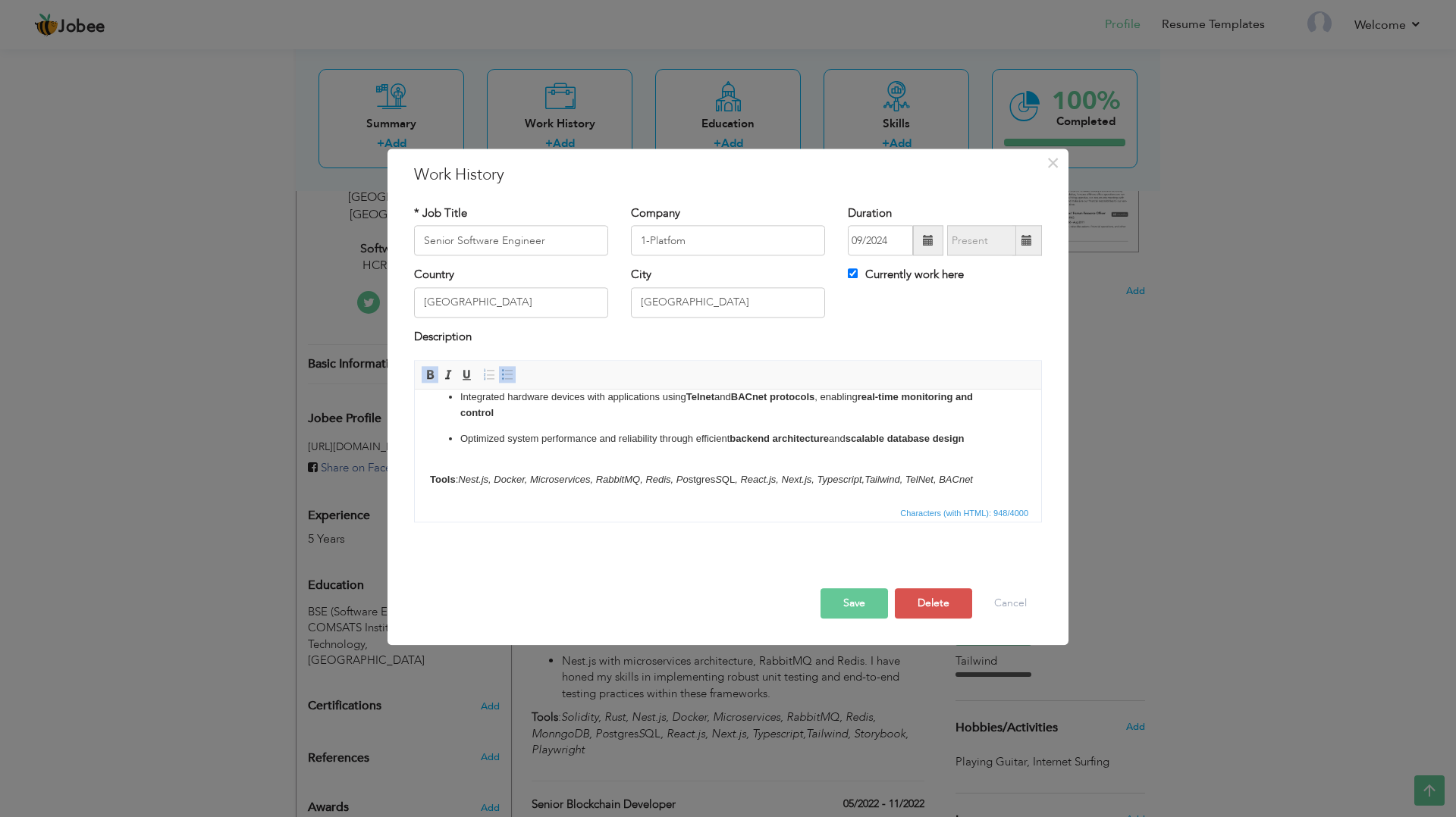
click at [460, 478] on em "Nest.js, Docker, Microservices, RabbitMQ, Redis, Po" at bounding box center [573, 480] width 230 height 12
click at [944, 471] on p "Tools : IoT, Nest.js, Docker, Microservices, RabbitMQ, Redis, Po stgres S QL , …" at bounding box center [728, 473] width 596 height 32
click at [937, 483] on em ", React.js, Next.js, Typescript,Tailwind, TelNet, BACnet" at bounding box center [873, 480] width 238 height 12
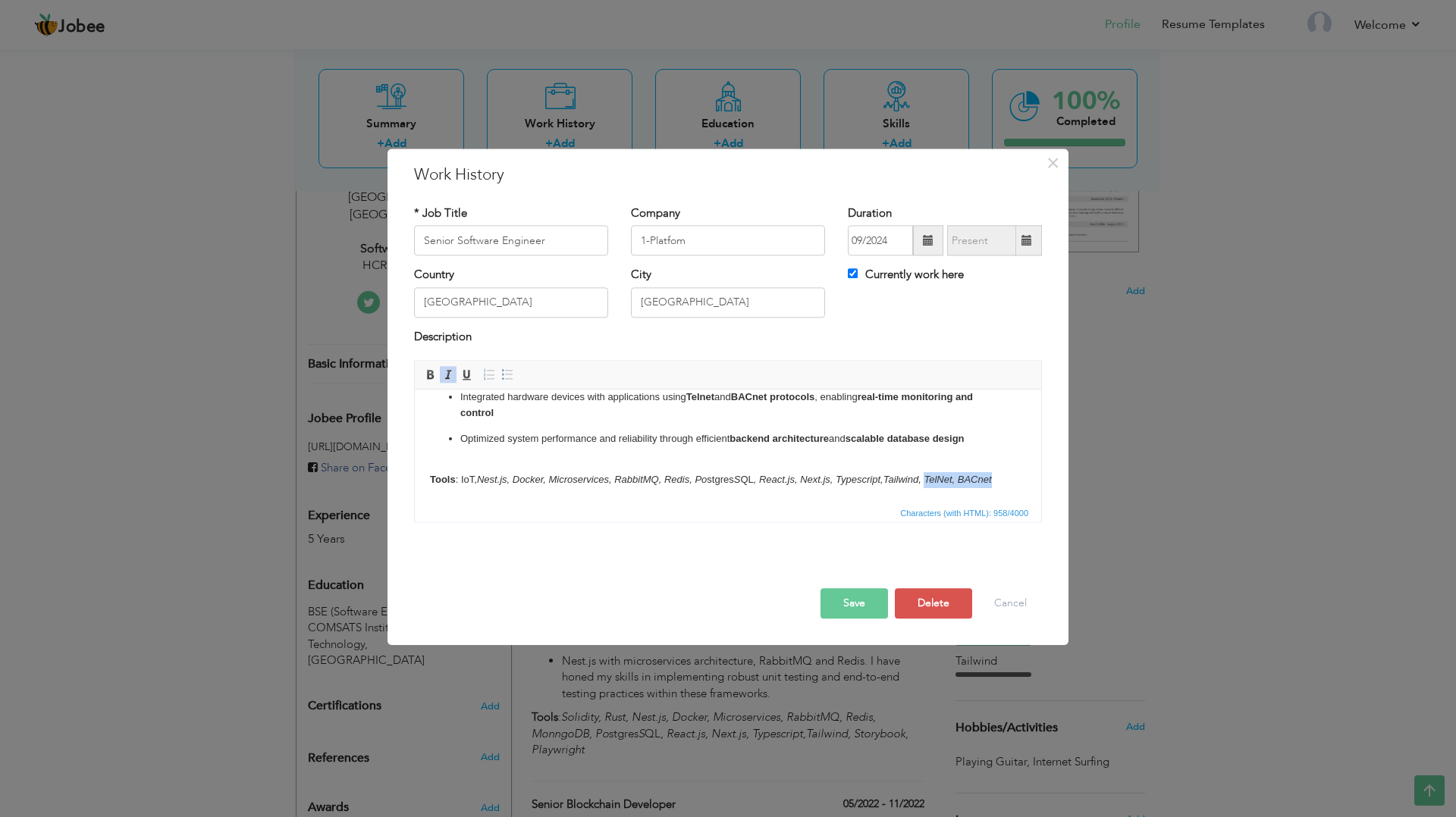
copy em "TelNet, BACnet"
click at [479, 482] on p "Tools : IoT, Nest.js, Docker, Microservices, RabbitMQ, Redis, Po stgres S QL , …" at bounding box center [728, 473] width 596 height 32
click at [865, 603] on button "Save" at bounding box center [854, 604] width 68 height 30
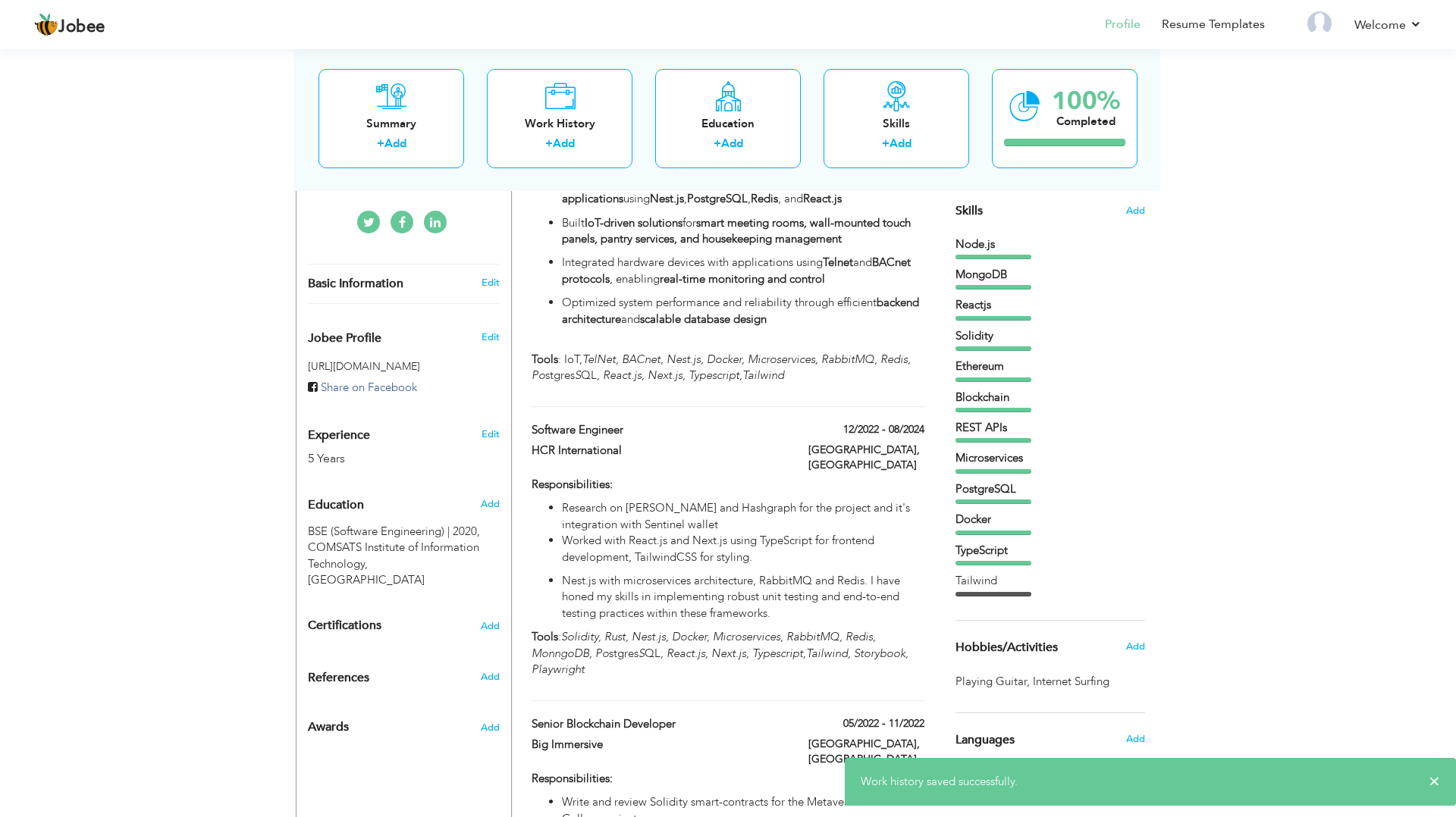
scroll to position [0, 0]
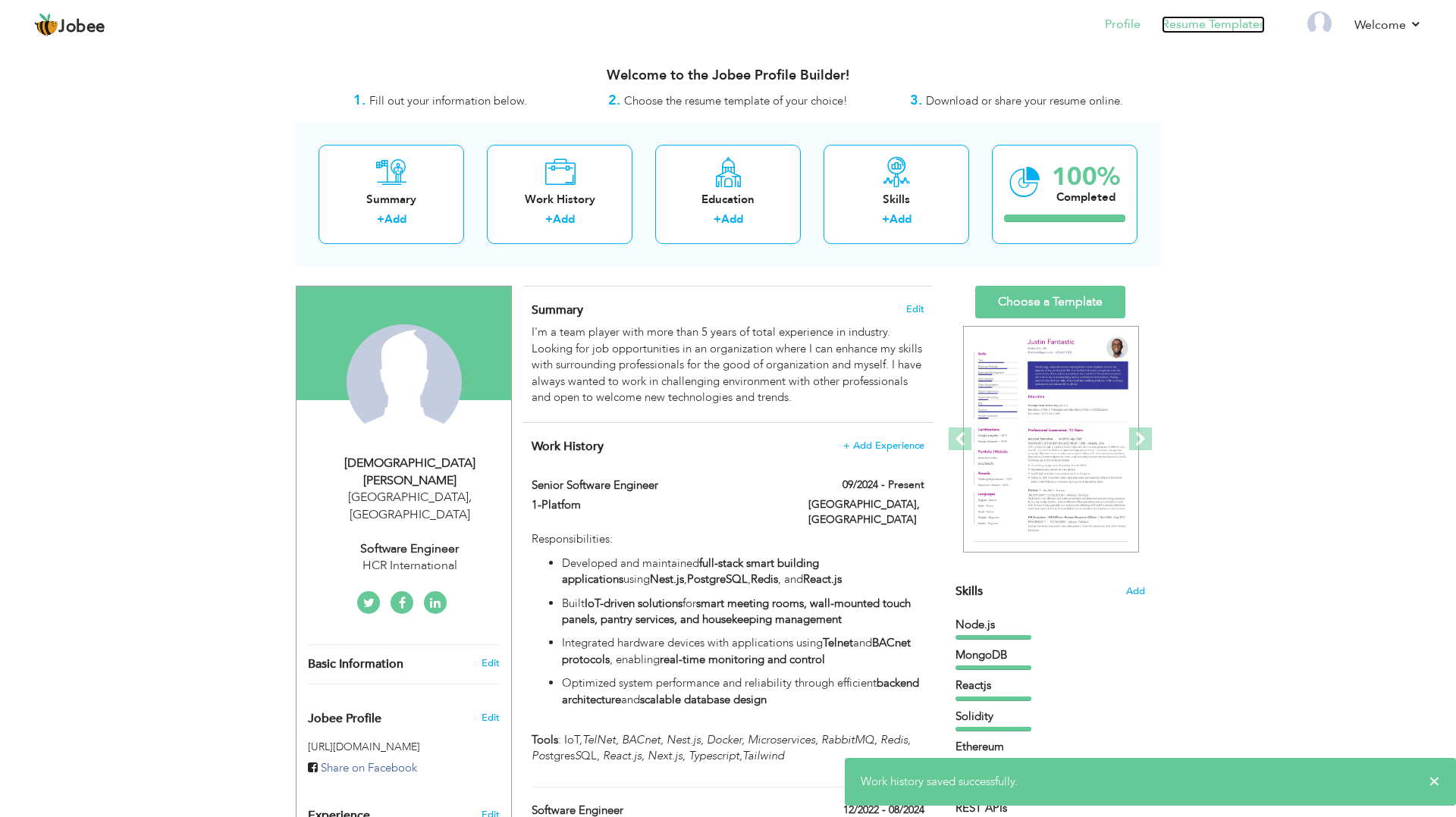
click at [1202, 20] on link "Resume Templates" at bounding box center [1213, 24] width 103 height 18
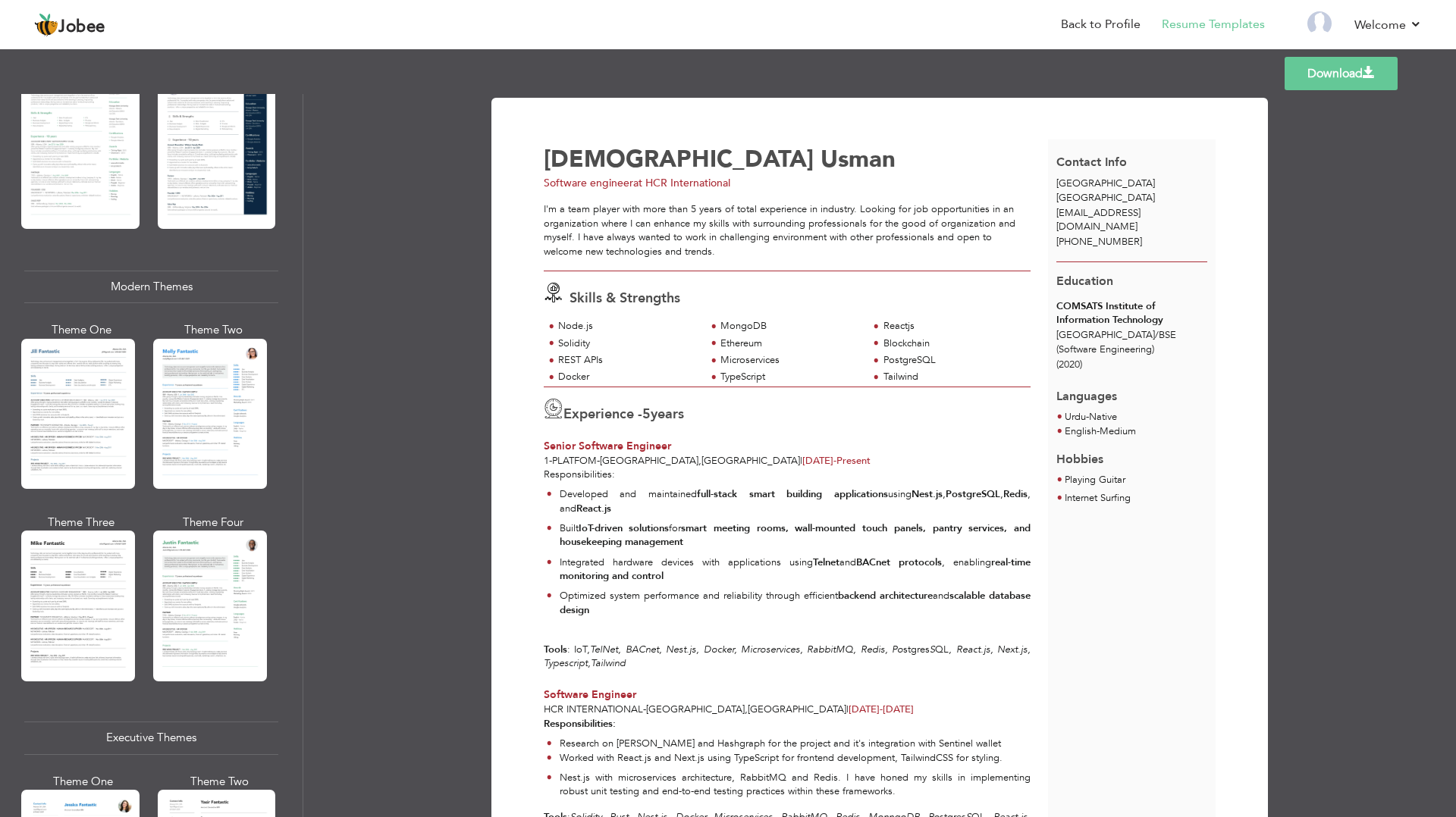
scroll to position [525, 0]
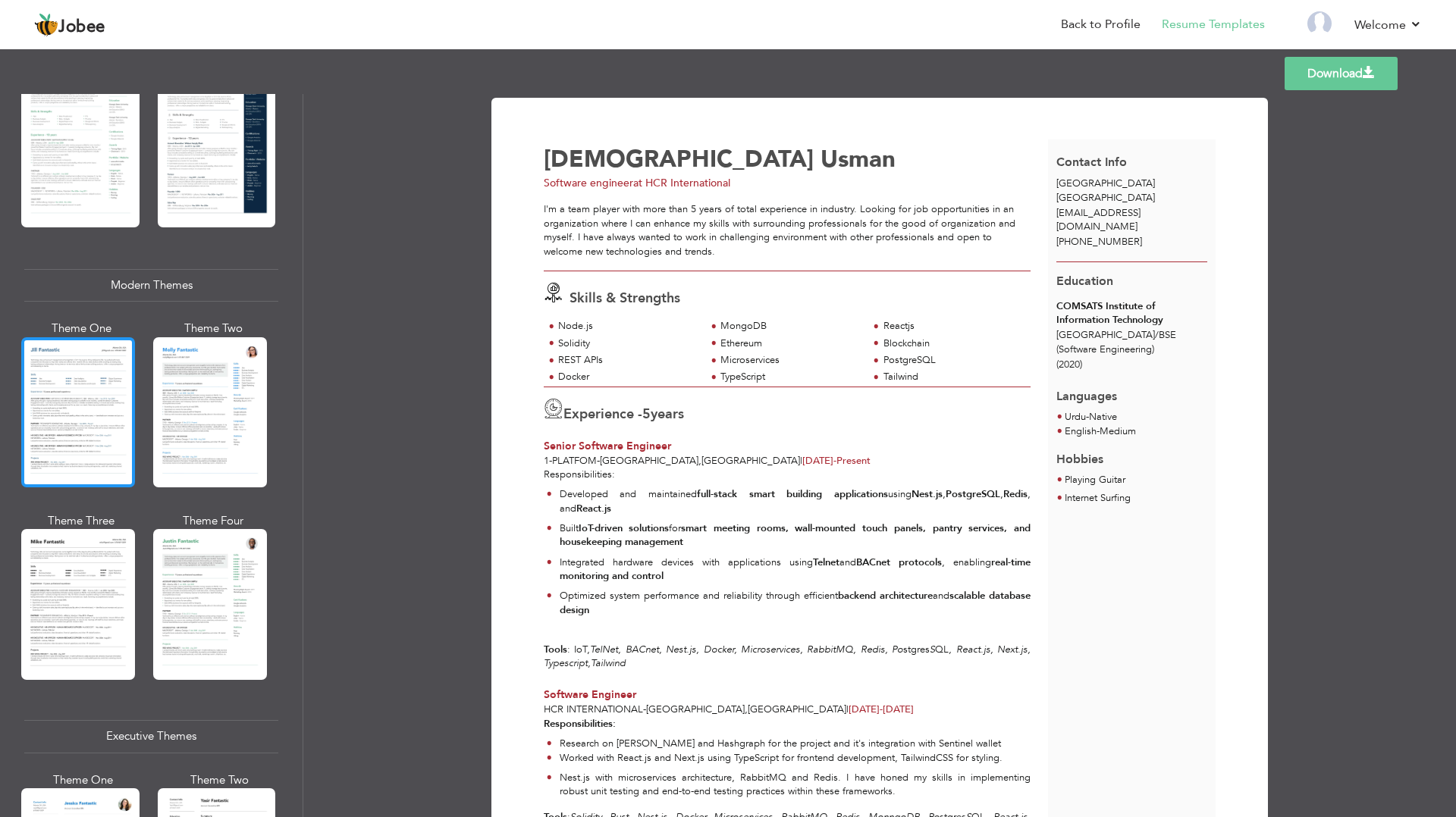
click at [70, 386] on div at bounding box center [78, 412] width 114 height 150
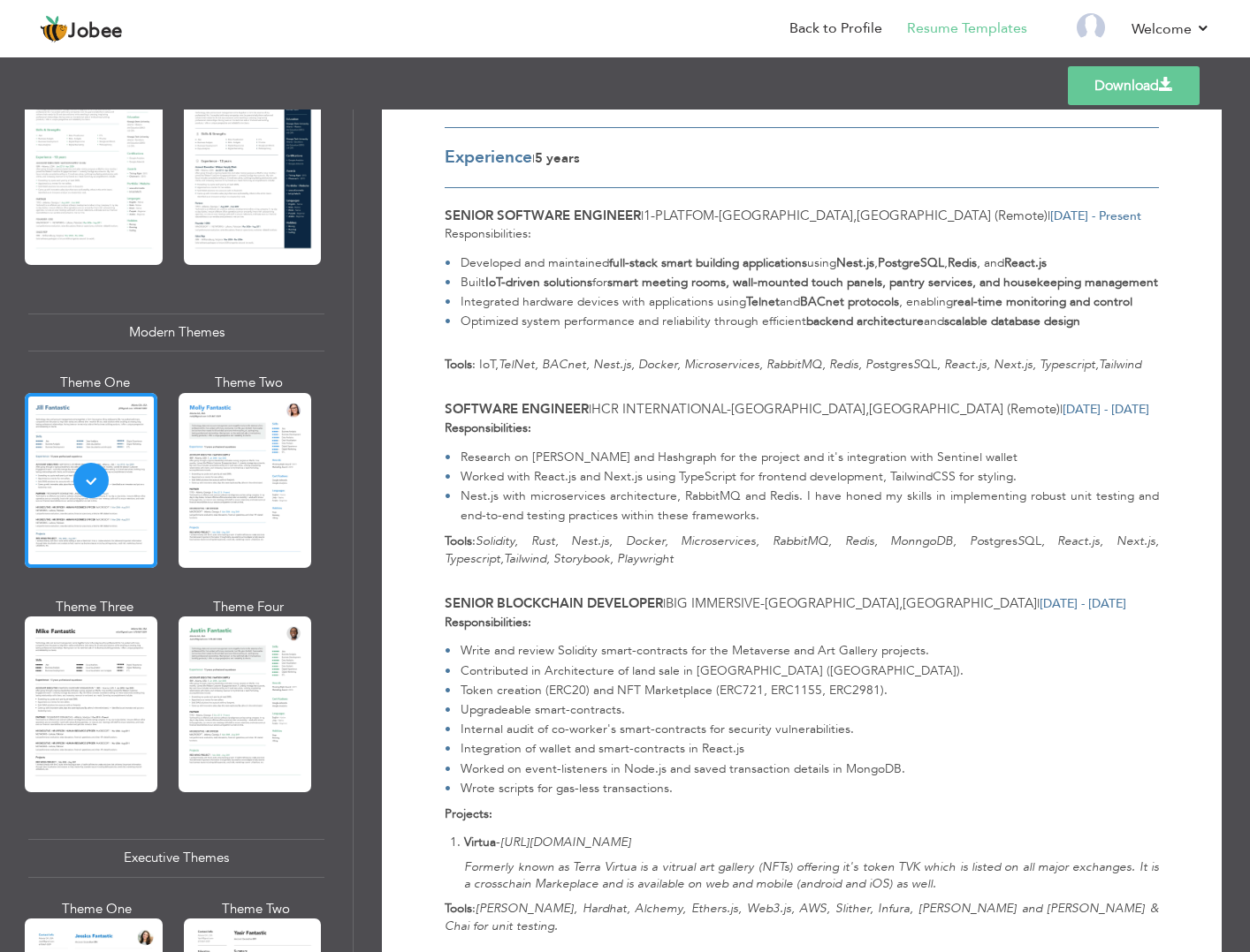
scroll to position [0, 0]
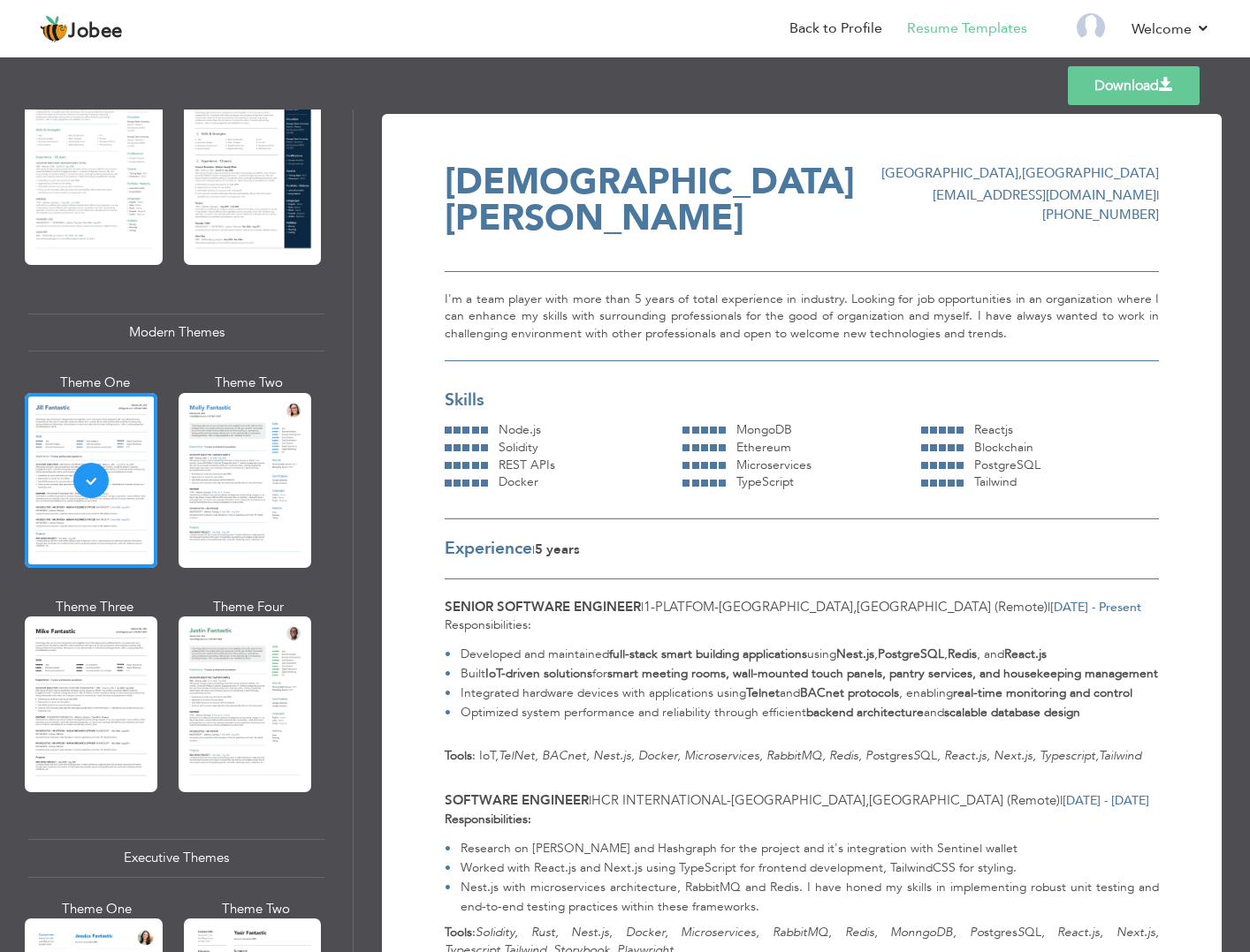
click at [1179, 76] on link "Download" at bounding box center [1133, 86] width 132 height 39
